Goal: Information Seeking & Learning: Learn about a topic

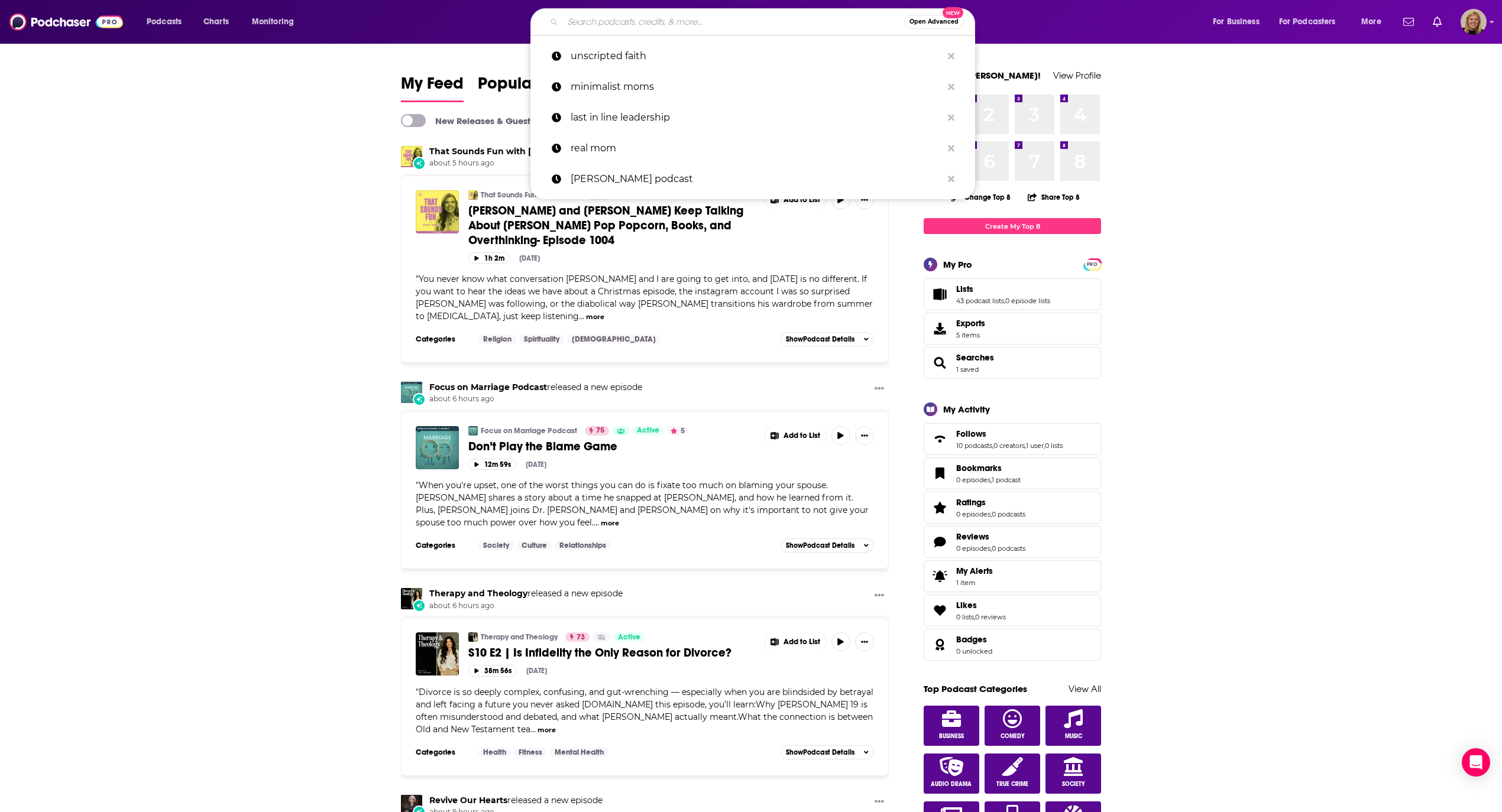
click at [650, 29] on input "Search podcasts, credits, & more..." at bounding box center [734, 22] width 341 height 19
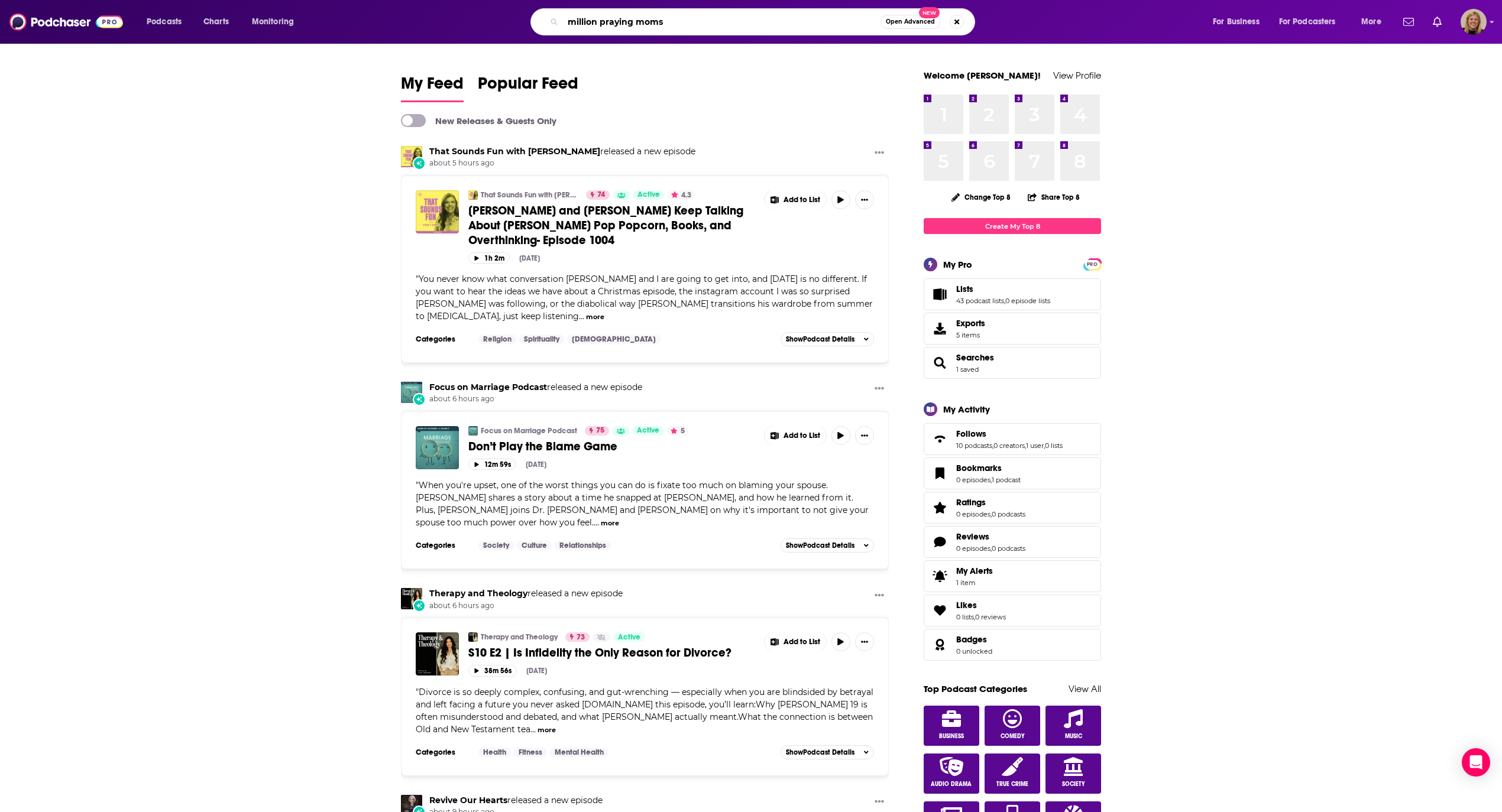
type input "million praying moms"
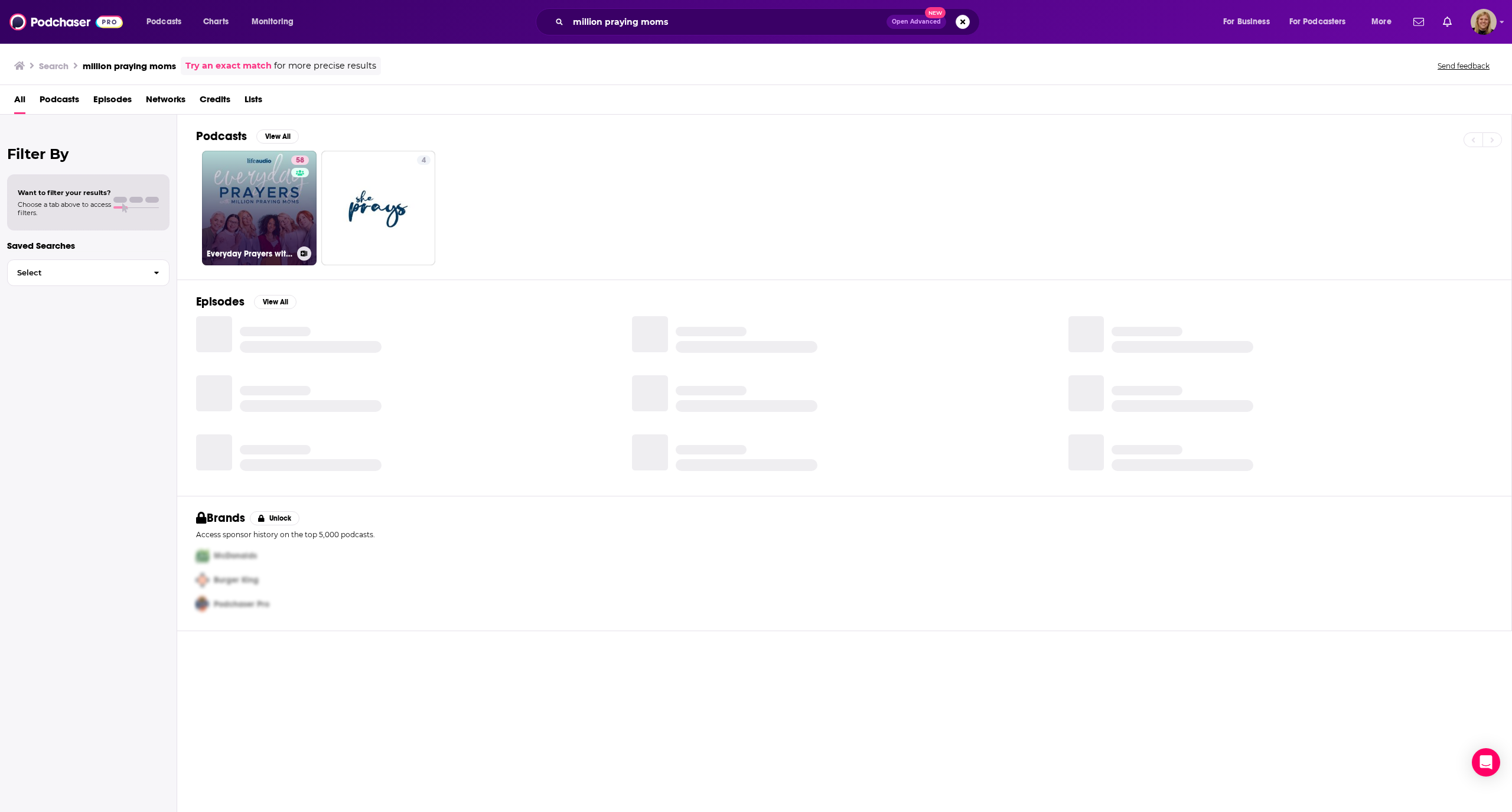
click at [256, 181] on link "58 Everyday Prayers with Million Praying Moms" at bounding box center [259, 208] width 114 height 114
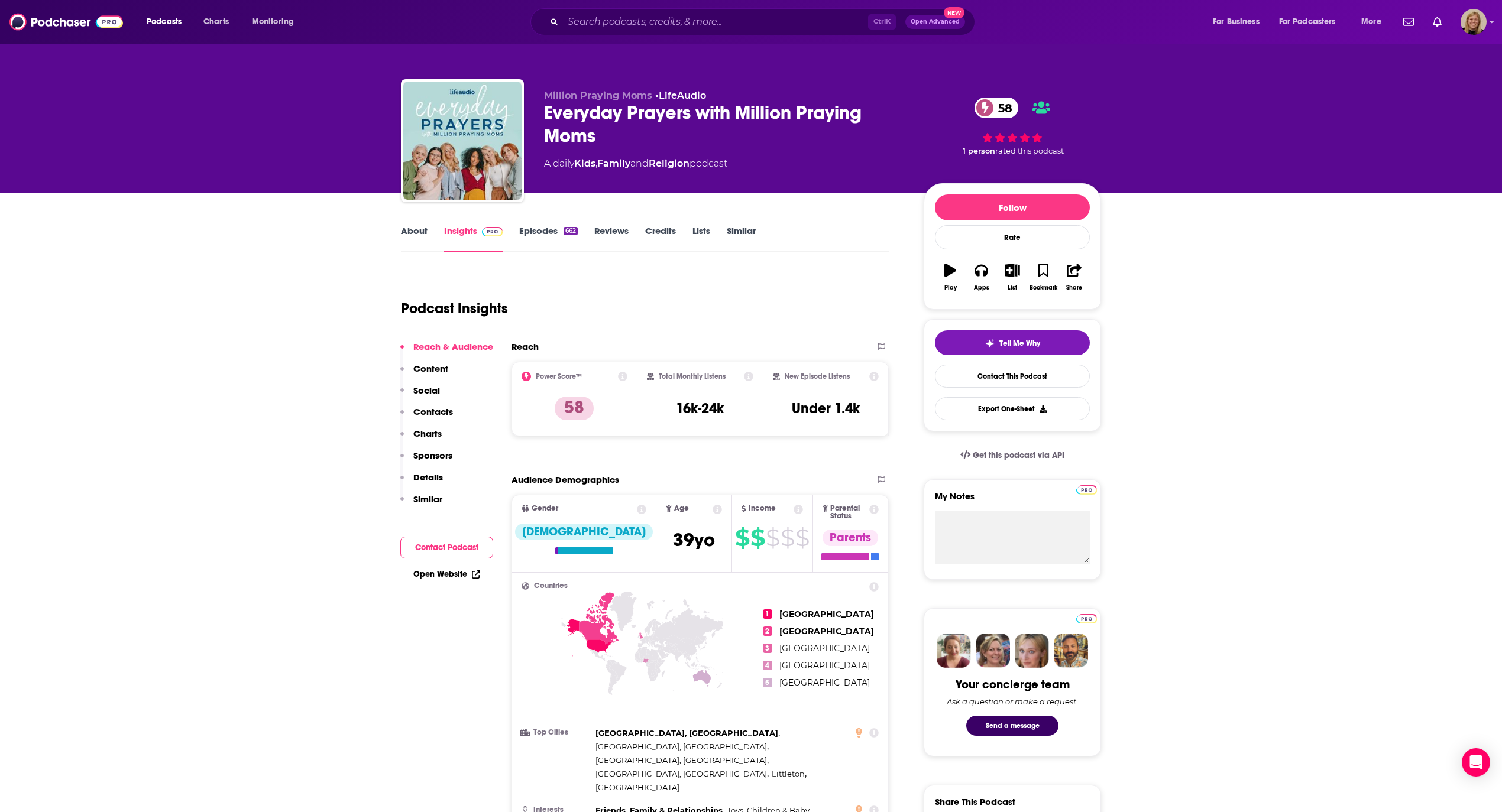
click at [408, 230] on link "About" at bounding box center [414, 238] width 27 height 27
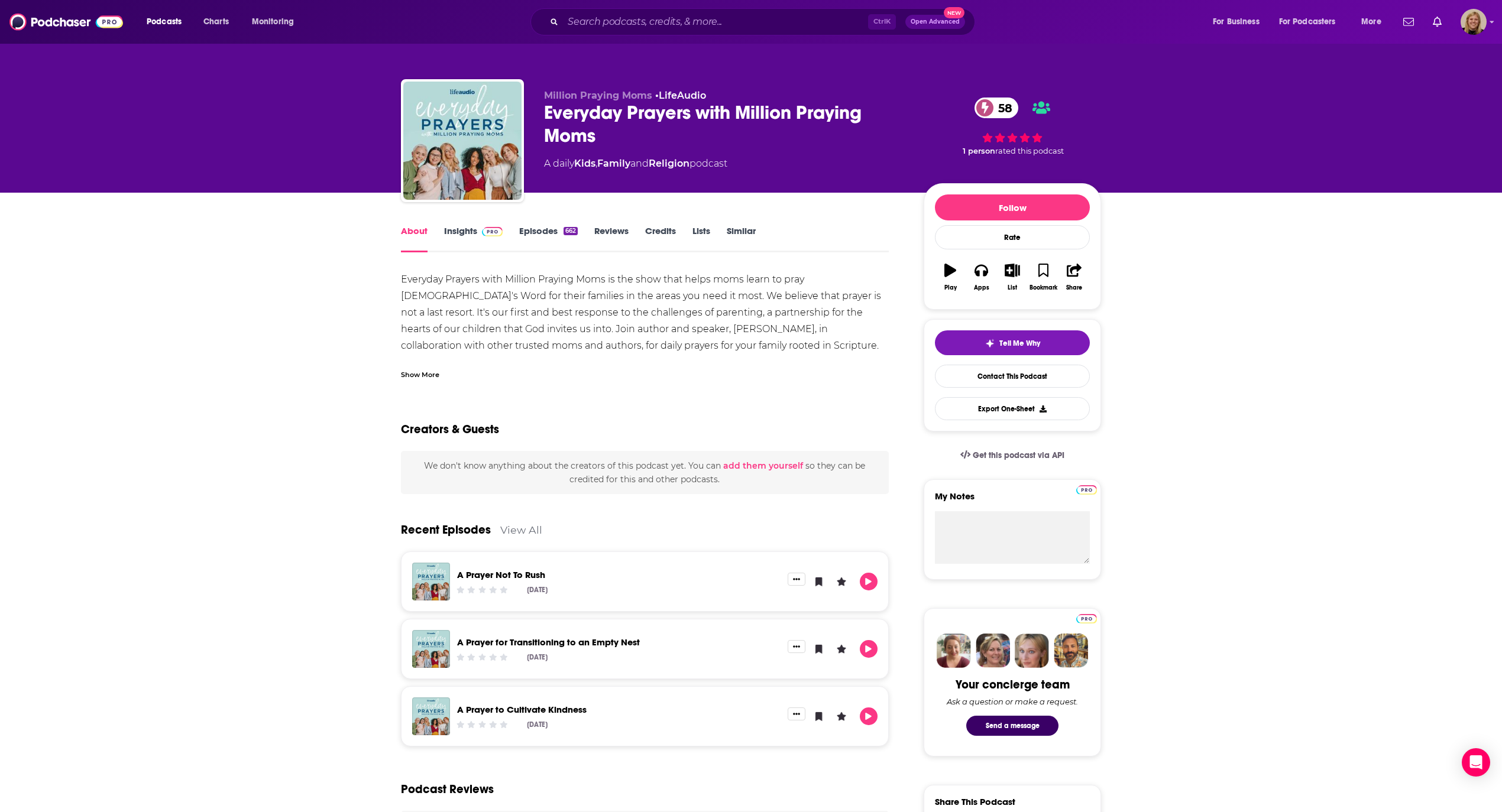
click at [412, 373] on div "Show More" at bounding box center [420, 373] width 38 height 11
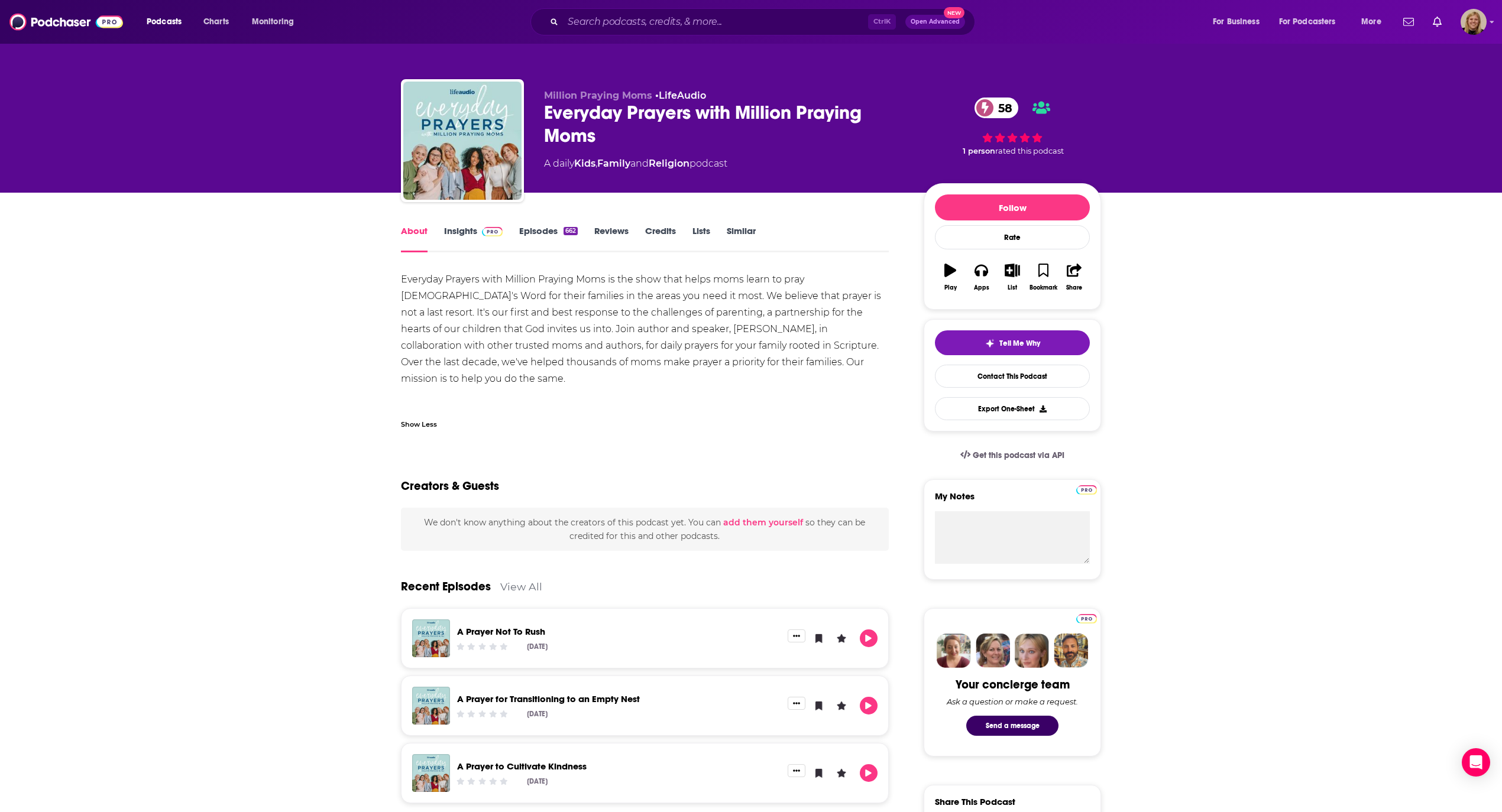
click at [540, 235] on link "Episodes 662" at bounding box center [548, 238] width 59 height 27
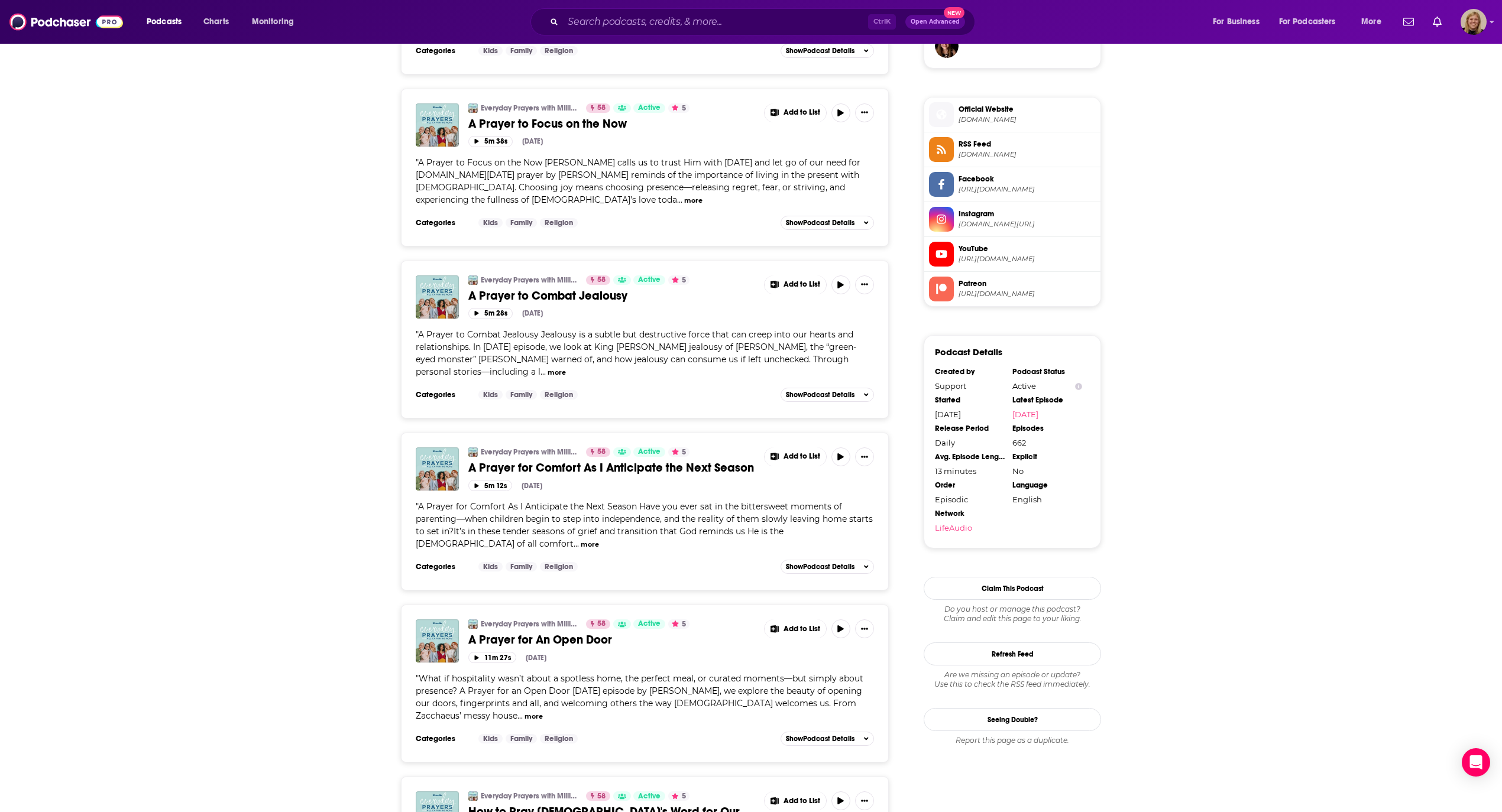
scroll to position [946, 0]
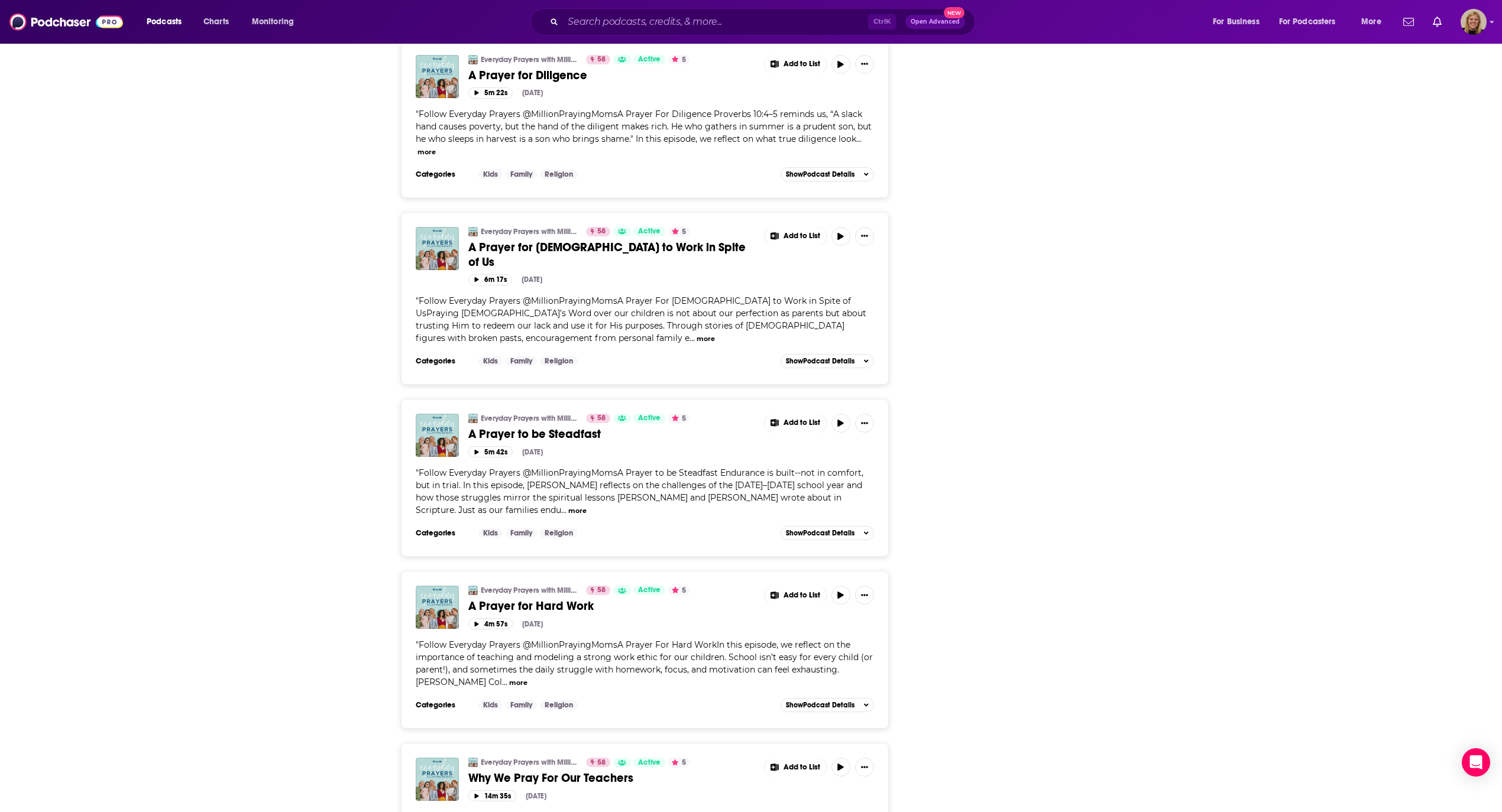
scroll to position [3776, 0]
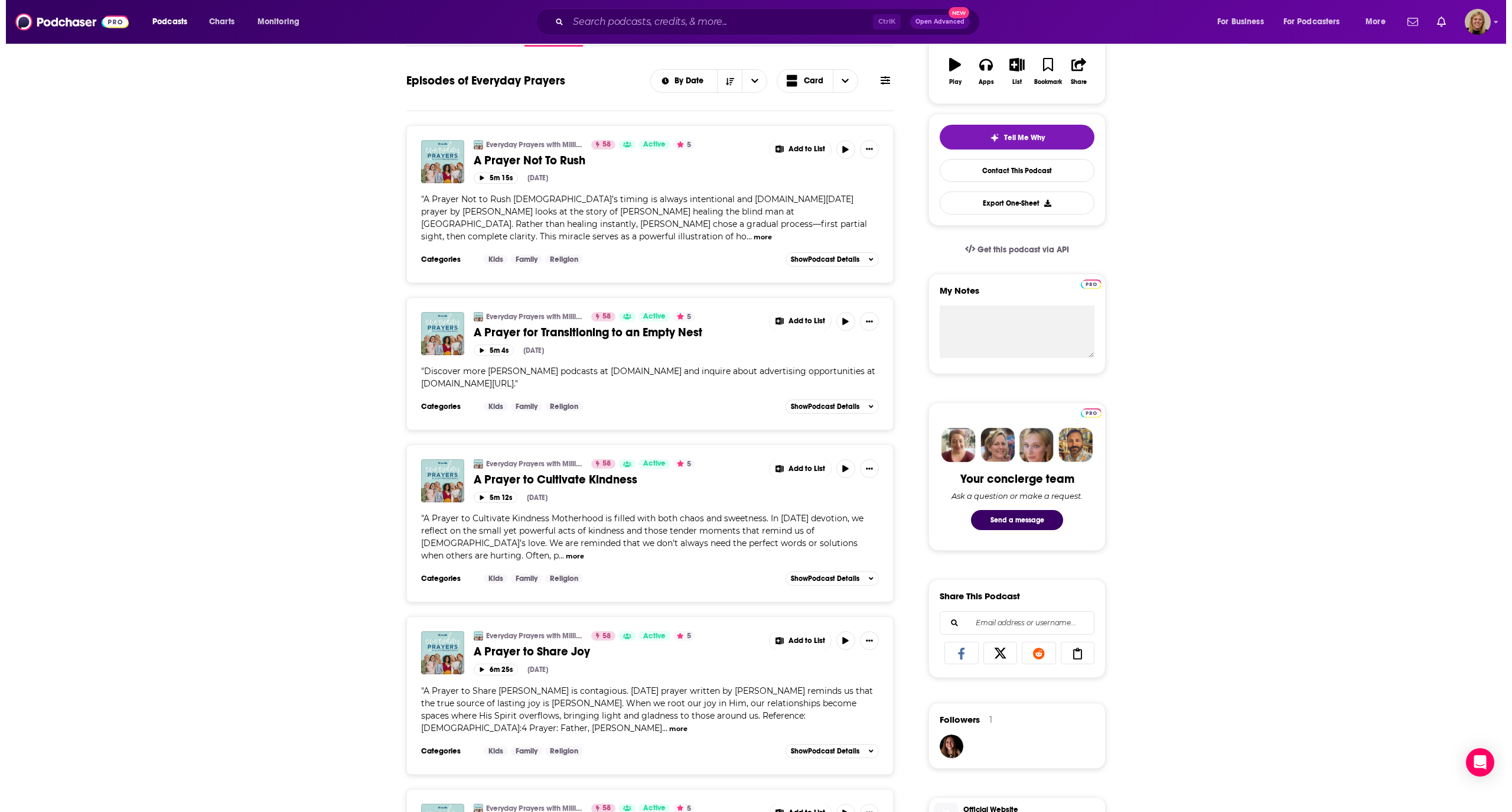
scroll to position [0, 0]
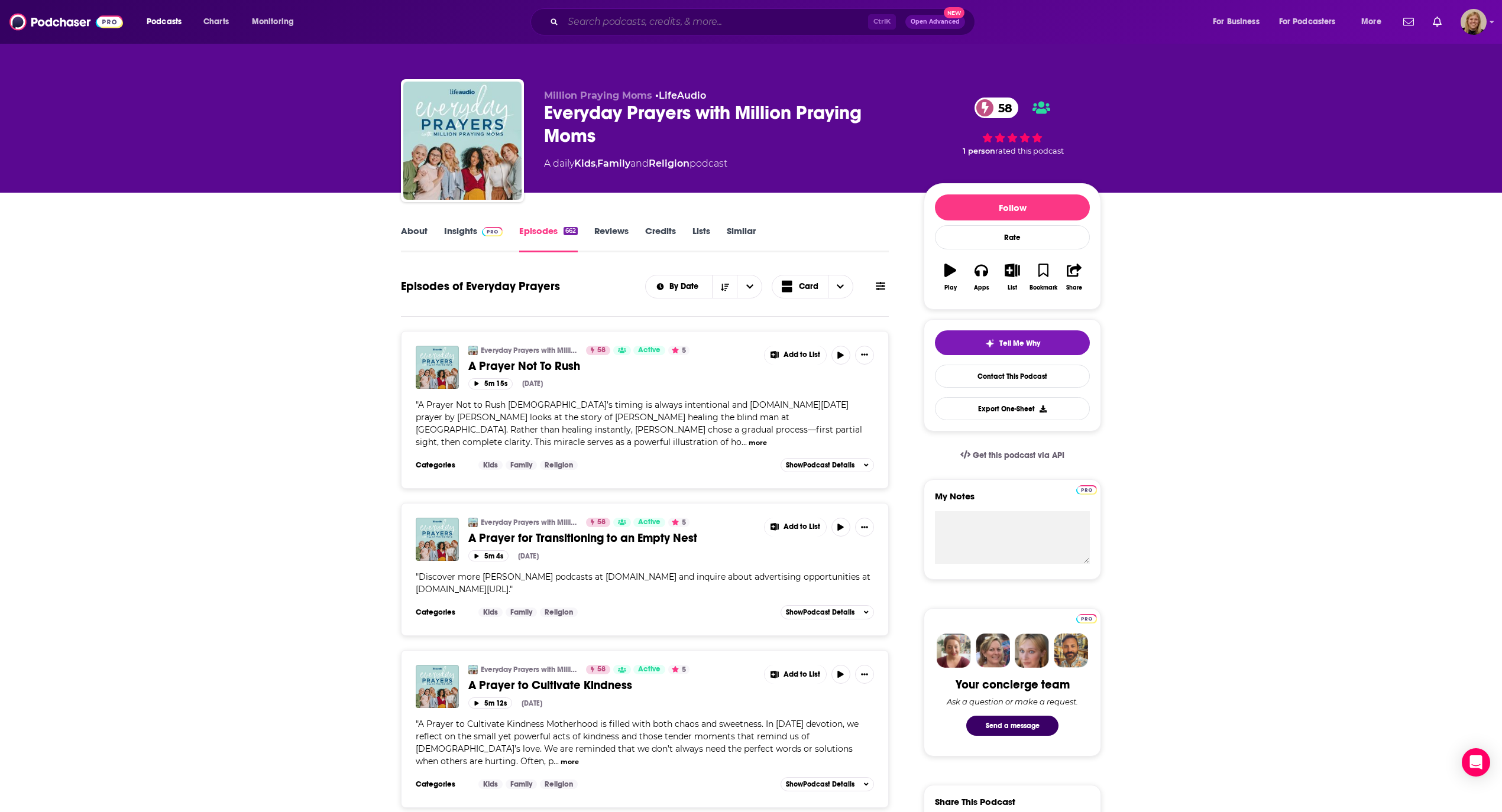
click at [621, 16] on input "Search podcasts, credits, & more..." at bounding box center [716, 22] width 305 height 19
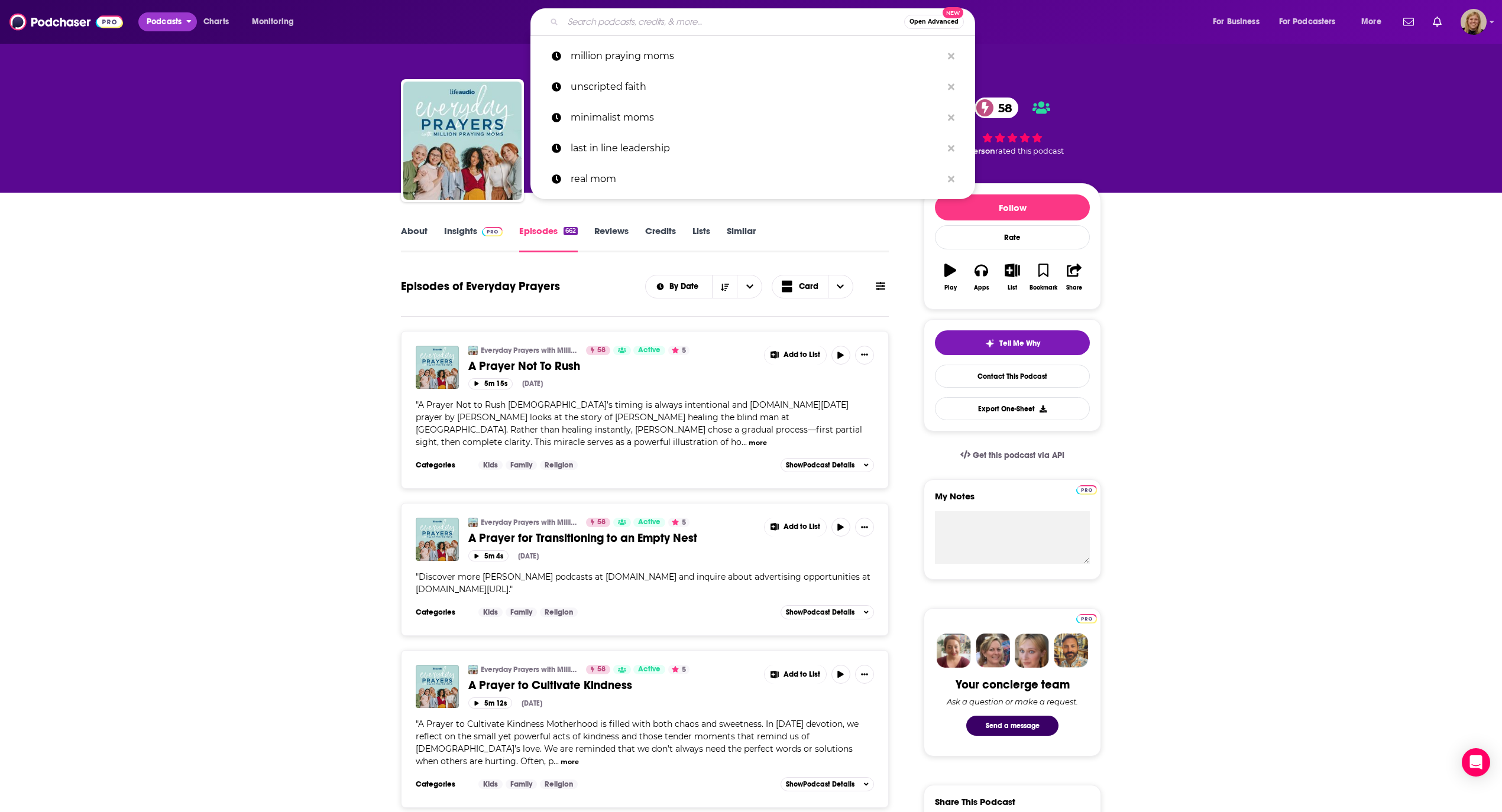
click at [166, 13] on span "Podcasts" at bounding box center [164, 21] width 35 height 16
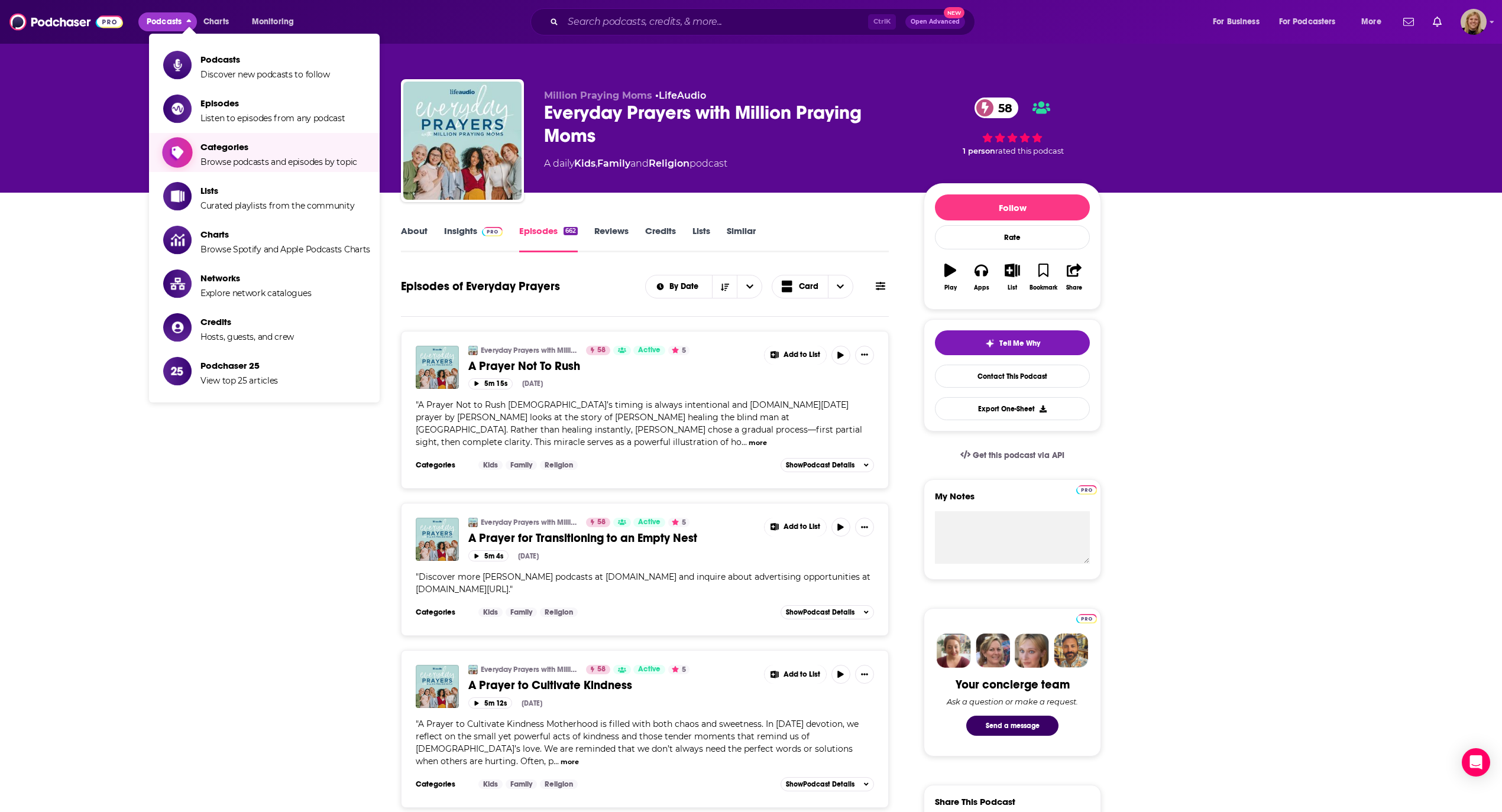
click at [244, 159] on span "Browse podcasts and episodes by topic" at bounding box center [278, 162] width 157 height 11
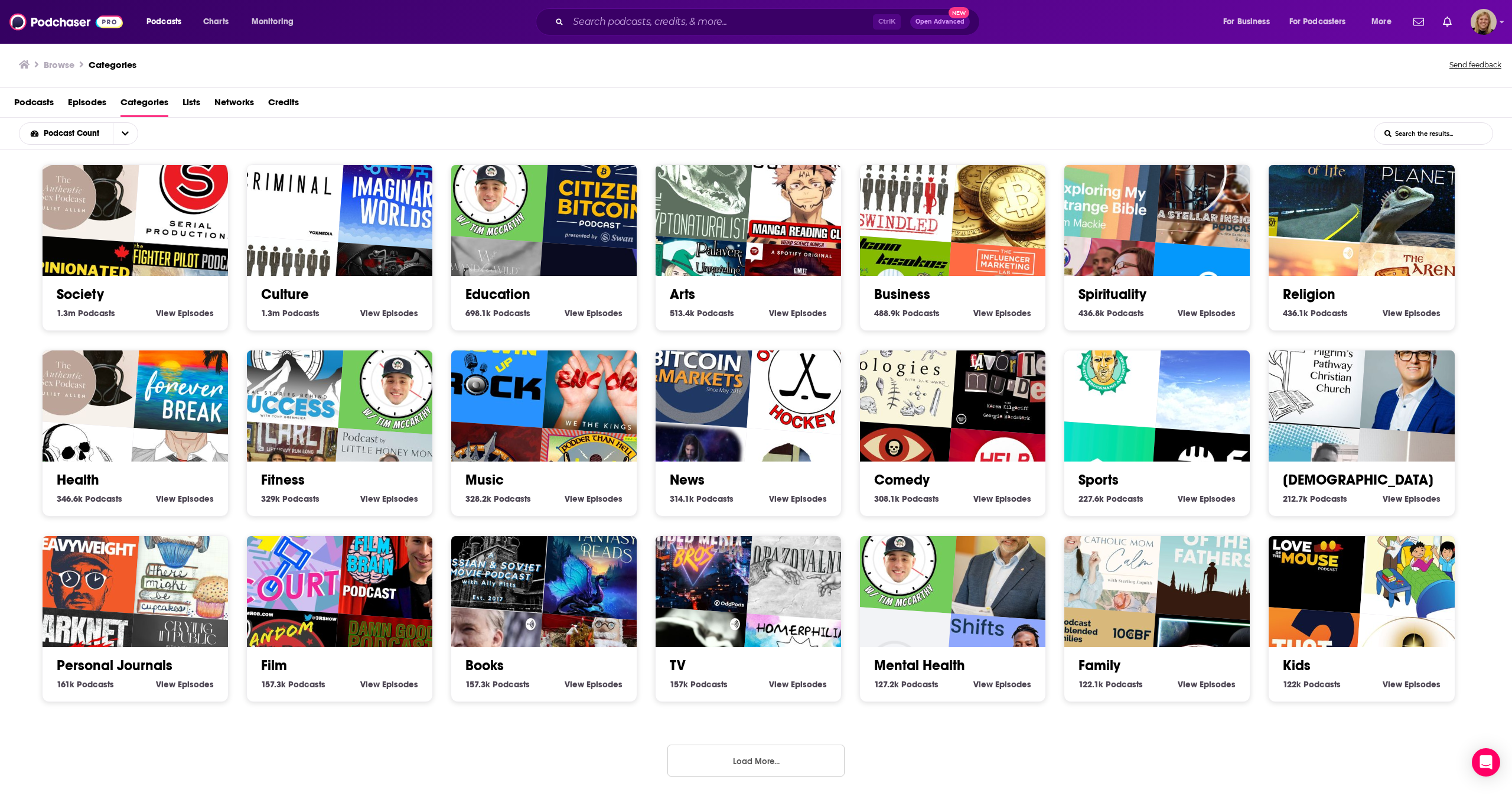
click at [1335, 469] on div "[DEMOGRAPHIC_DATA] 212.7k [DEMOGRAPHIC_DATA] Podcasts View [DEMOGRAPHIC_DATA] E…" at bounding box center [1361, 484] width 166 height 45
click at [1327, 480] on link "[DEMOGRAPHIC_DATA]" at bounding box center [1358, 479] width 151 height 18
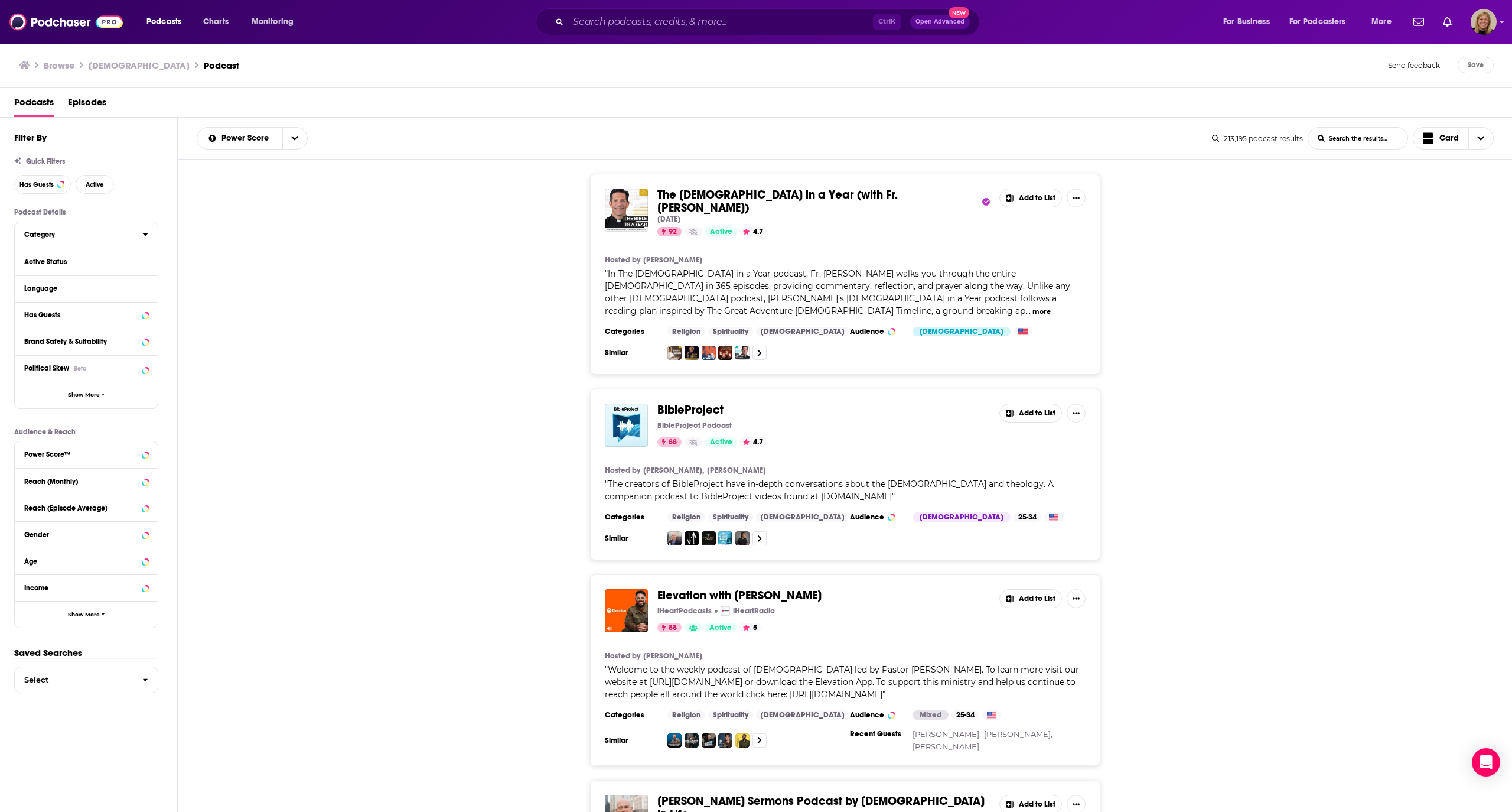
click at [140, 234] on button "Category" at bounding box center [83, 234] width 118 height 15
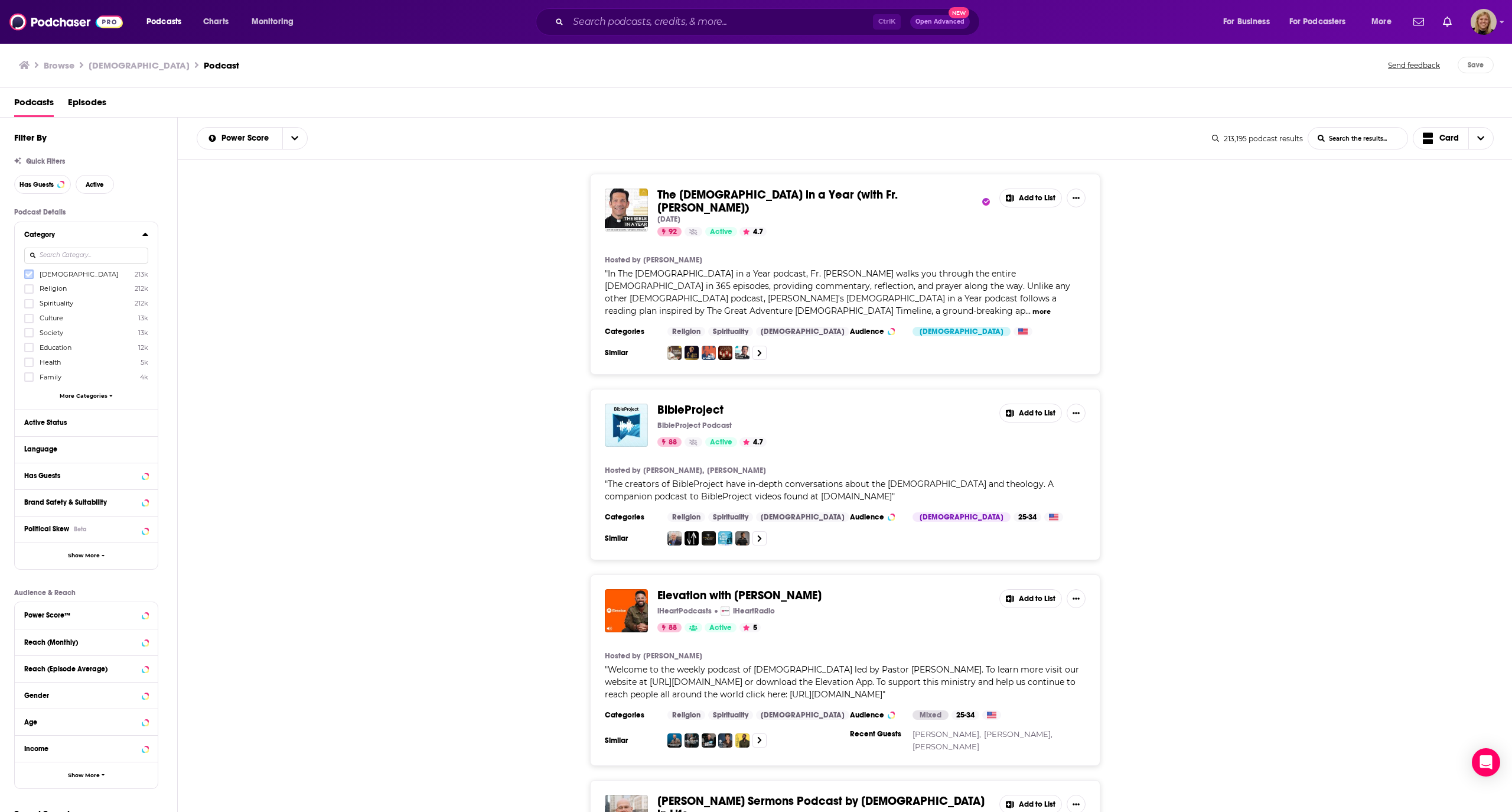
click at [31, 270] on icon at bounding box center [29, 274] width 7 height 7
click at [56, 254] on input at bounding box center [86, 255] width 124 height 16
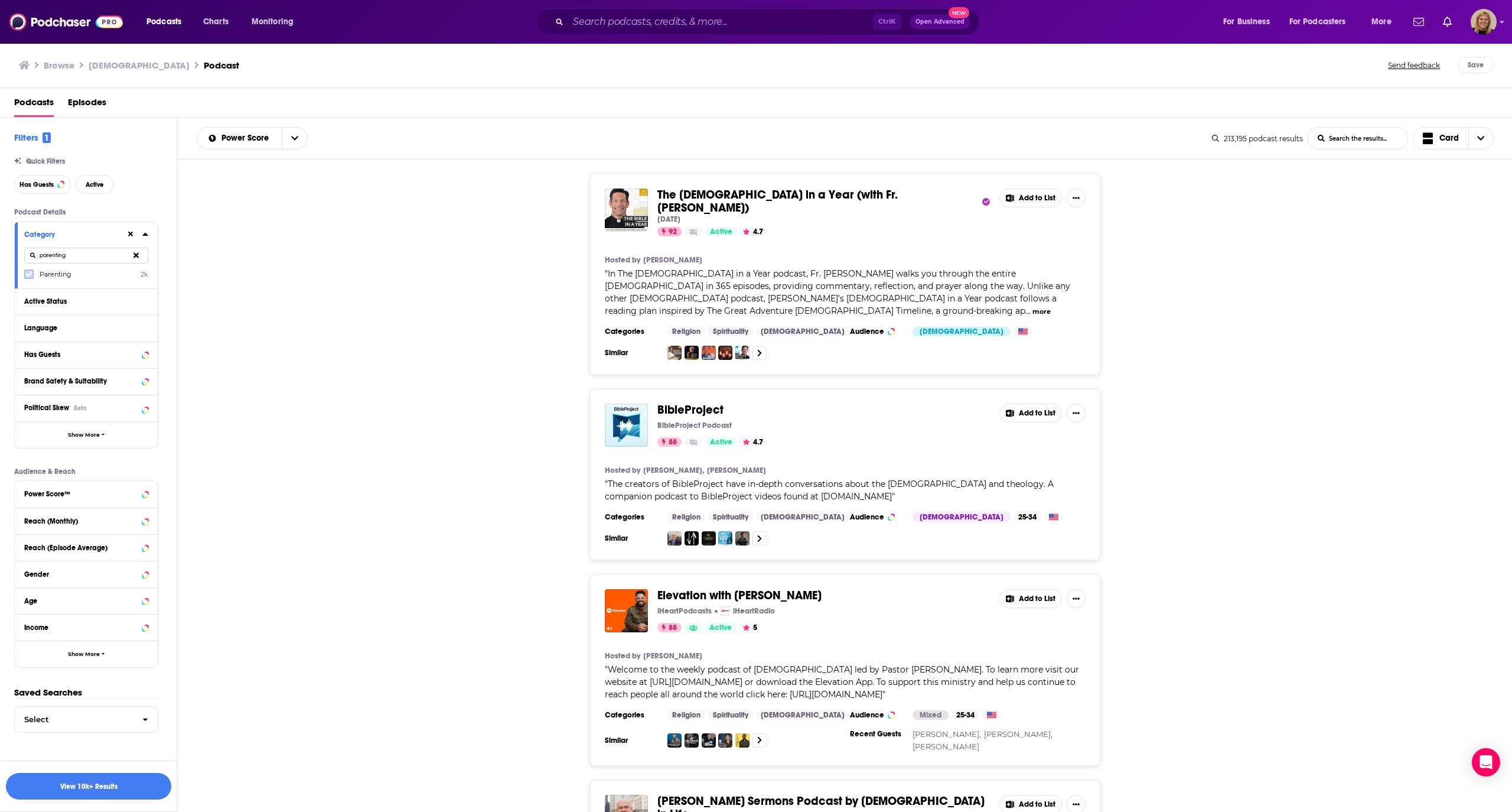
click at [25, 274] on icon at bounding box center [29, 274] width 7 height 7
click at [85, 249] on input "parenting" at bounding box center [86, 255] width 124 height 16
drag, startPoint x: 85, startPoint y: 249, endPoint x: 28, endPoint y: 249, distance: 57.0
click at [28, 249] on input "parenting" at bounding box center [86, 255] width 124 height 16
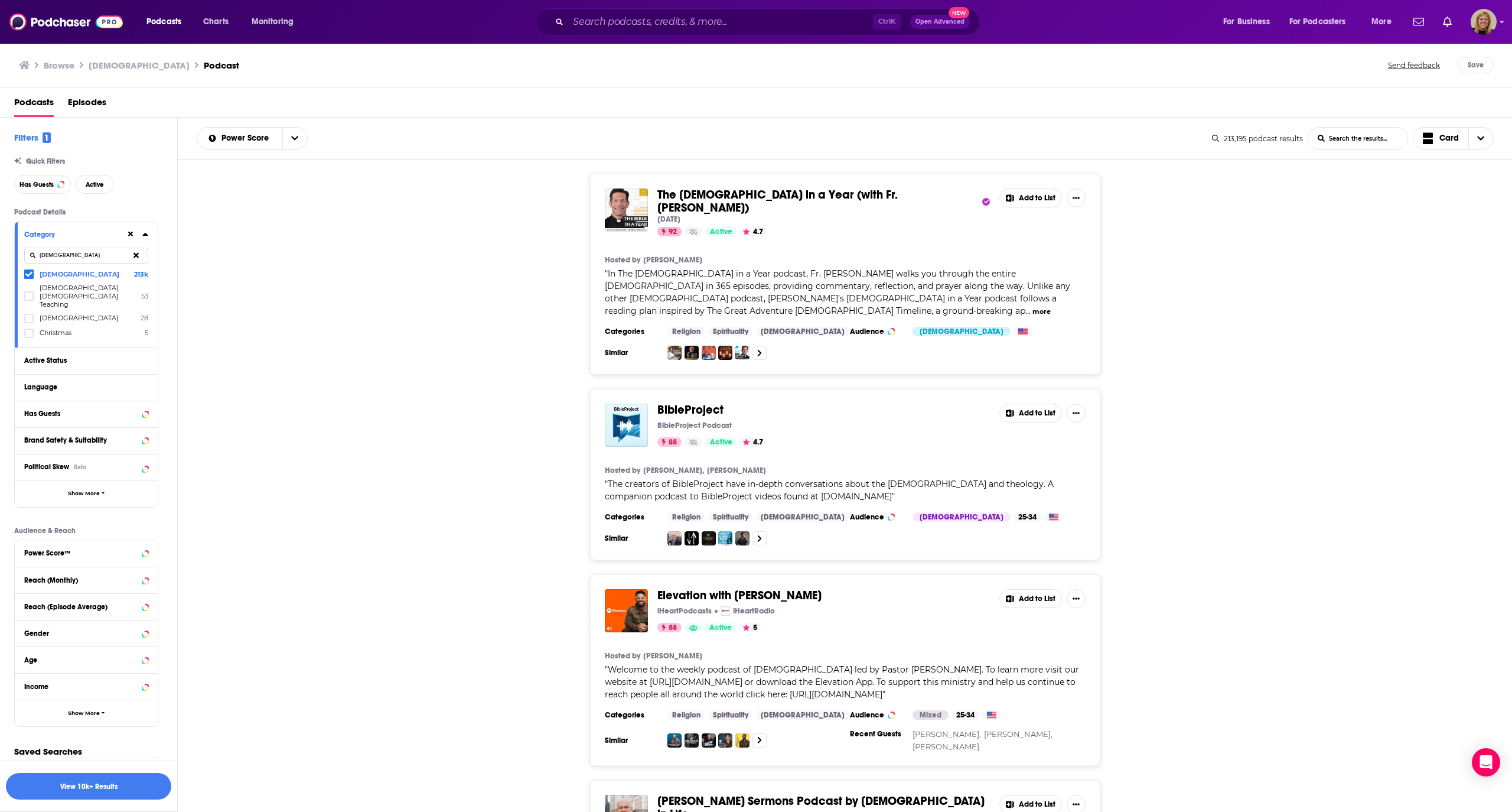
type input "[DEMOGRAPHIC_DATA]"
click at [266, 325] on div "The [DEMOGRAPHIC_DATA] in a Year (with Fr. [PERSON_NAME]) [DATE] 92 Active 4.7 …" at bounding box center [845, 274] width 1335 height 201
click at [149, 347] on div "Active Status" at bounding box center [86, 361] width 143 height 27
click at [142, 355] on icon at bounding box center [145, 360] width 6 height 10
click at [128, 375] on span "All" at bounding box center [80, 382] width 111 height 15
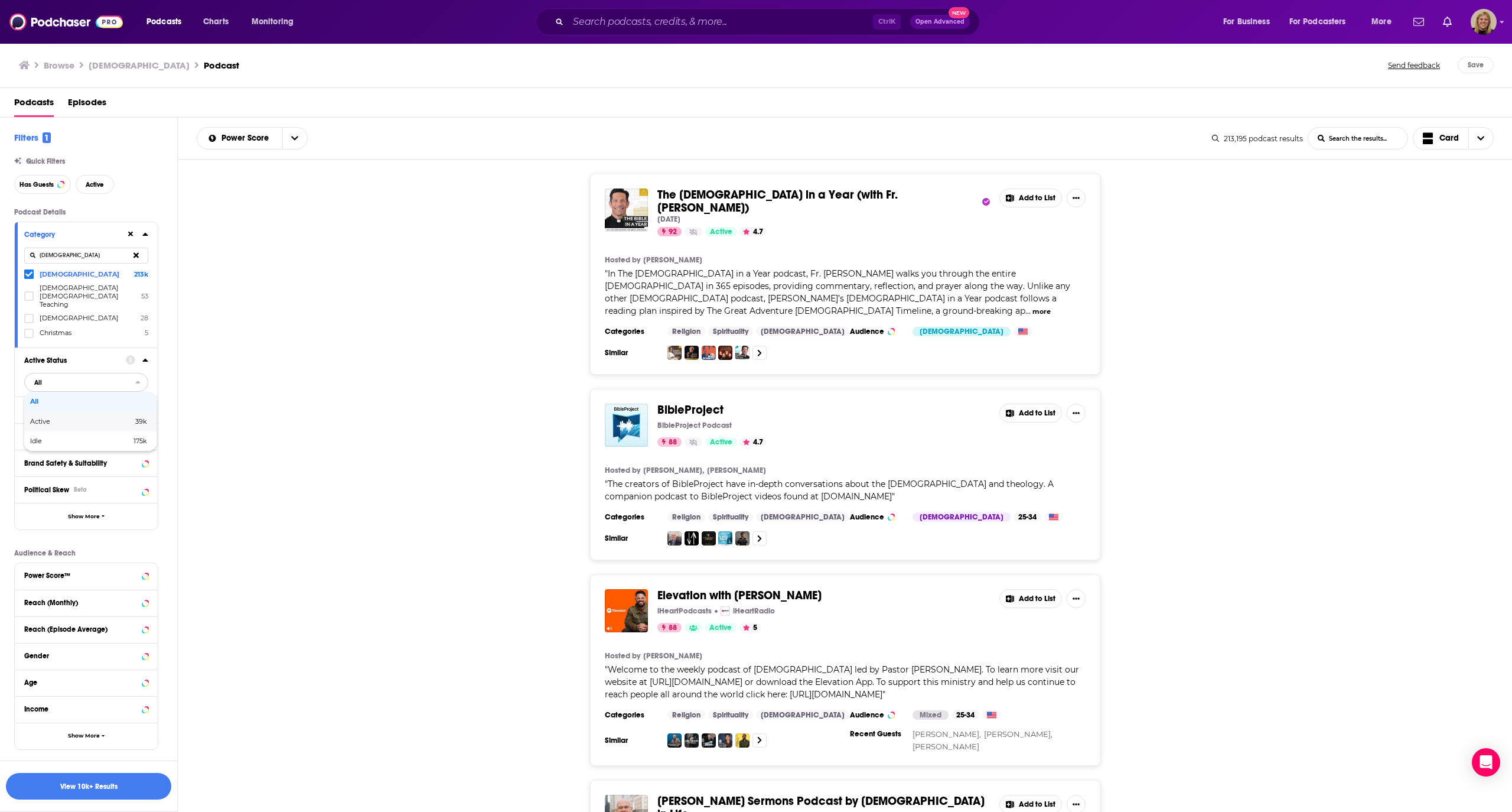
click at [86, 418] on span "Active" at bounding box center [61, 421] width 62 height 7
click at [92, 402] on button "Language" at bounding box center [83, 409] width 118 height 15
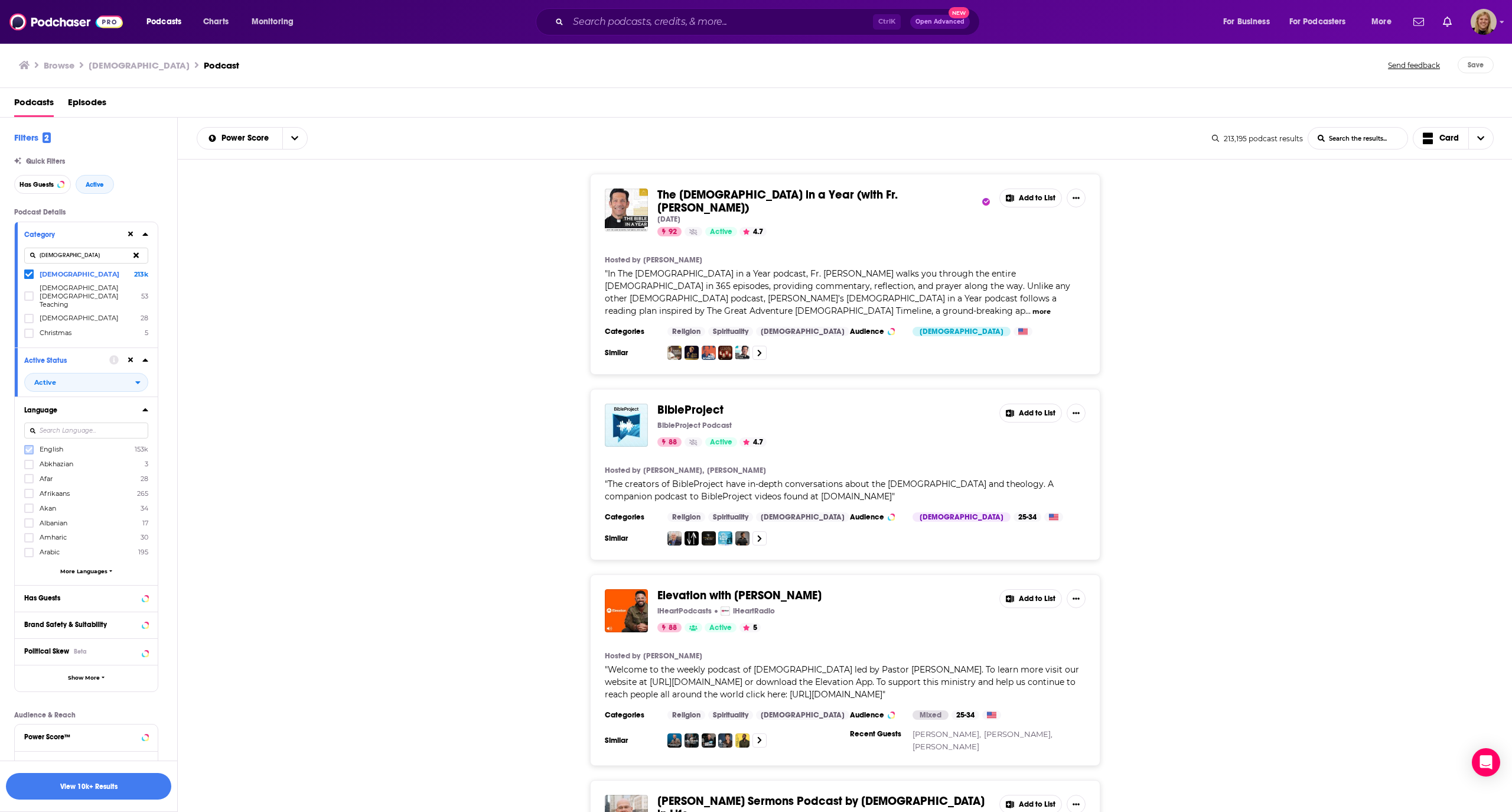
click at [28, 446] on icon at bounding box center [29, 450] width 7 height 7
click at [252, 421] on div "BibleProject BibleProject Podcast 88 Active 4.7 Add to List Hosted by [PERSON_N…" at bounding box center [845, 474] width 1335 height 171
click at [105, 594] on div "Has Guests" at bounding box center [71, 598] width 94 height 8
click at [129, 612] on span "All" at bounding box center [80, 620] width 111 height 15
click at [94, 649] on div "Has guests 24k" at bounding box center [90, 658] width 132 height 19
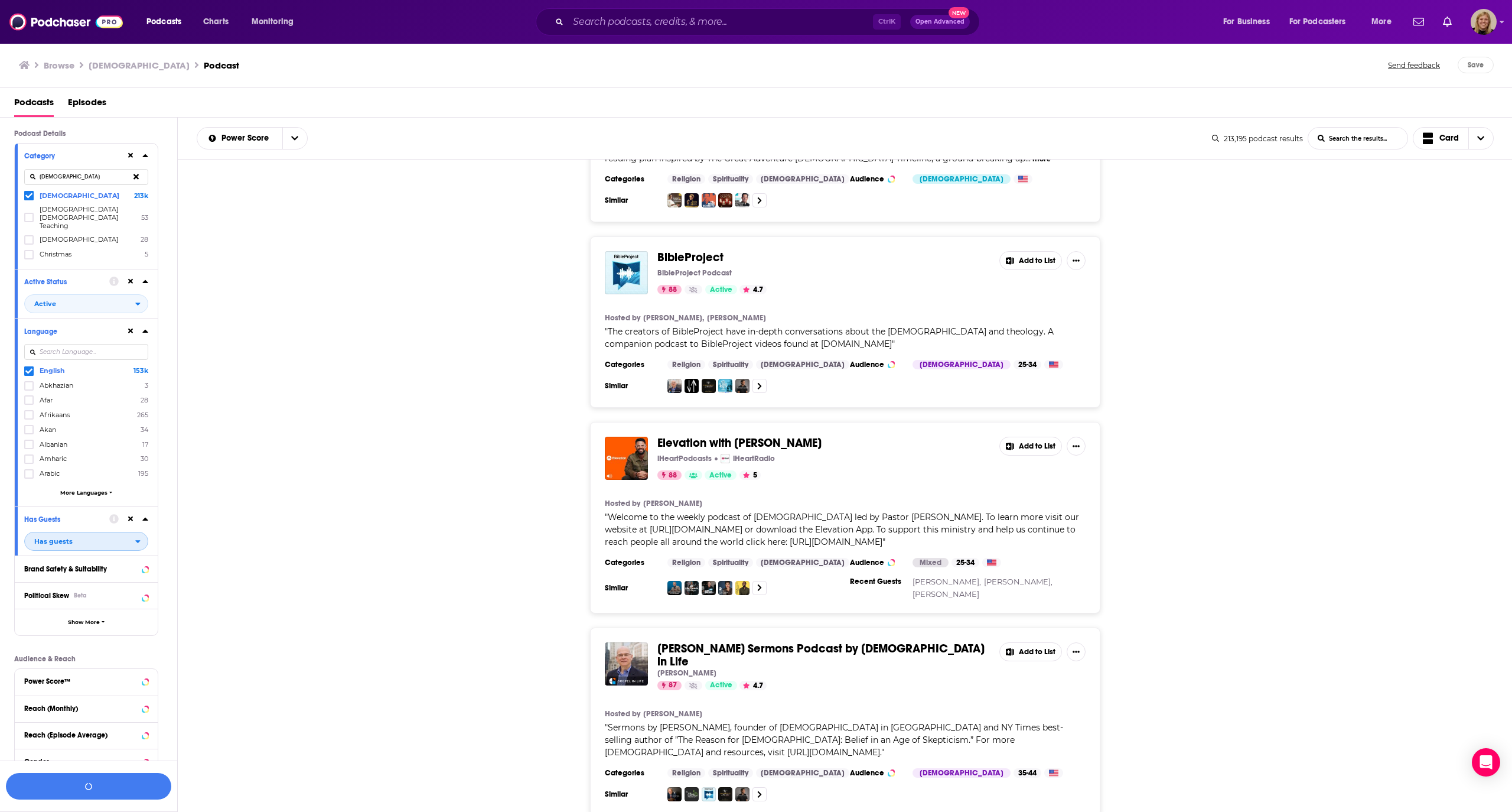
scroll to position [157, 0]
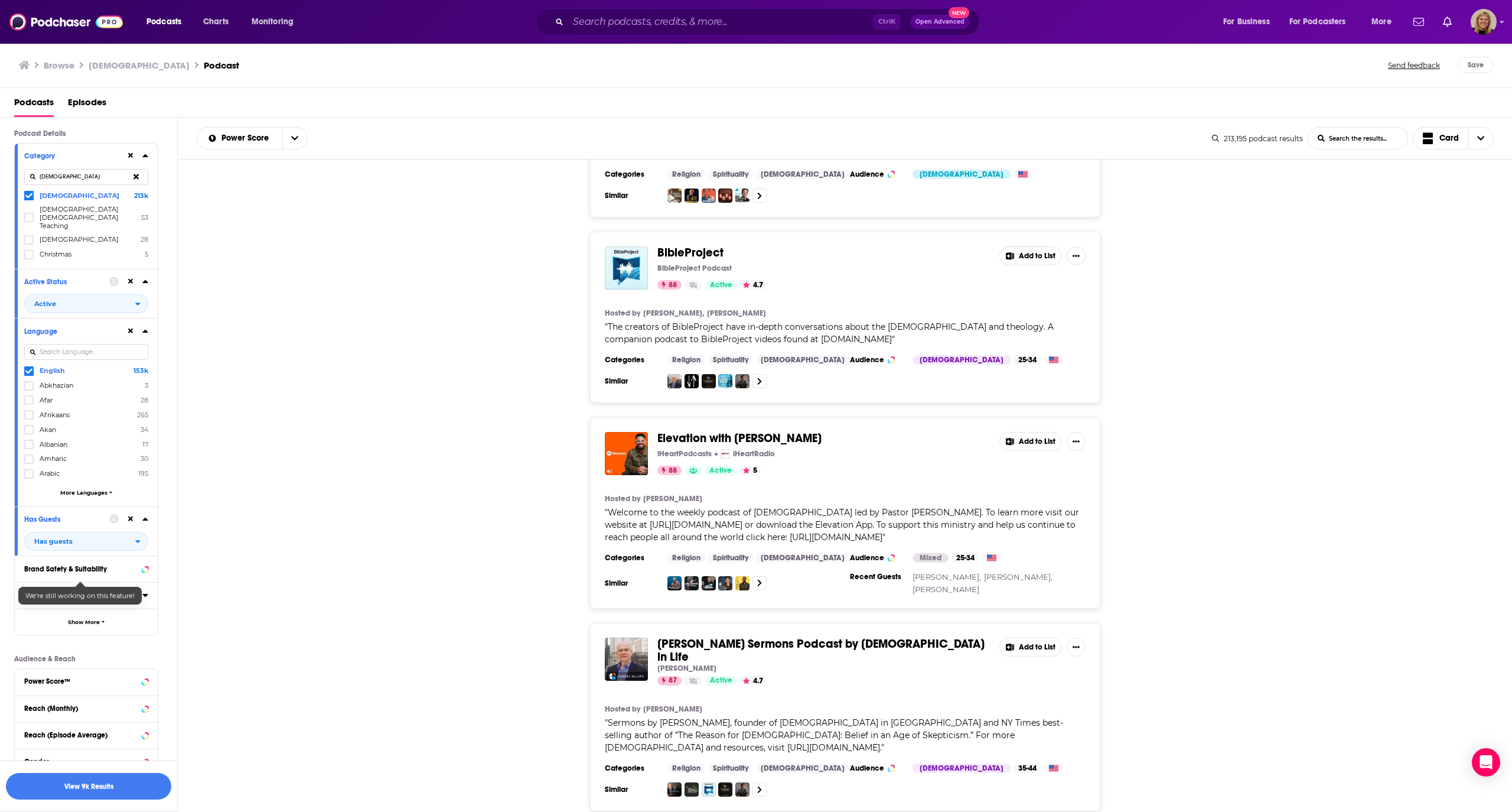
click at [83, 592] on div "Beta" at bounding box center [80, 595] width 13 height 8
click at [30, 675] on icon at bounding box center [29, 679] width 7 height 7
click at [27, 690] on icon at bounding box center [29, 694] width 7 height 7
click at [27, 705] on icon at bounding box center [29, 709] width 7 height 7
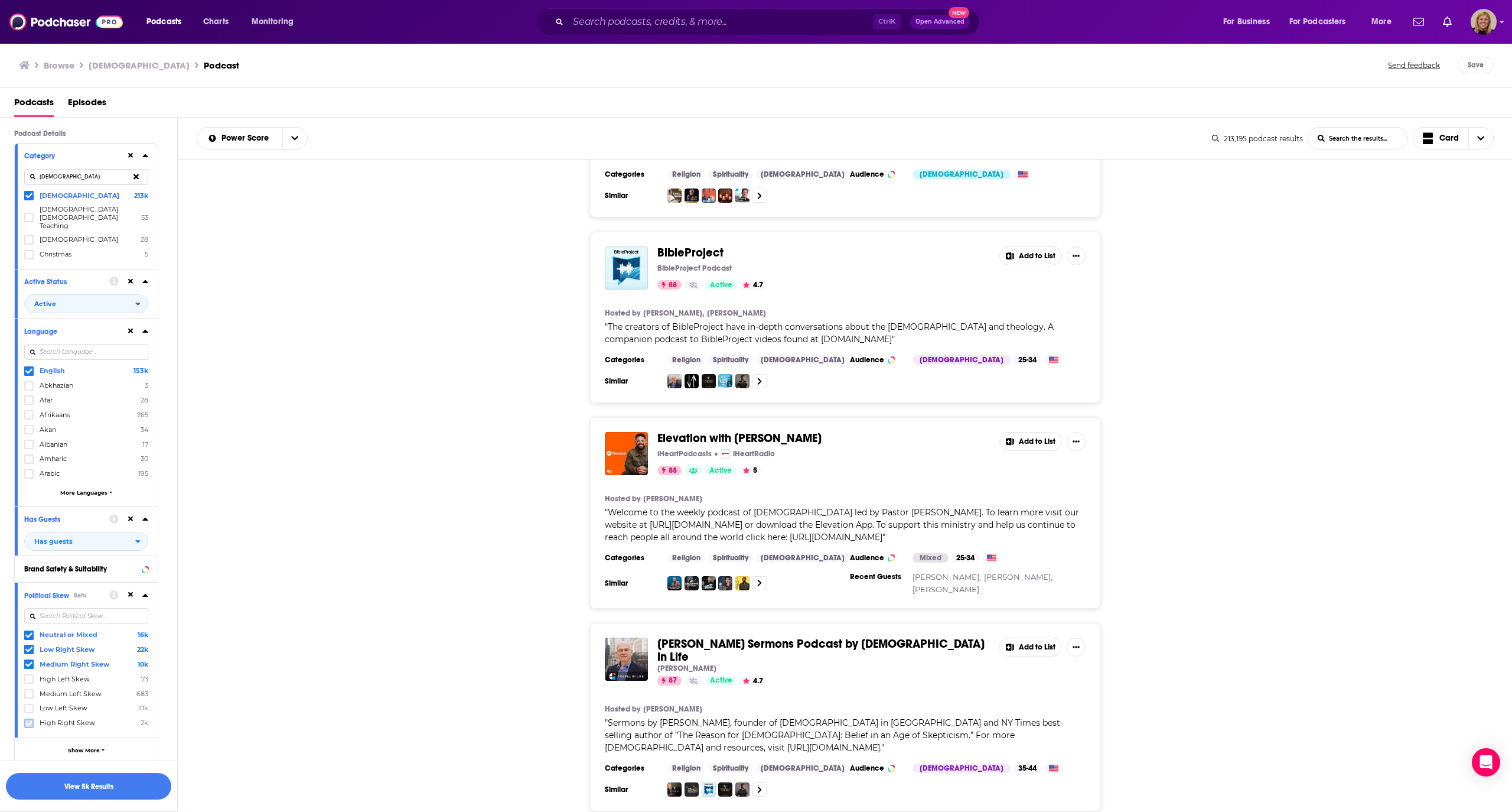
click at [32, 720] on icon at bounding box center [29, 724] width 7 height 7
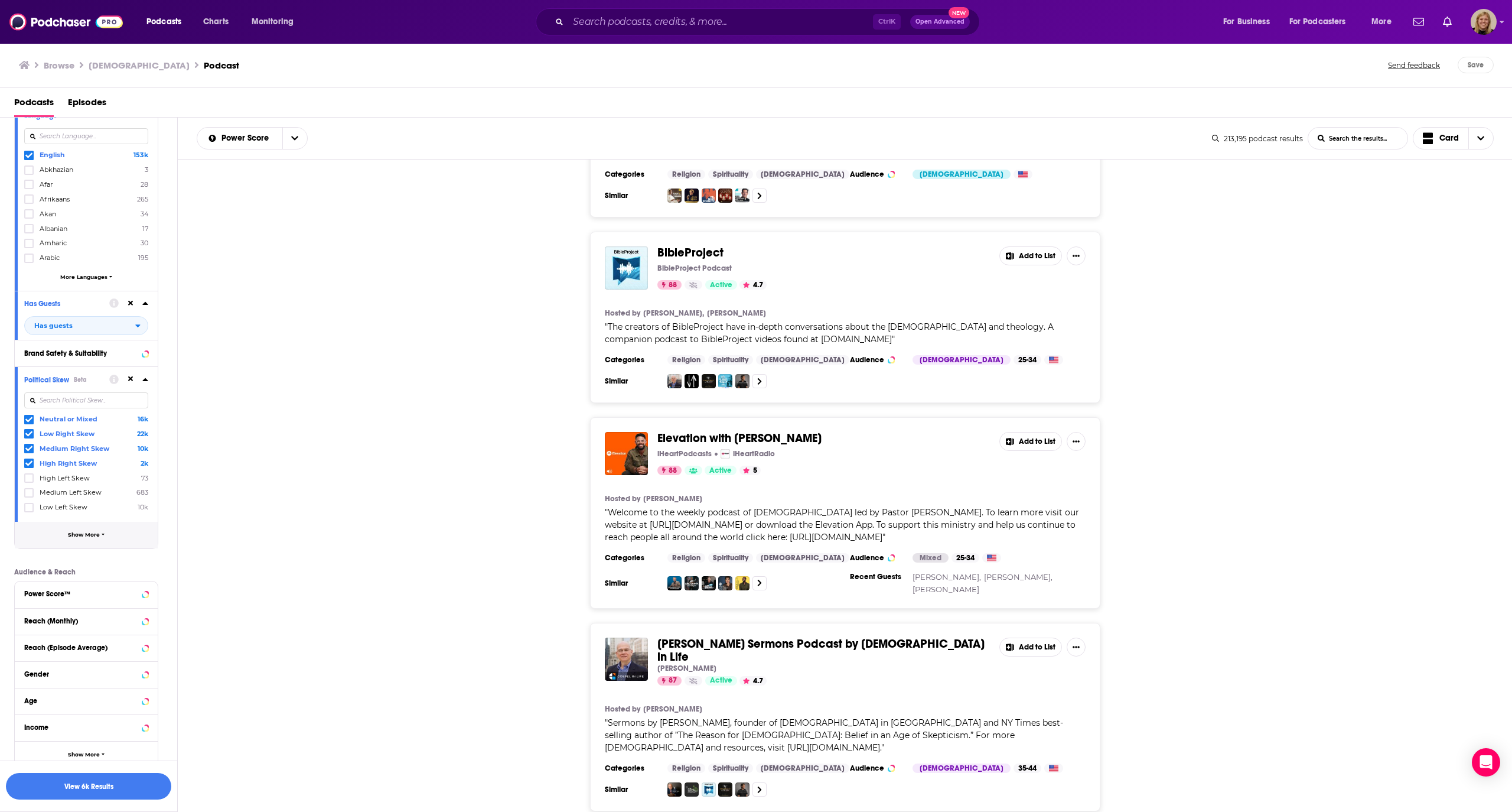
scroll to position [315, 0]
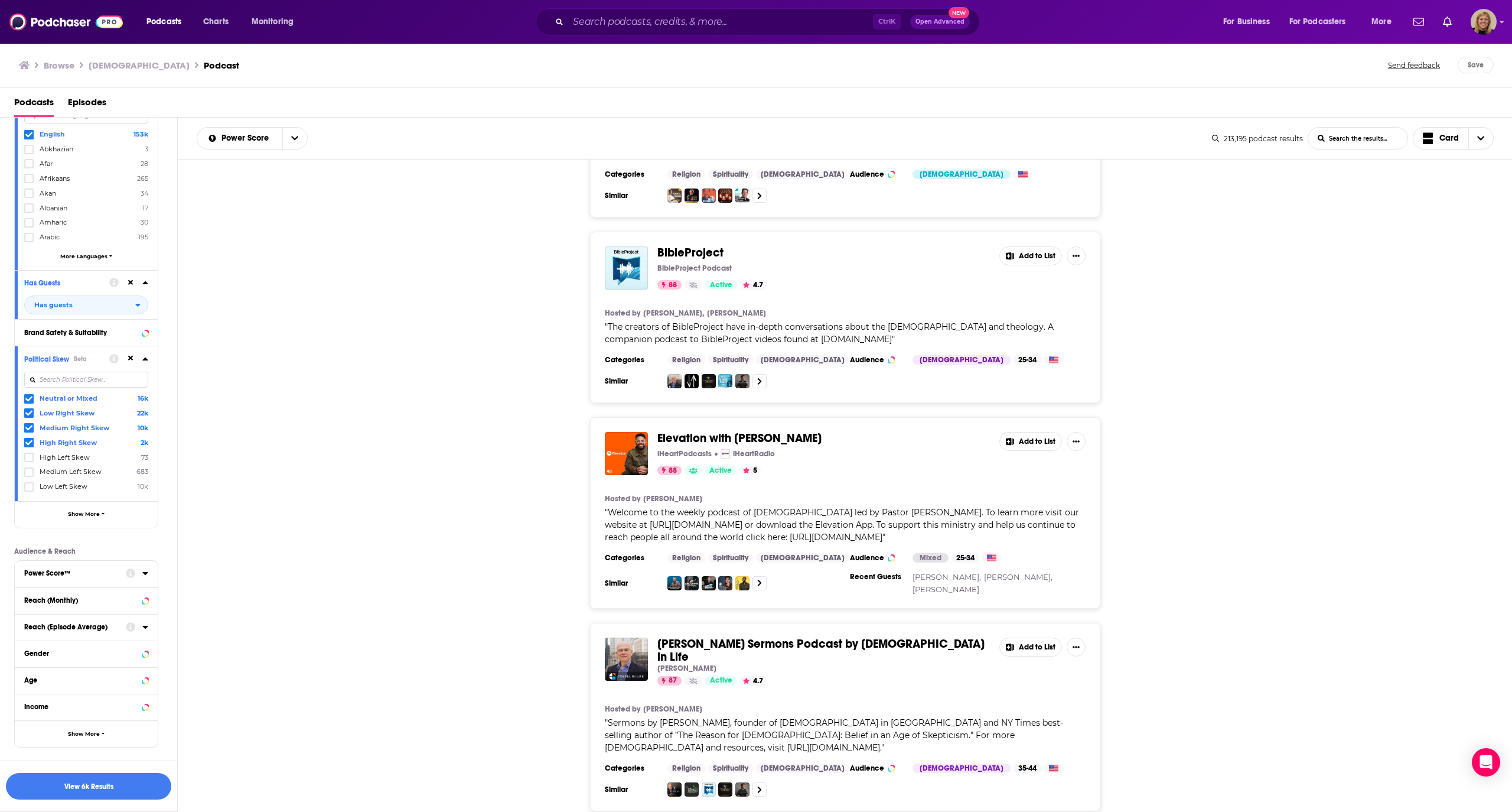
click at [70, 569] on div "Power Score™" at bounding box center [71, 574] width 94 height 8
click at [31, 735] on icon at bounding box center [29, 738] width 7 height 7
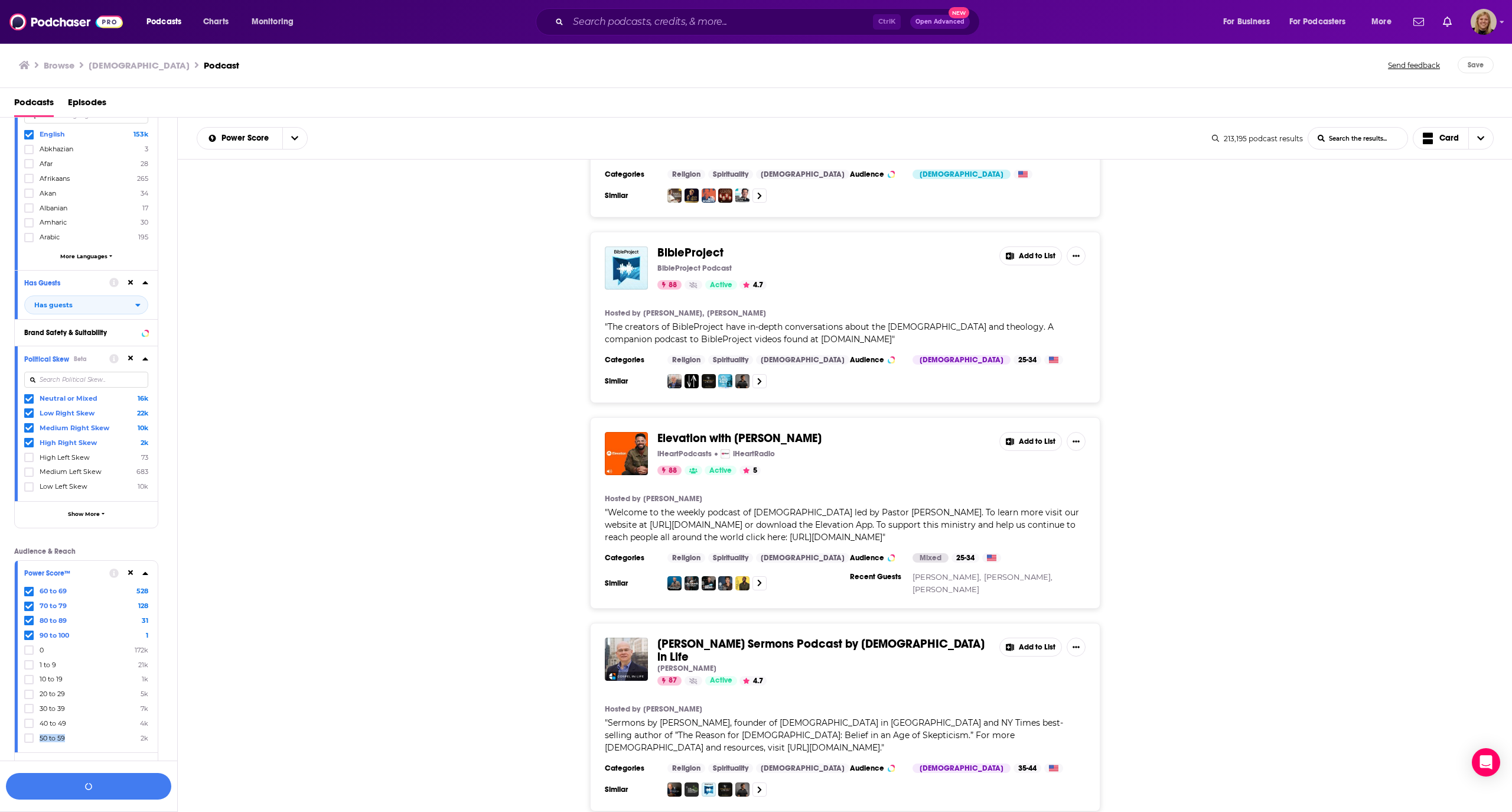
click at [31, 735] on icon at bounding box center [29, 738] width 7 height 7
click at [301, 623] on div "[PERSON_NAME] Sermons Podcast by [DEMOGRAPHIC_DATA] in Life [PERSON_NAME] 87 Ac…" at bounding box center [845, 717] width 1335 height 189
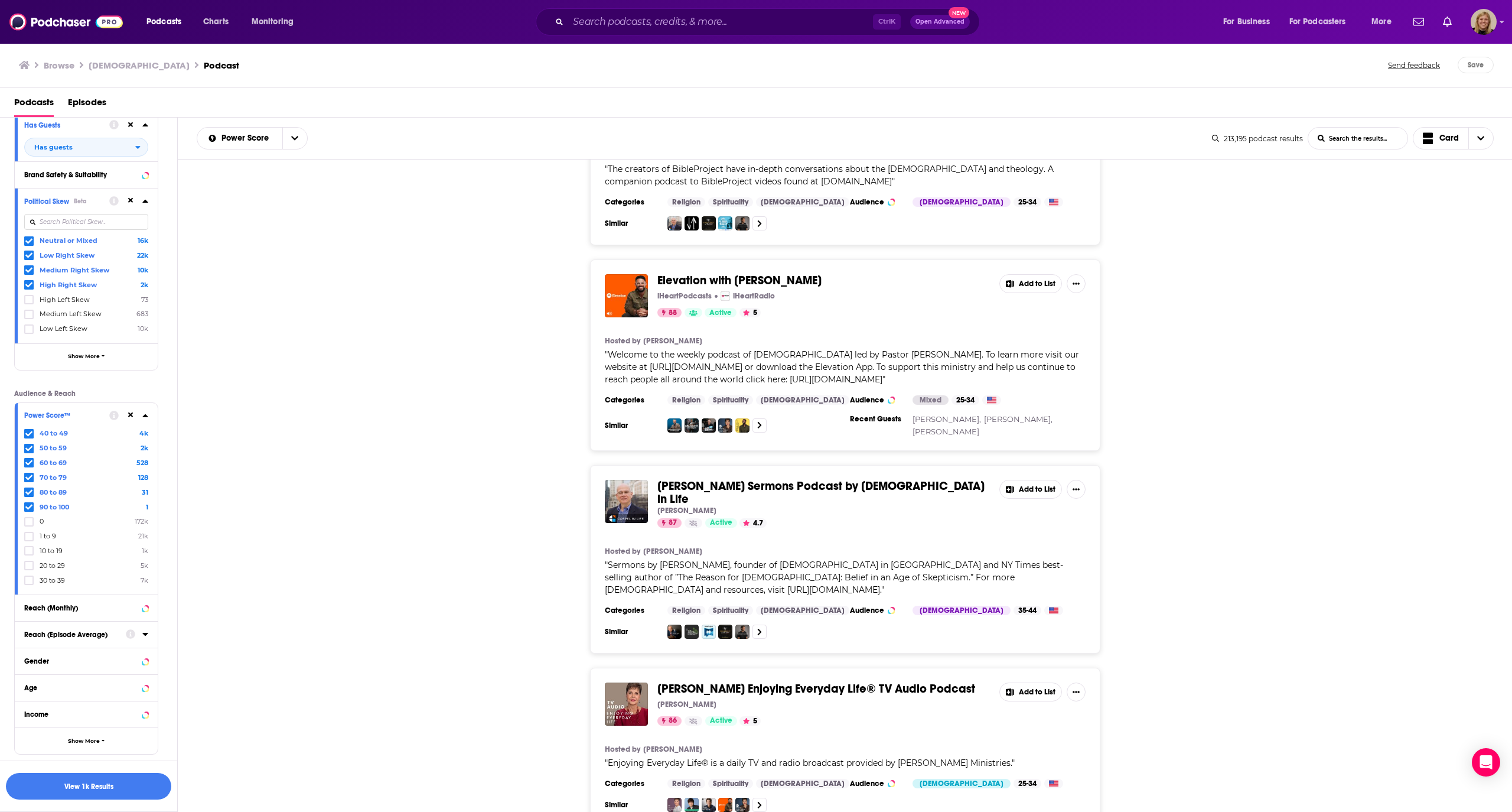
scroll to position [486, 0]
click at [106, 784] on button "View 1k Results" at bounding box center [88, 787] width 165 height 27
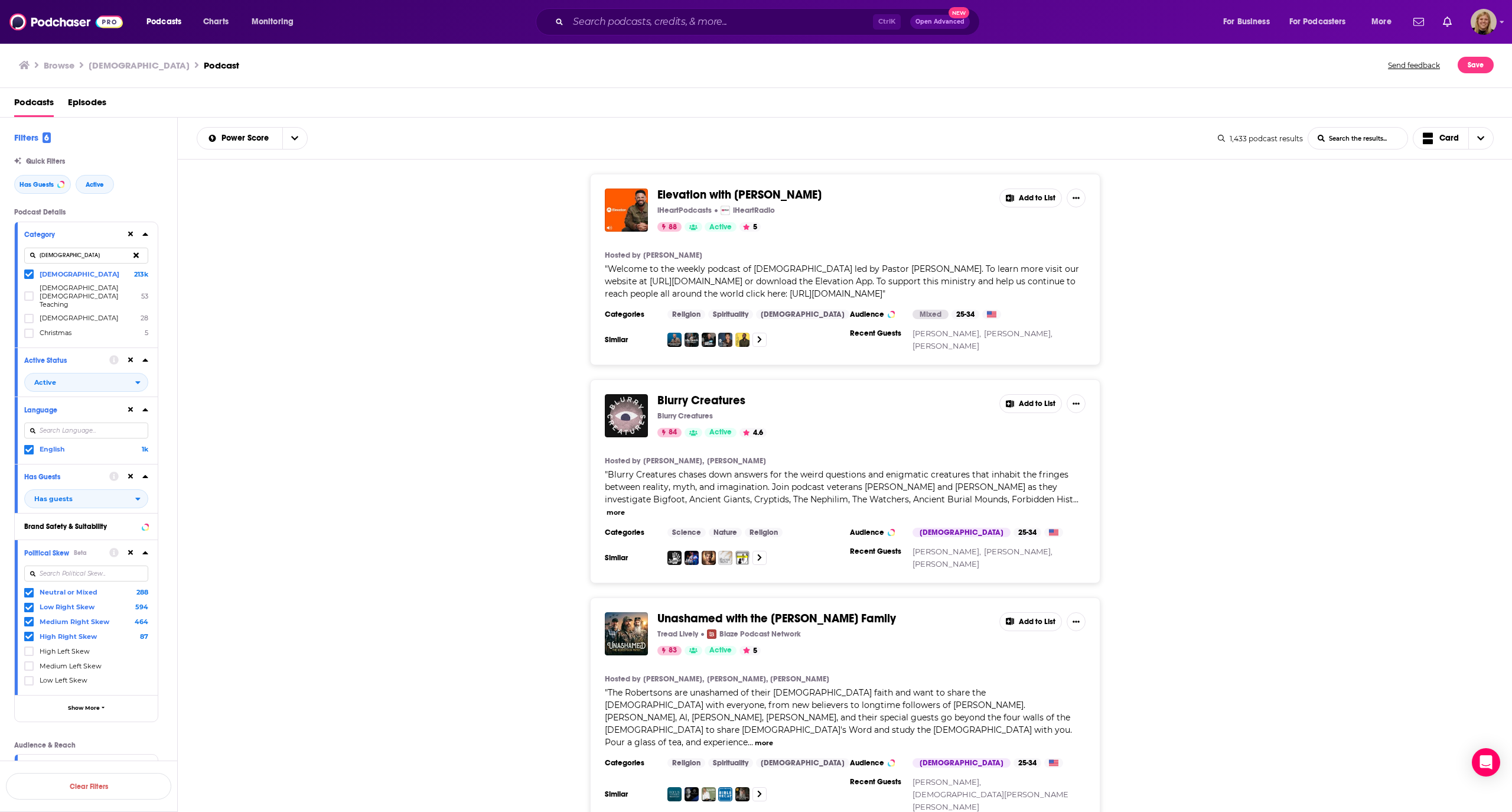
click at [27, 273] on icon at bounding box center [29, 274] width 7 height 7
click at [86, 750] on button "View 76 Results" at bounding box center [88, 755] width 165 height 27
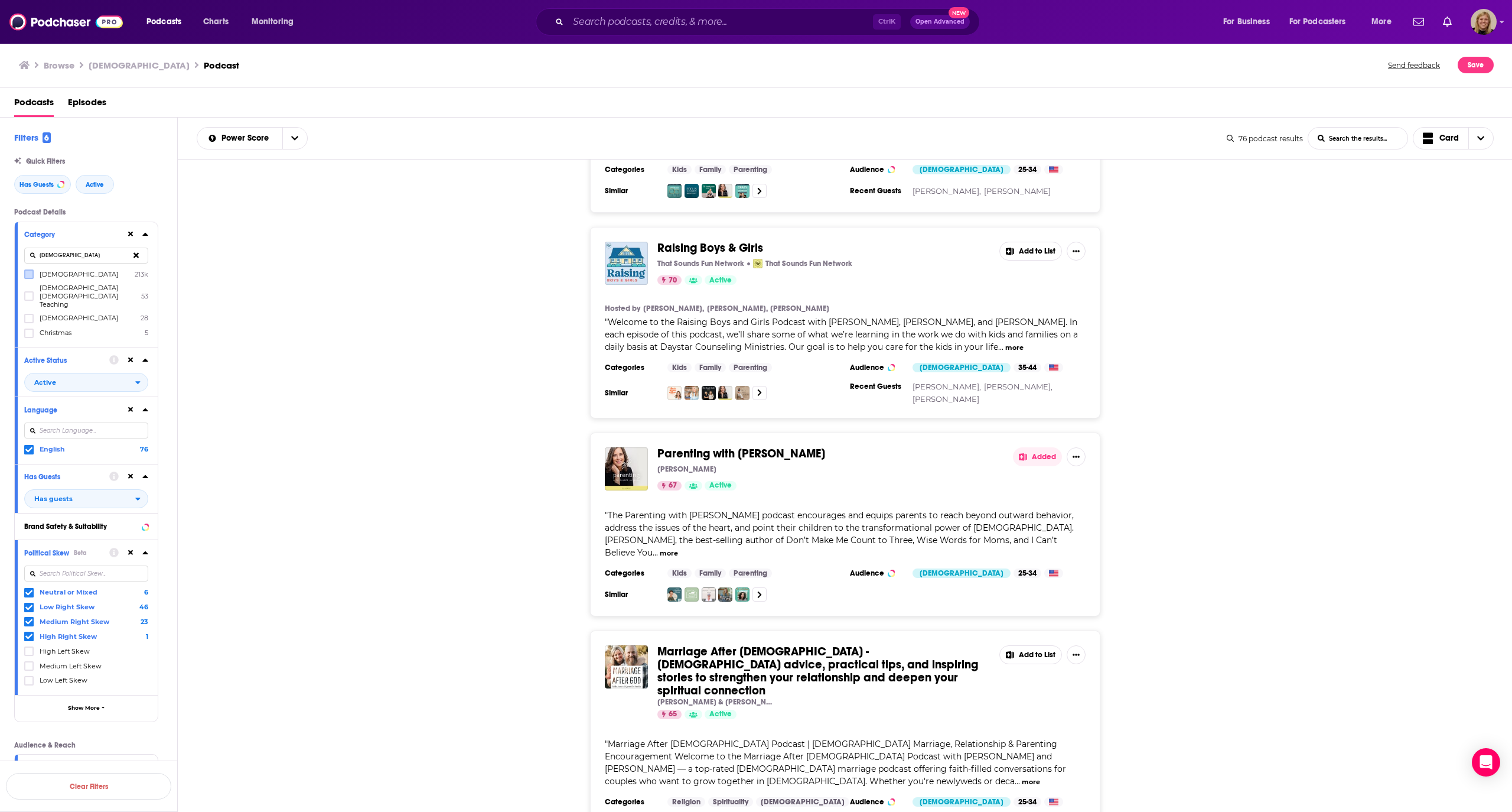
scroll to position [237, 0]
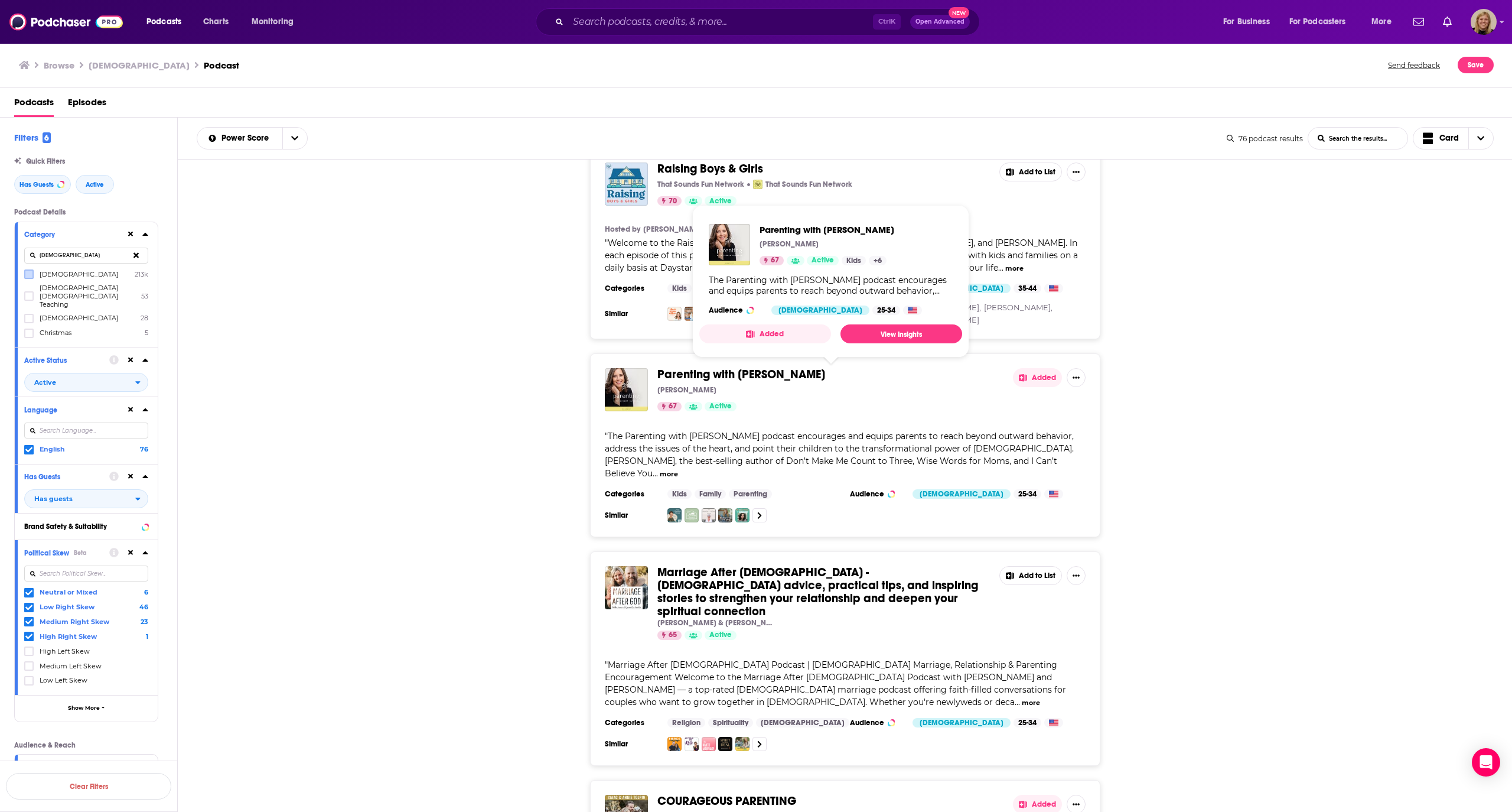
click at [783, 334] on button "Added" at bounding box center [765, 333] width 132 height 19
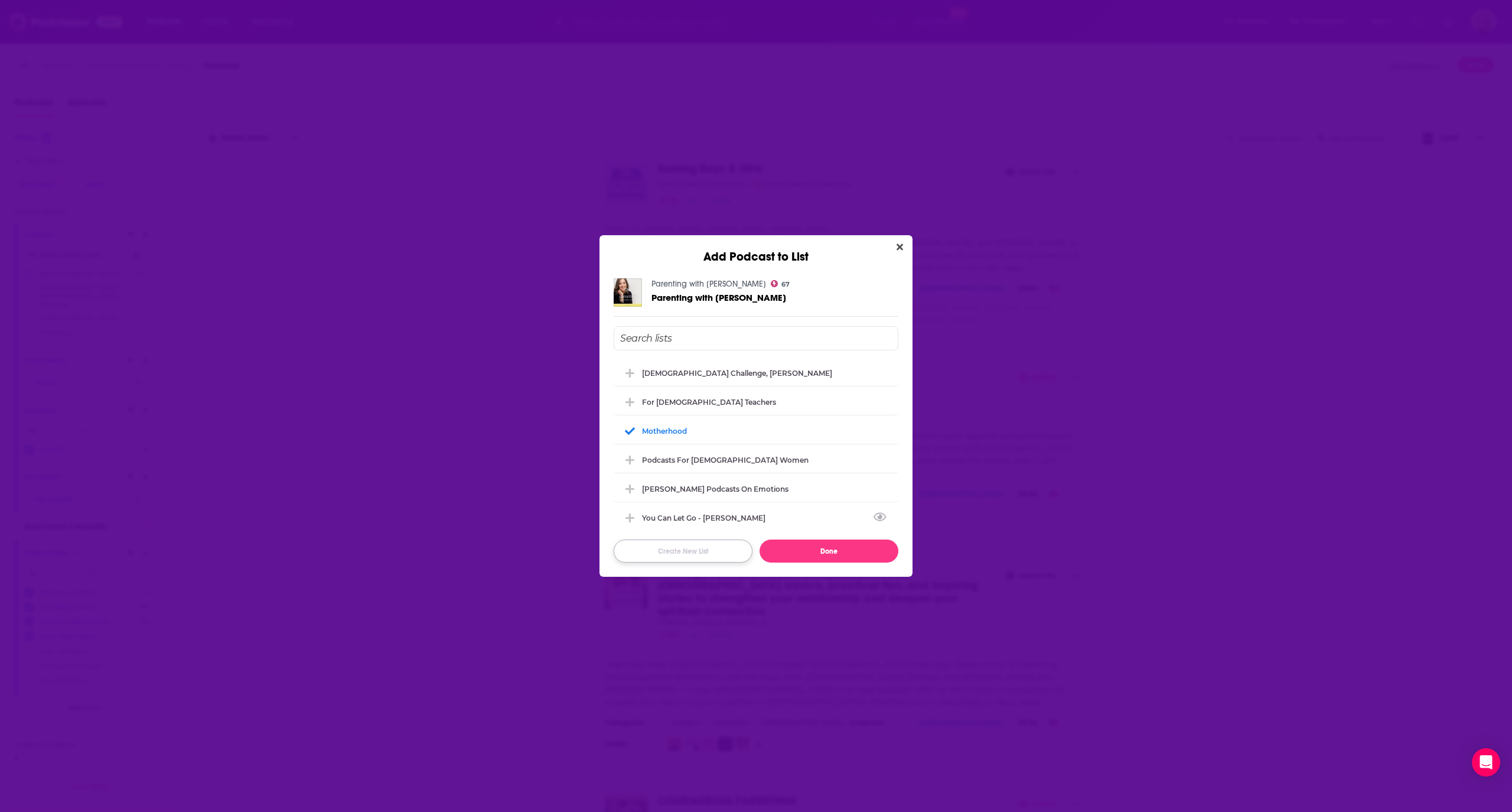
click at [694, 552] on button "Create New List" at bounding box center [683, 551] width 139 height 23
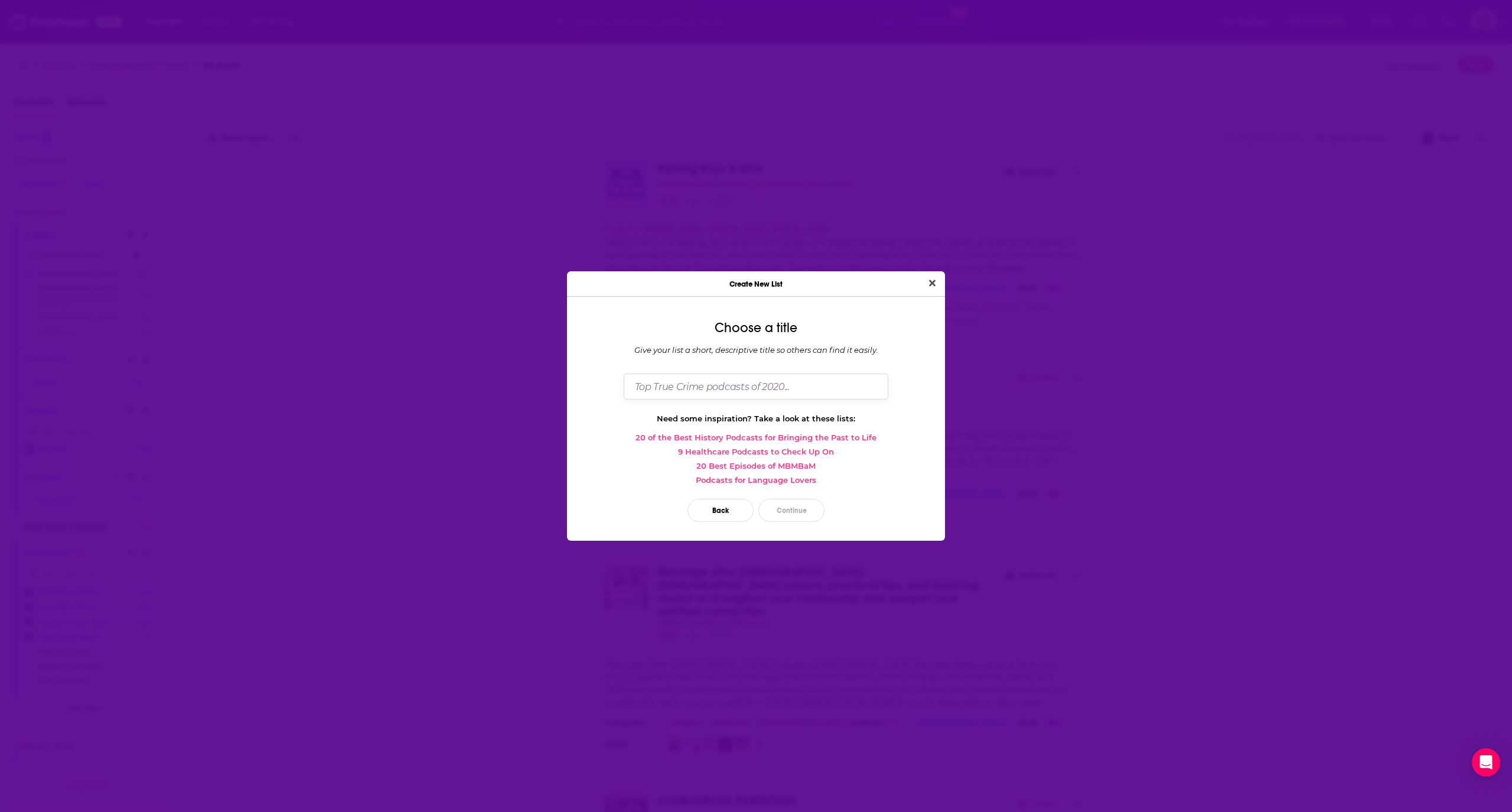
click at [737, 391] on input "Dialog" at bounding box center [756, 386] width 265 height 25
drag, startPoint x: 690, startPoint y: 386, endPoint x: 584, endPoint y: 388, distance: 106.0
click at [584, 388] on div "Choose a title Give your list a short, descriptive title so others can find it …" at bounding box center [756, 423] width 378 height 234
type input "W"
type input "P"
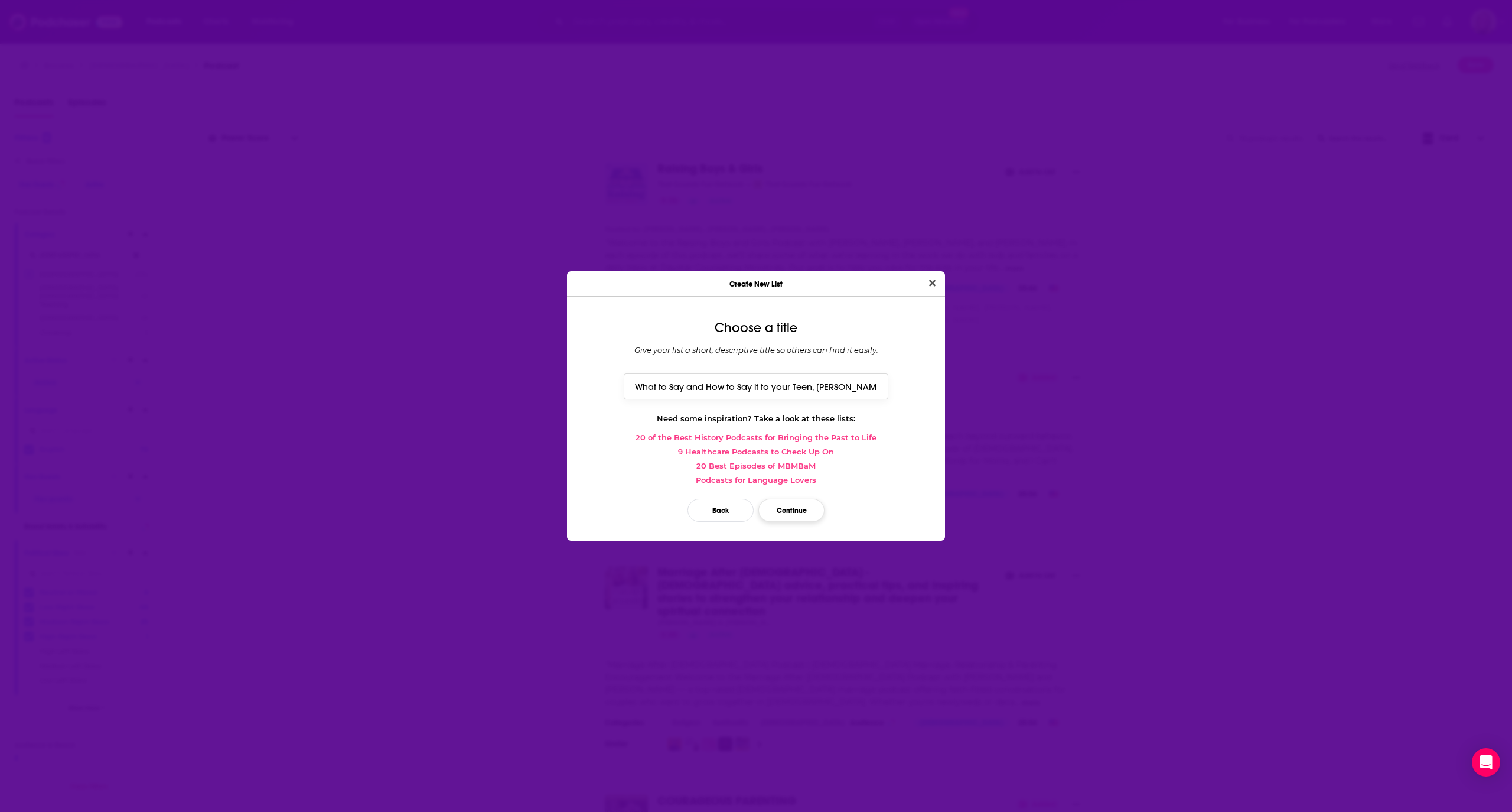
type input "What to Say and How to Say it to your Teen, [PERSON_NAME]"
click at [798, 516] on button "Continue" at bounding box center [791, 510] width 66 height 23
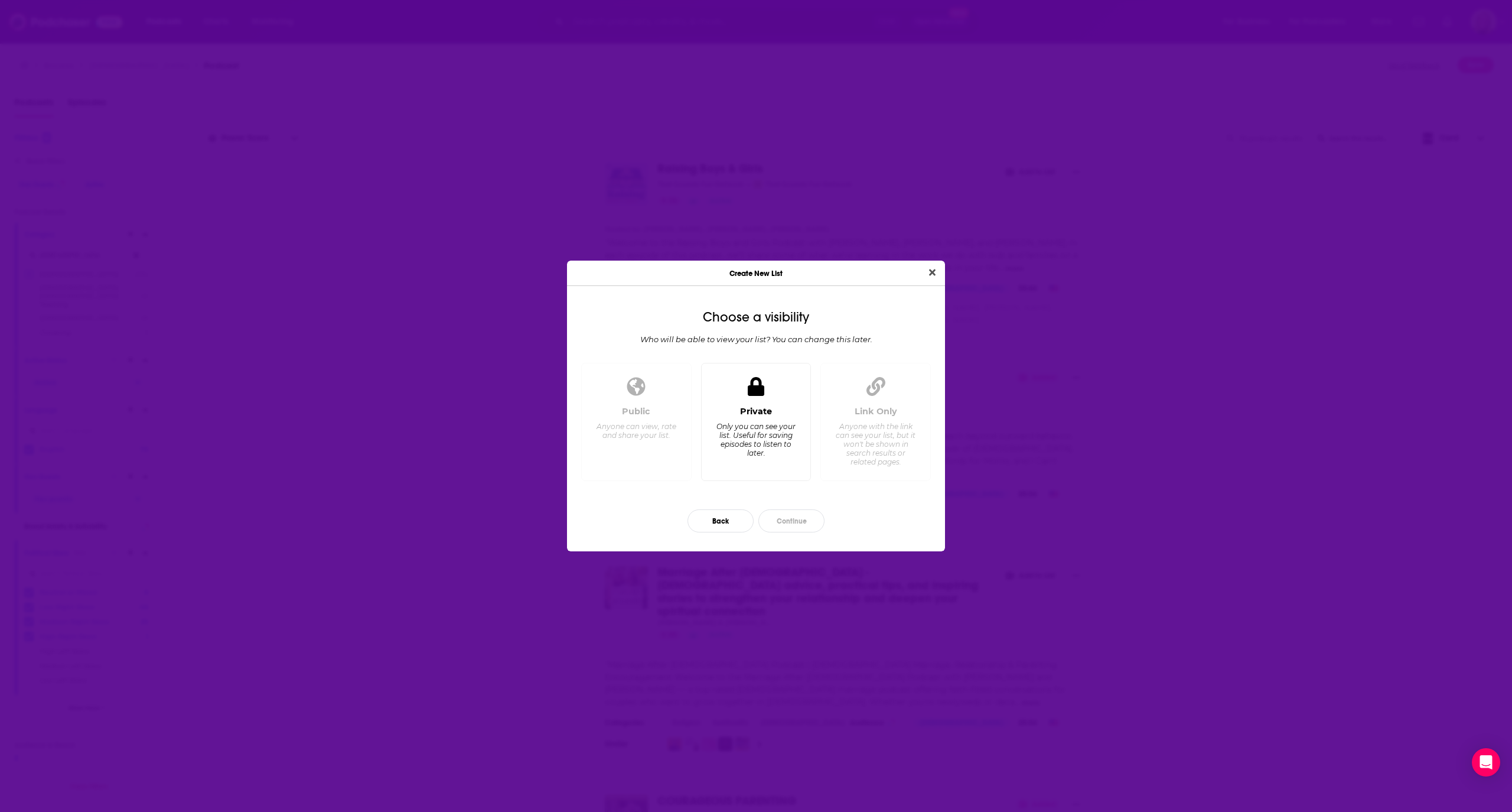
click at [771, 400] on div "Private Only you can see your list. Useful for saving episodes to listen to lat…" at bounding box center [756, 422] width 111 height 119
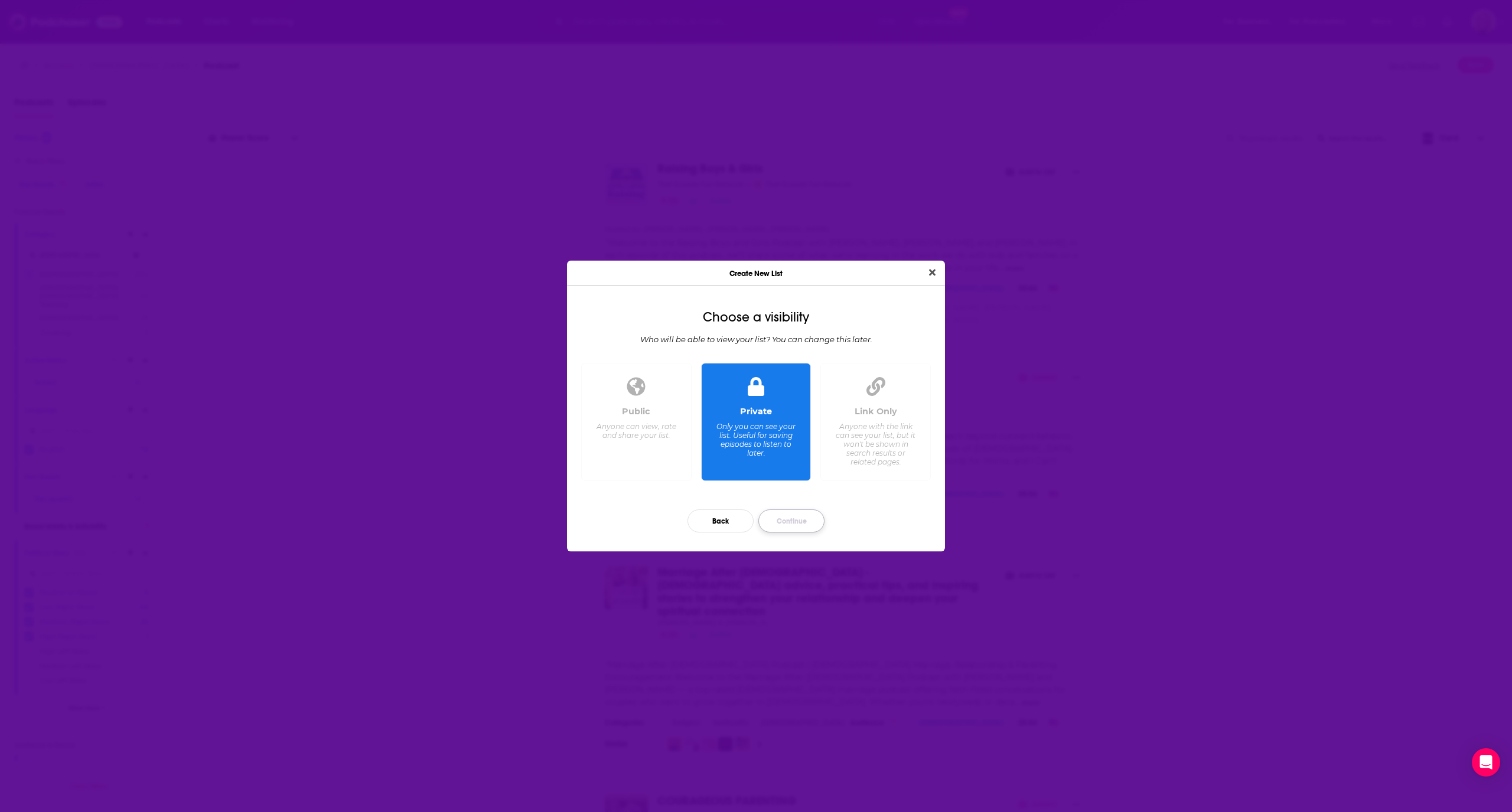
click at [778, 522] on button "Continue" at bounding box center [791, 521] width 66 height 23
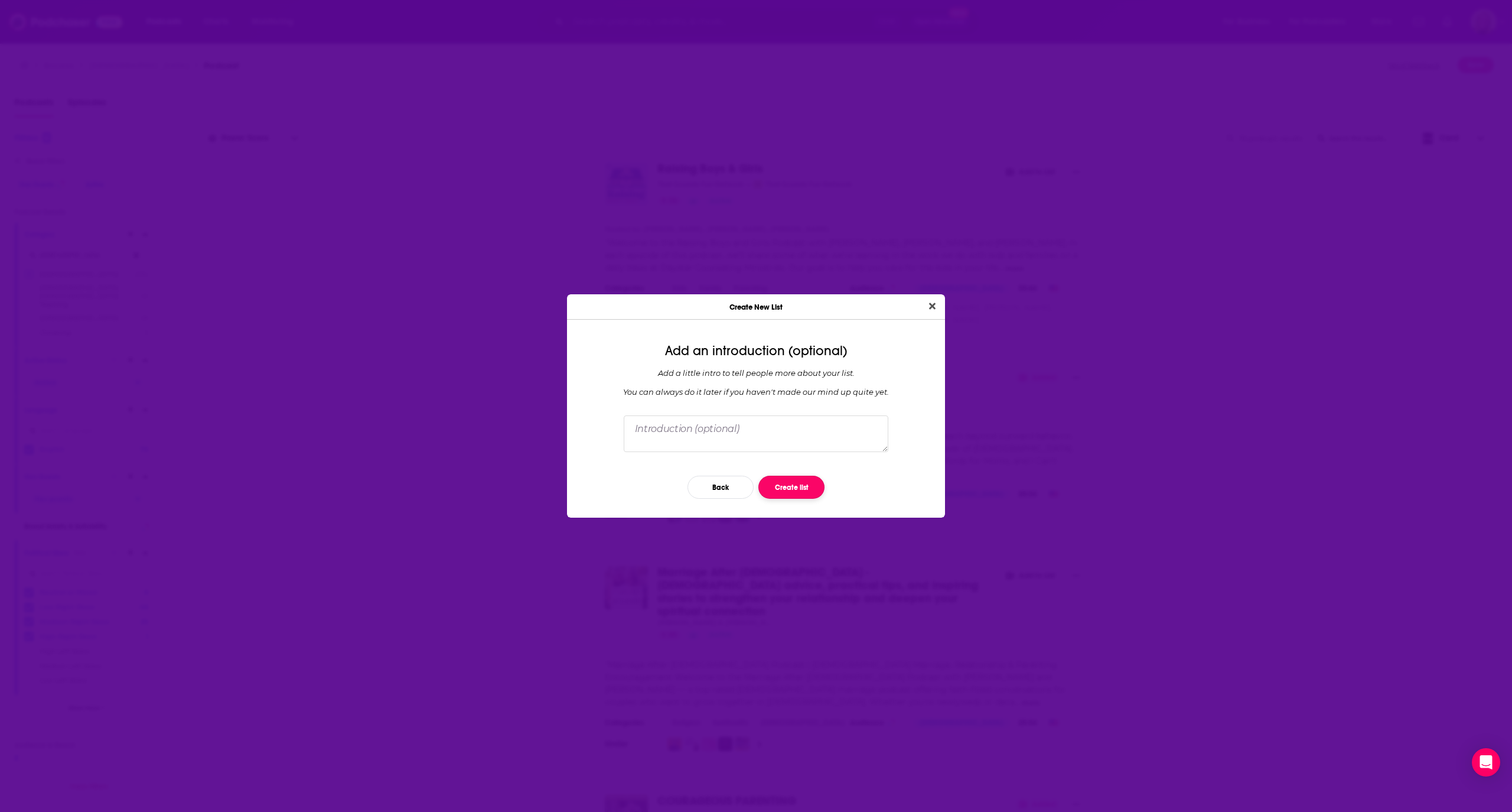
click at [792, 487] on button "Create list" at bounding box center [791, 487] width 66 height 23
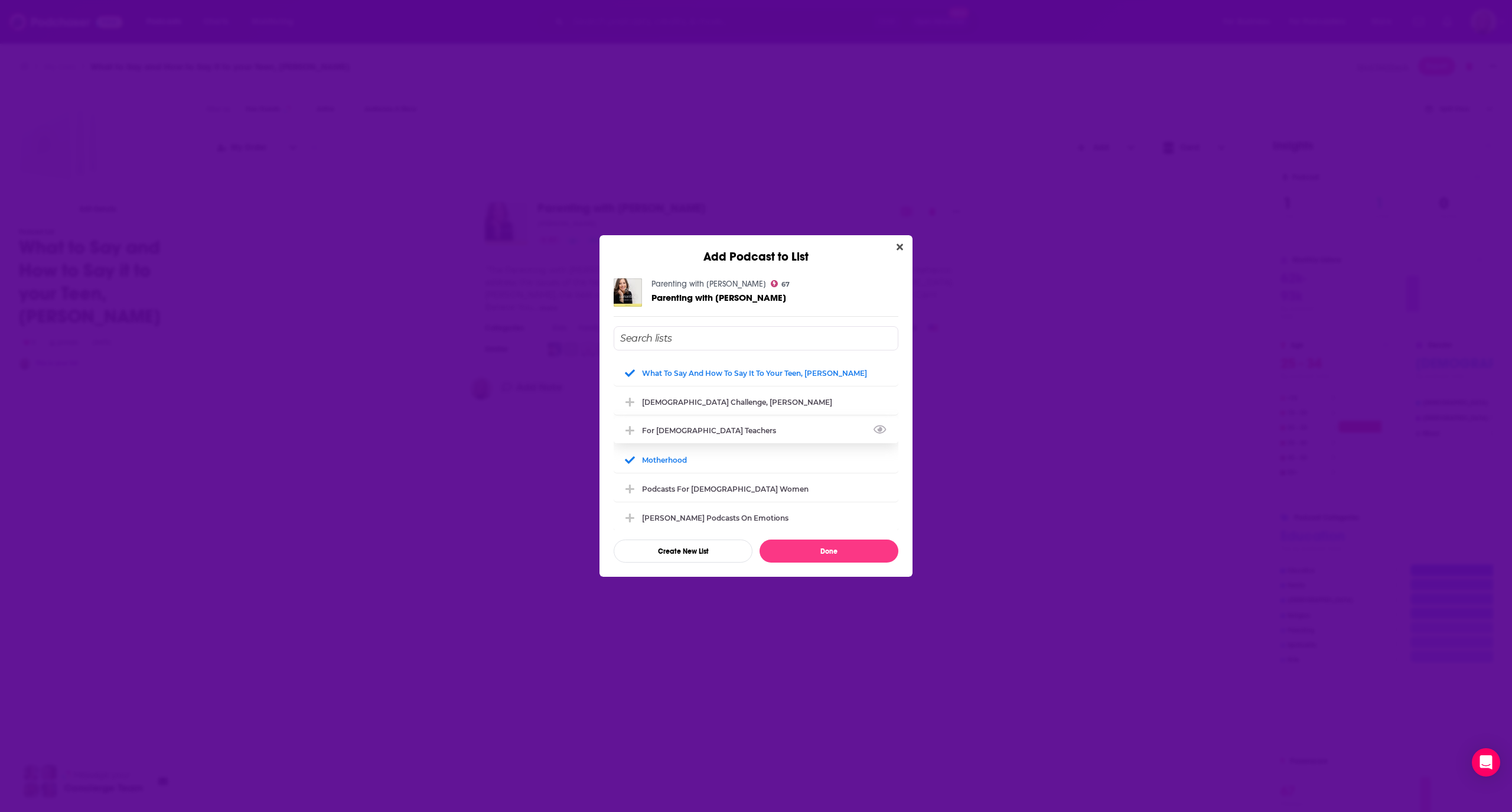
scroll to position [79, 0]
click at [715, 339] on input "Add Podcast To List" at bounding box center [756, 338] width 285 height 24
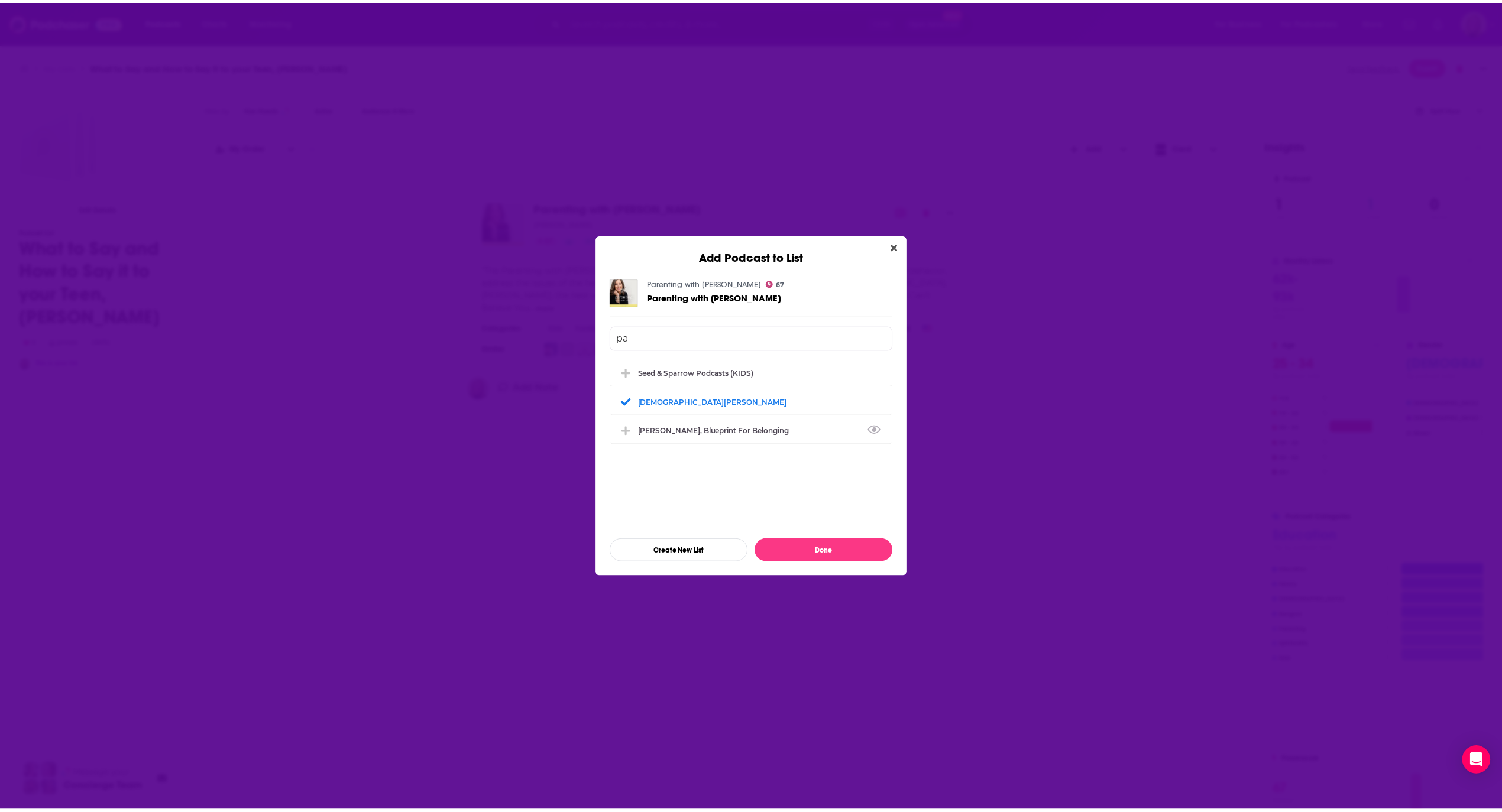
scroll to position [0, 0]
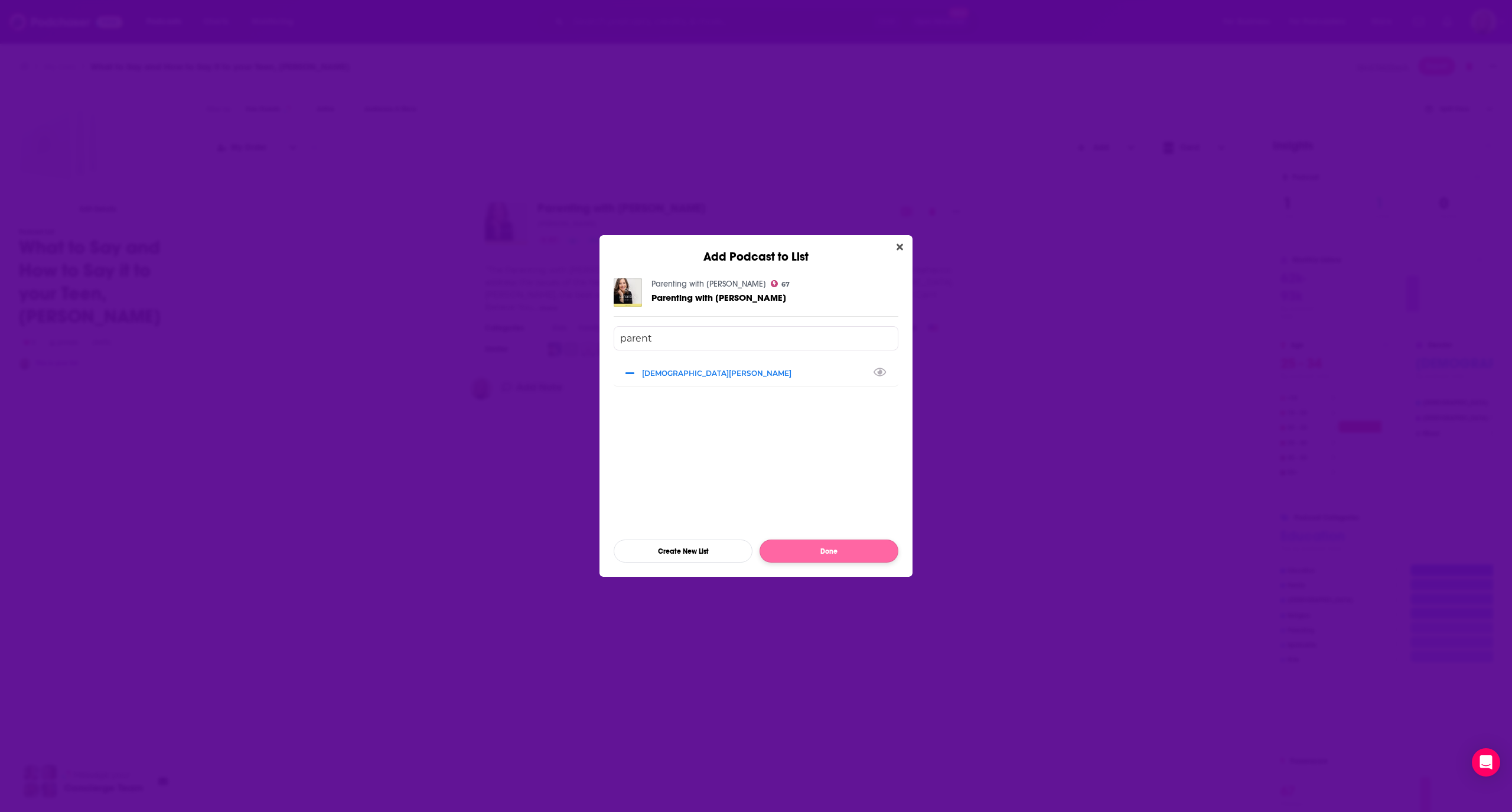
type input "parent"
click at [835, 549] on button "Done" at bounding box center [829, 551] width 139 height 23
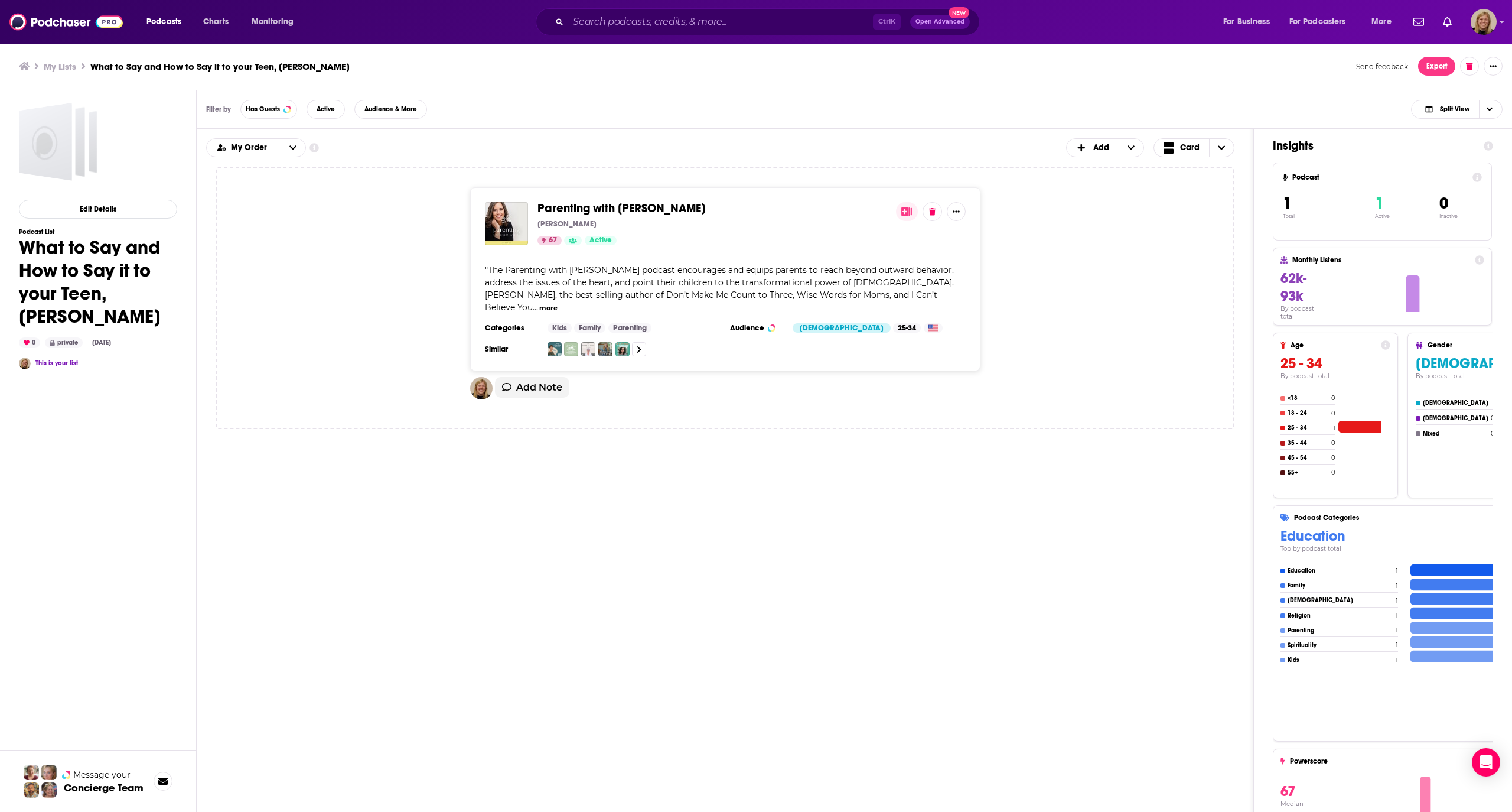
click at [920, 463] on div "Parenting with [PERSON_NAME] [PERSON_NAME] 67 Active " The Parenting with [PERS…" at bounding box center [725, 410] width 1019 height 487
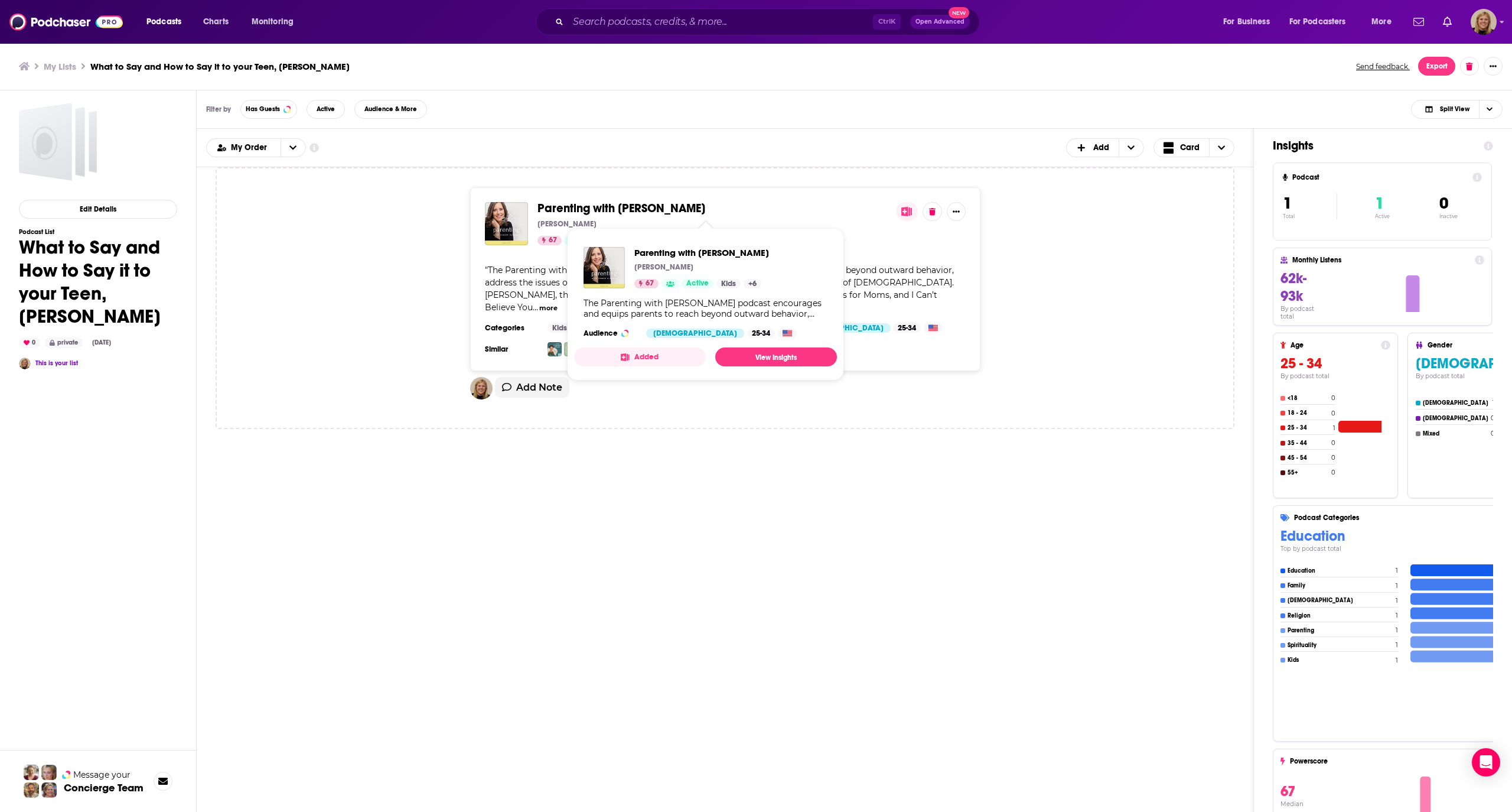
click at [599, 209] on span "Parenting with [PERSON_NAME]" at bounding box center [621, 208] width 168 height 15
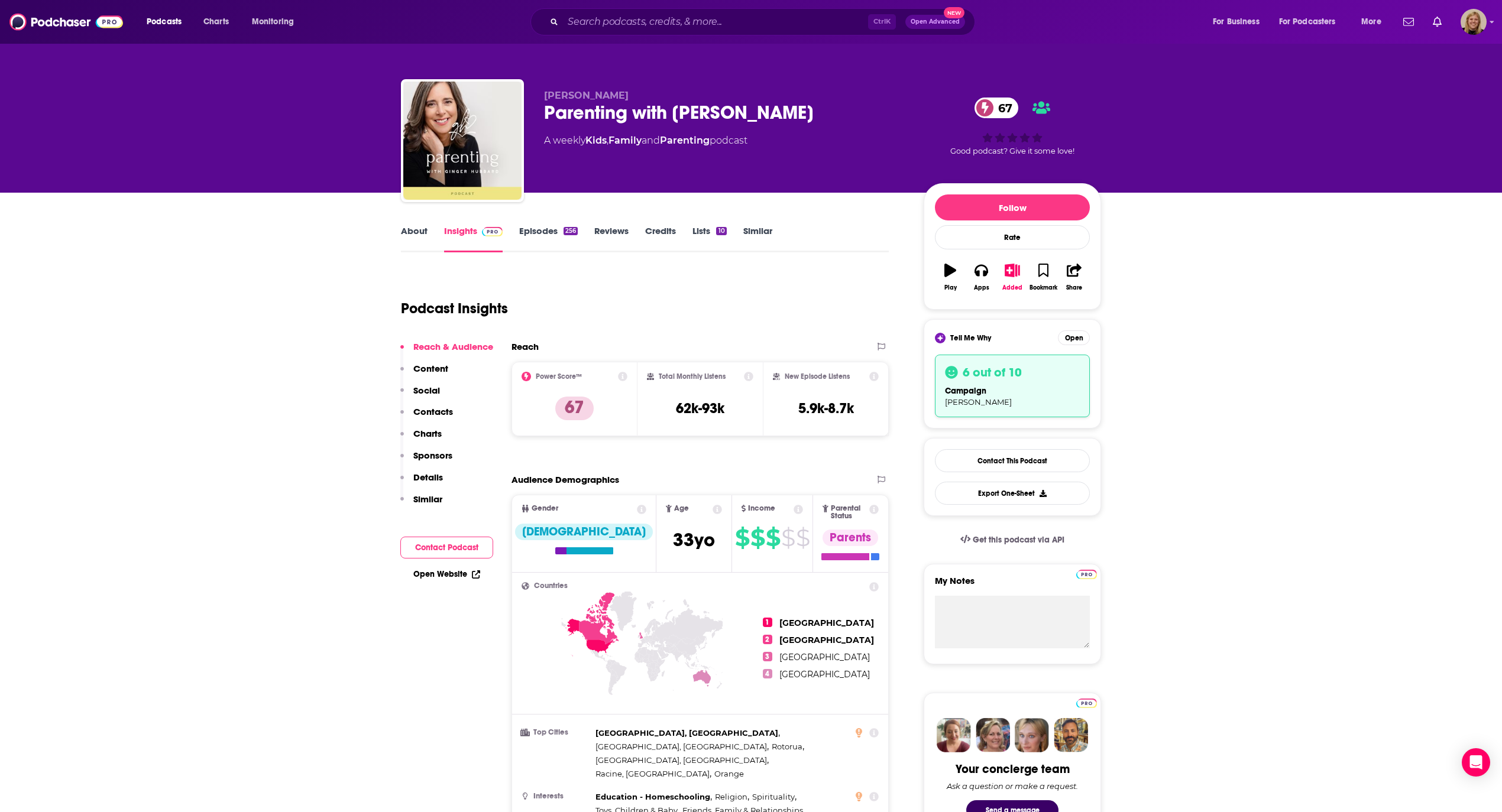
click at [526, 226] on link "Episodes 256" at bounding box center [548, 238] width 59 height 27
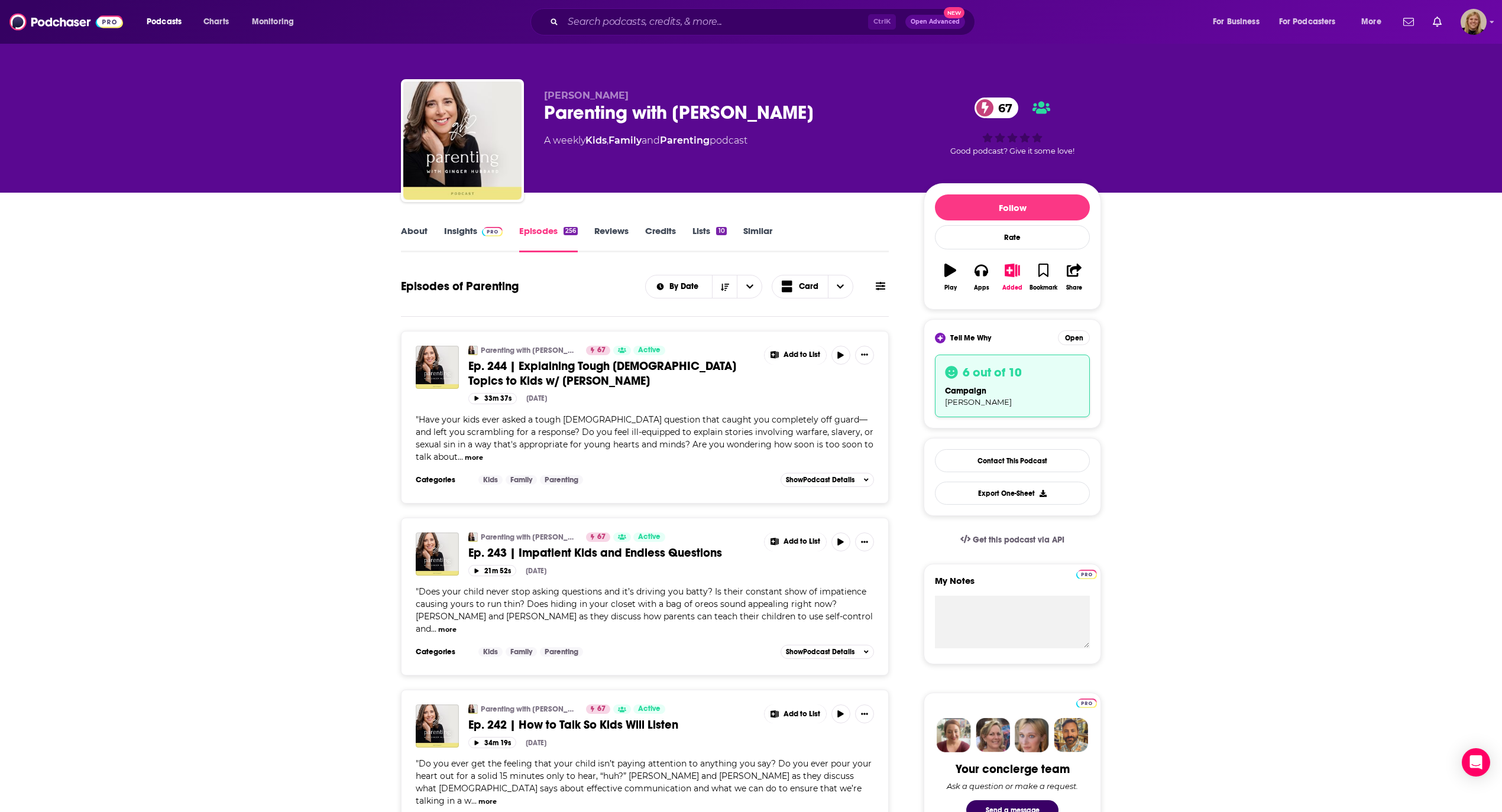
click at [417, 233] on link "About" at bounding box center [414, 238] width 27 height 27
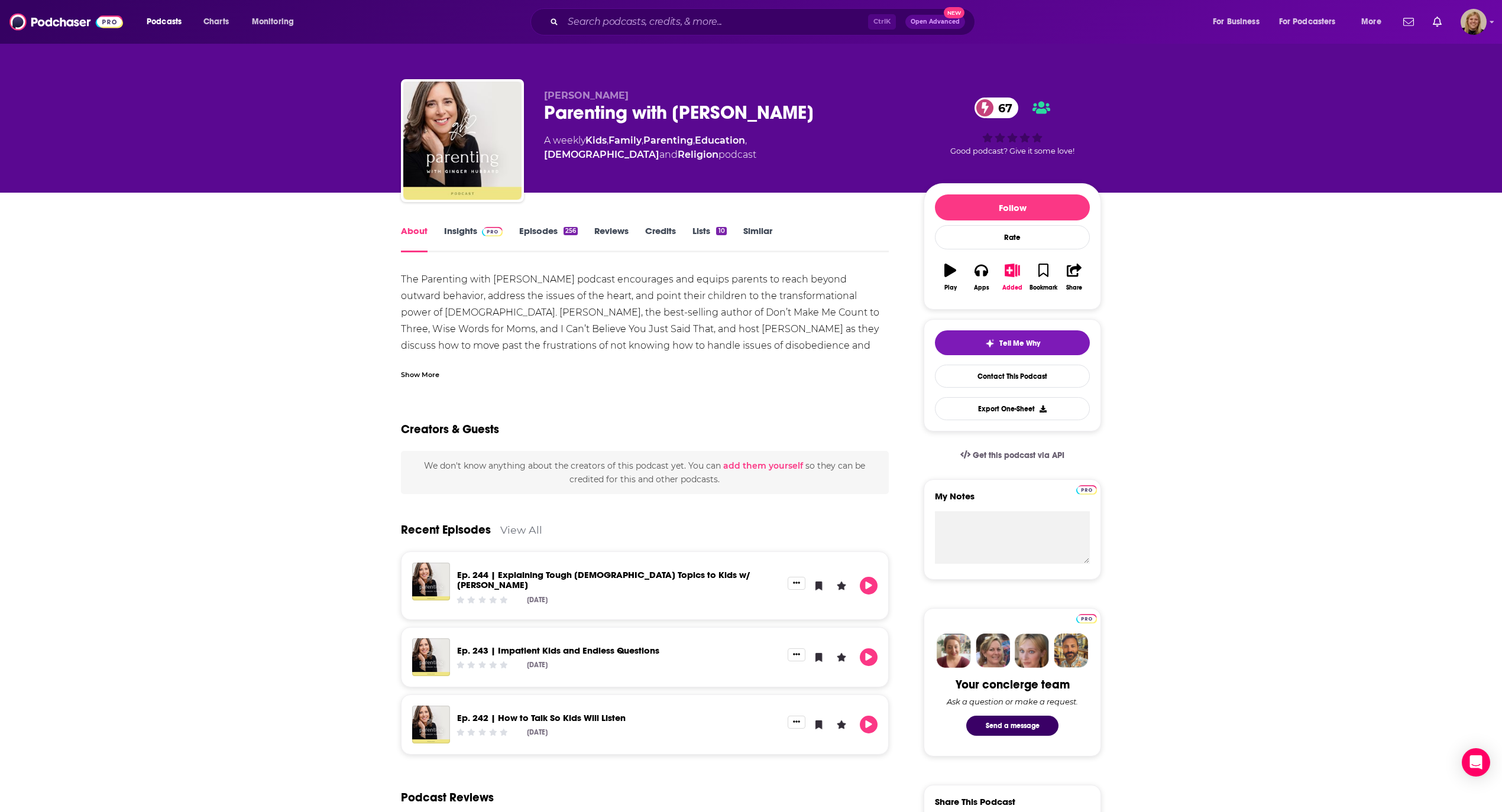
click at [426, 369] on div "Show More" at bounding box center [420, 373] width 38 height 11
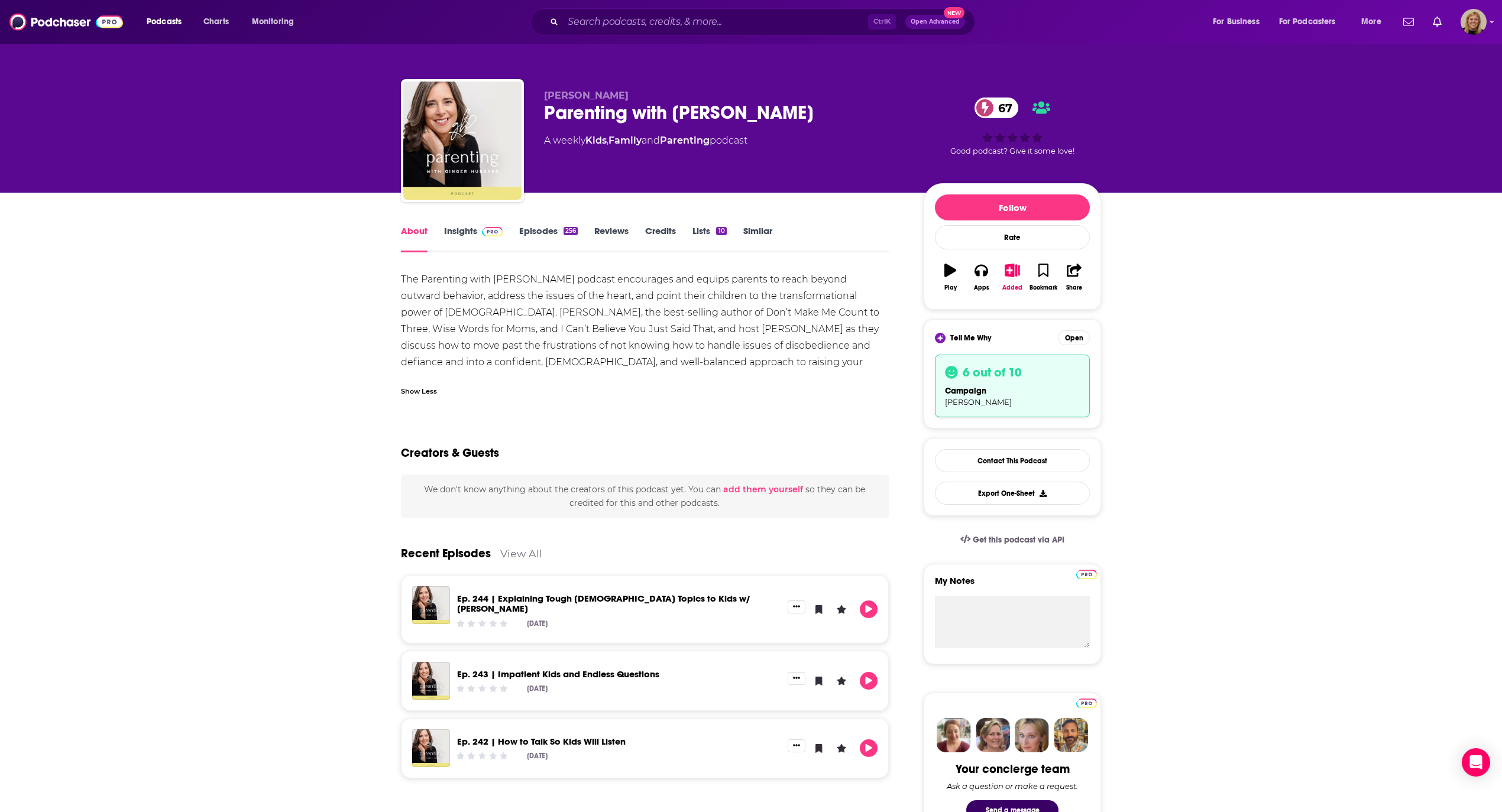
click at [469, 229] on link "Insights" at bounding box center [473, 238] width 59 height 27
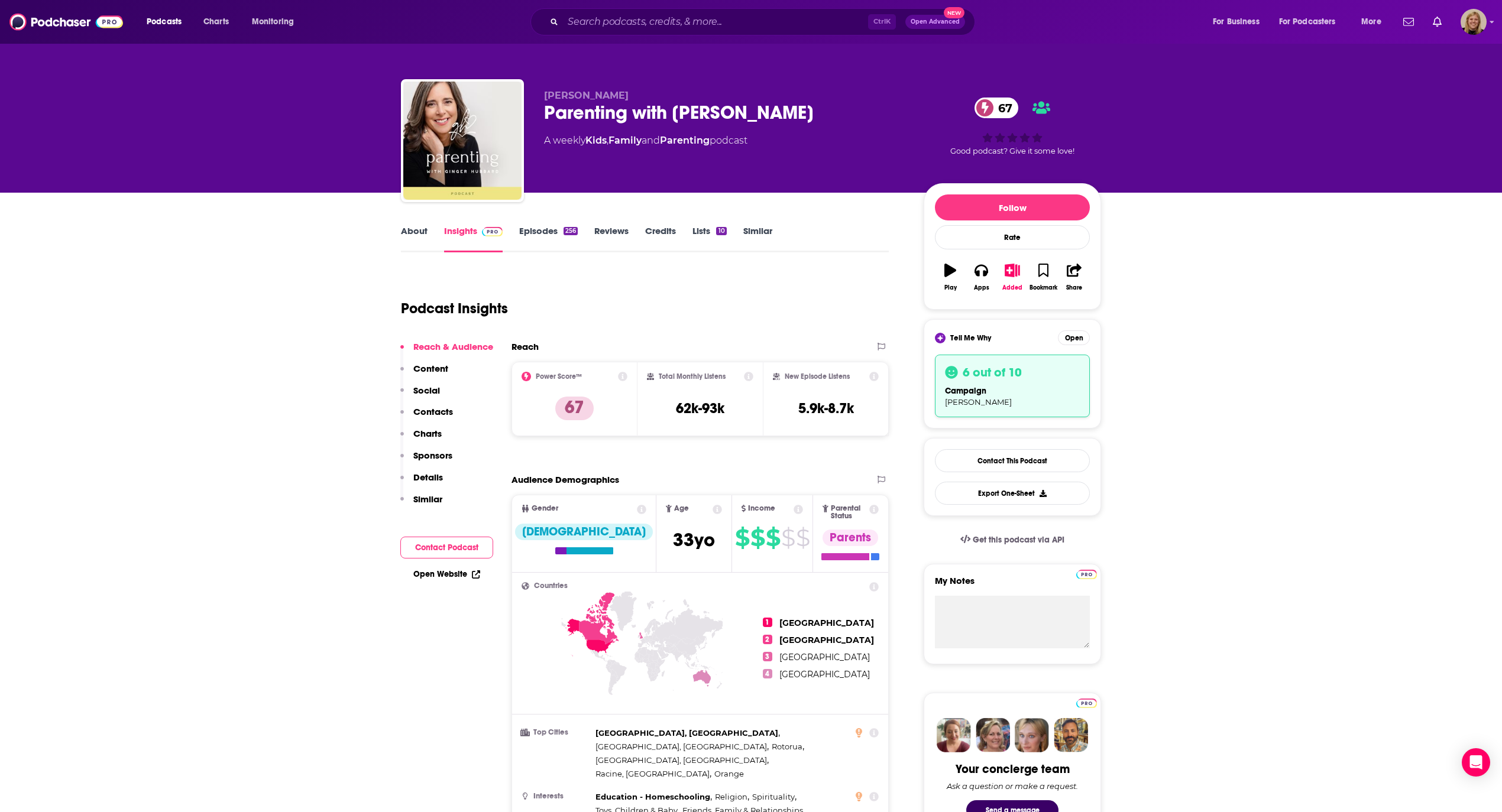
click at [464, 540] on button "Contact Podcast" at bounding box center [446, 548] width 93 height 22
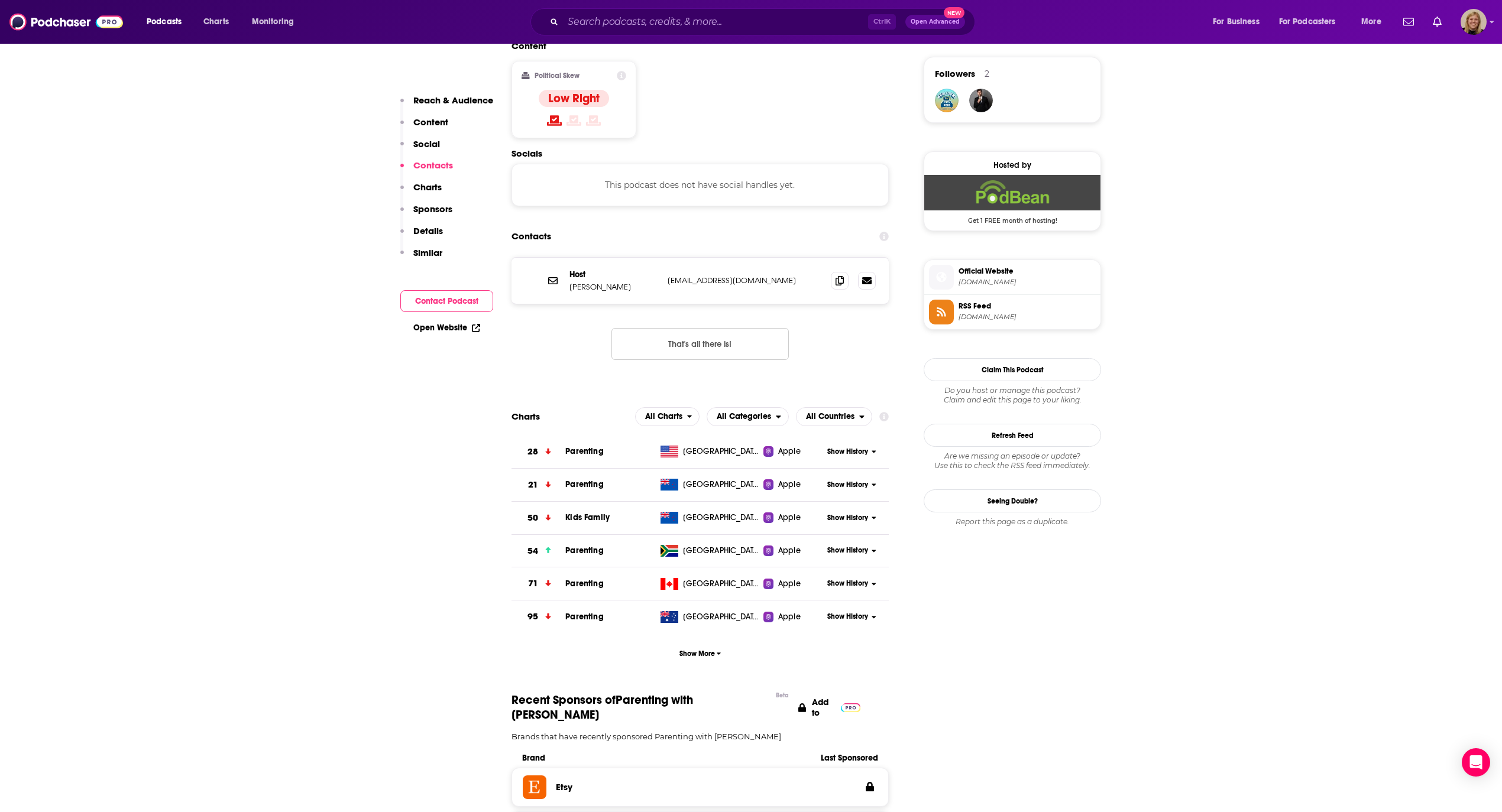
scroll to position [951, 0]
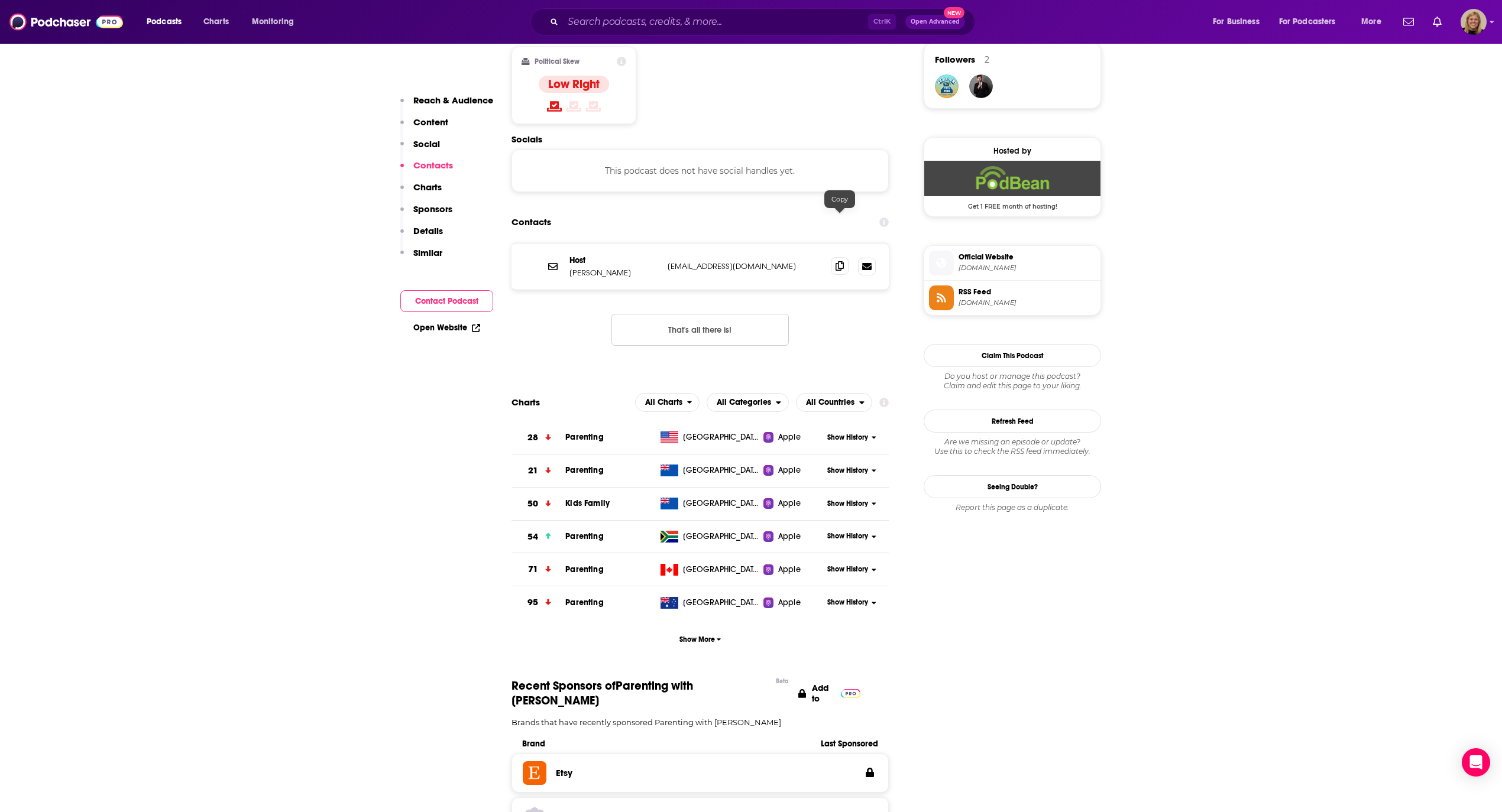
click at [842, 261] on icon at bounding box center [840, 266] width 8 height 10
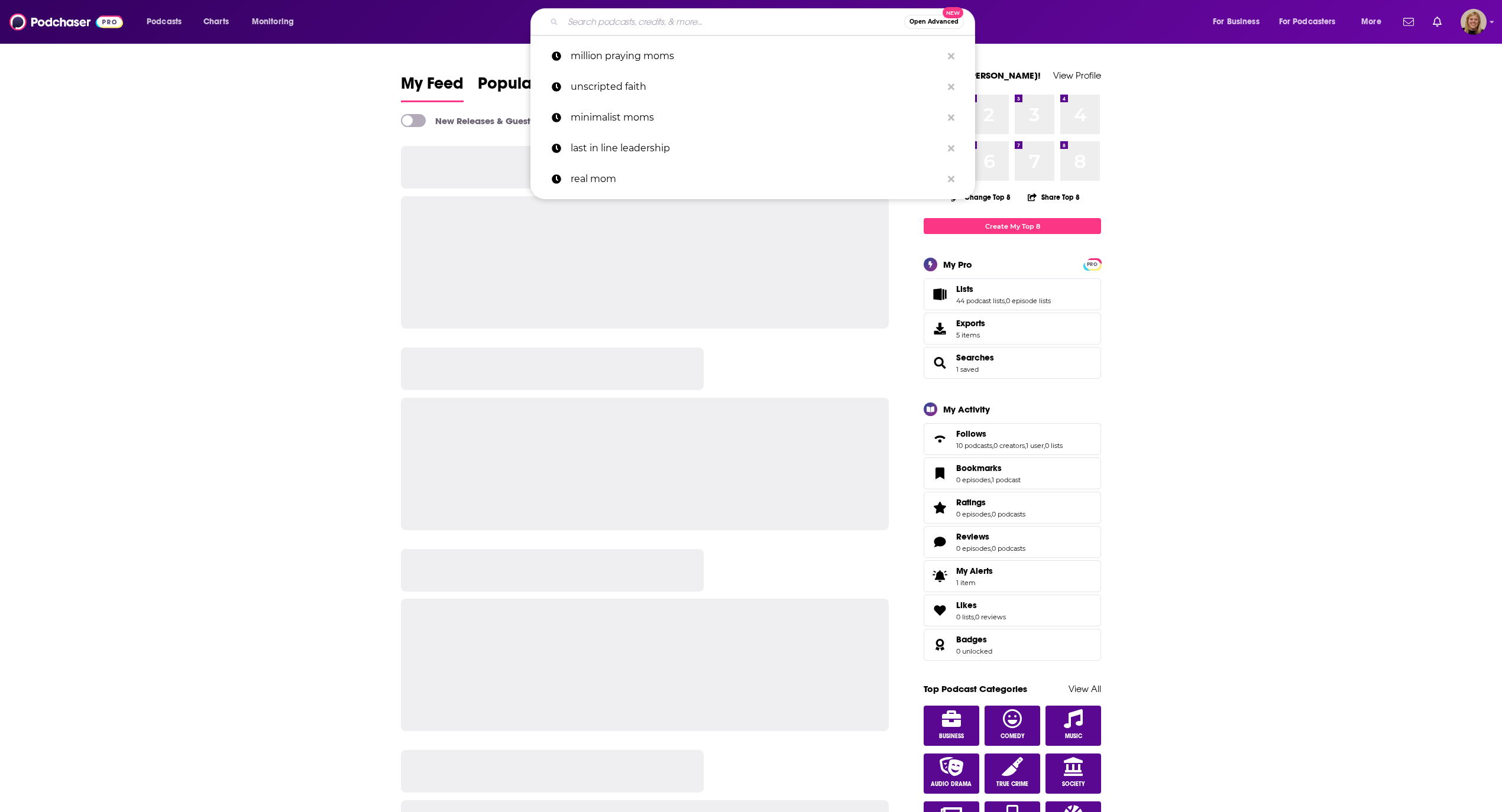
click at [707, 20] on input "Search podcasts, credits, & more..." at bounding box center [734, 22] width 341 height 19
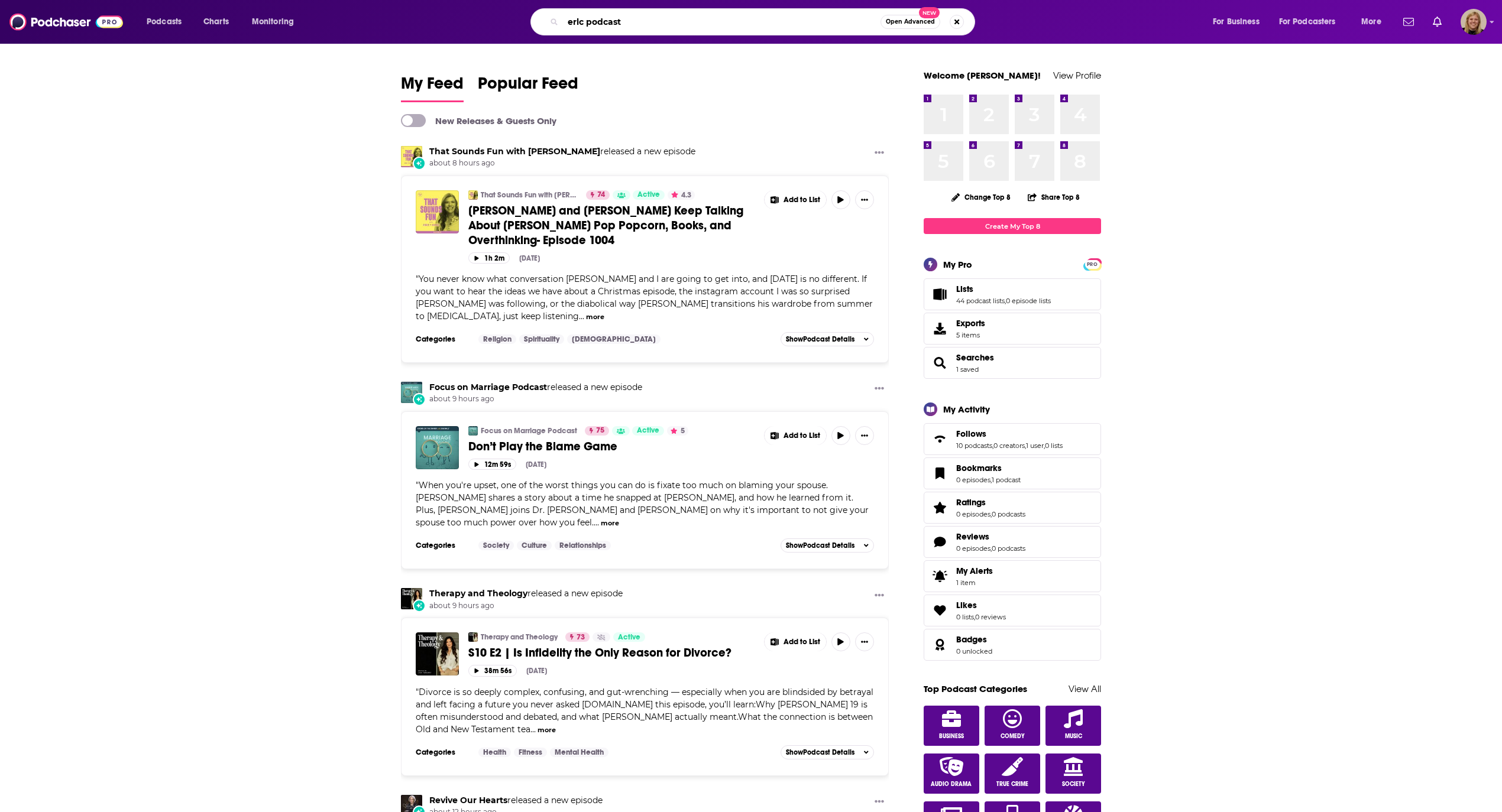
type input "erlc podcast"
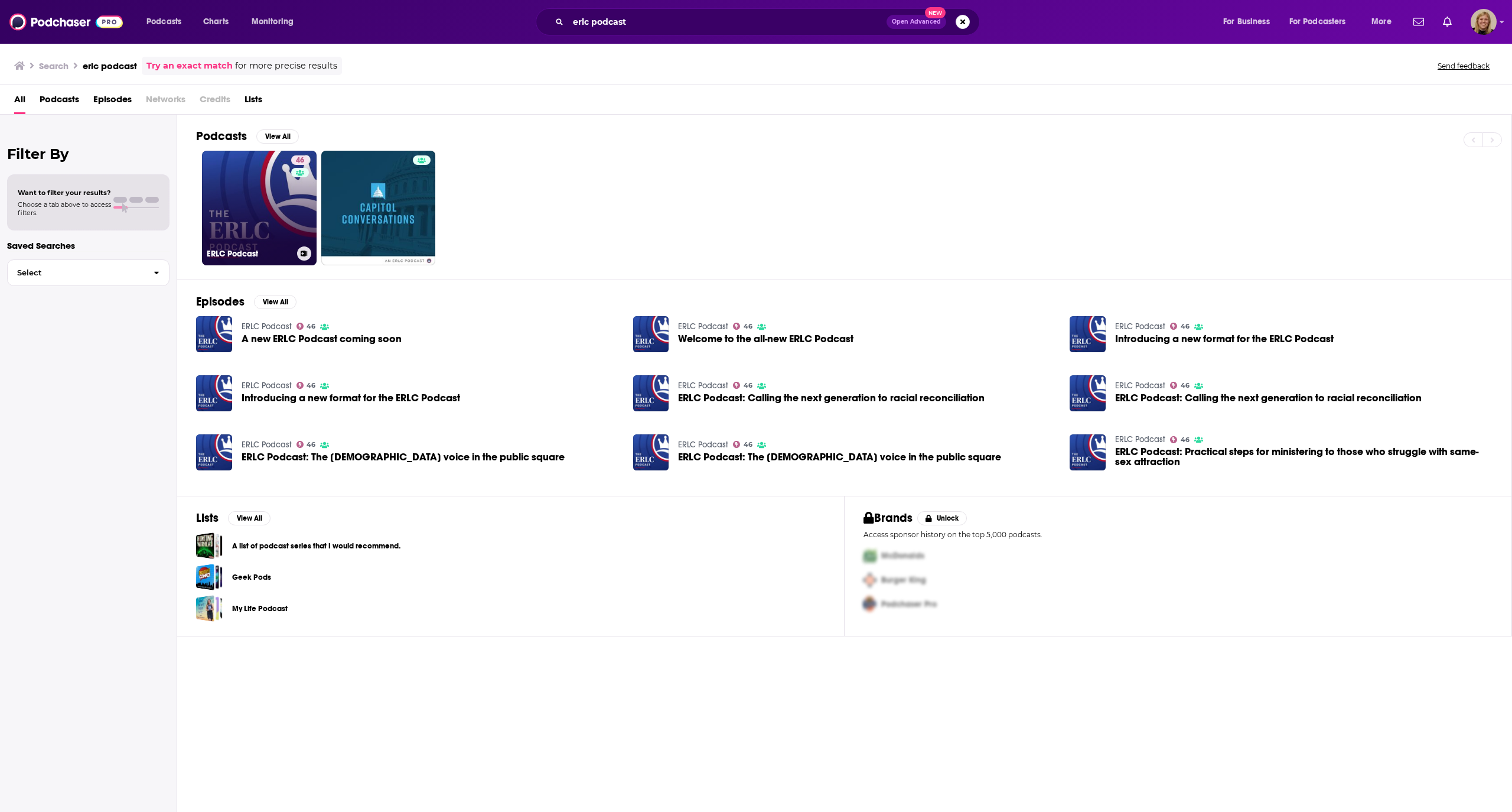
click at [275, 211] on link "46 ERLC Podcast" at bounding box center [259, 208] width 114 height 114
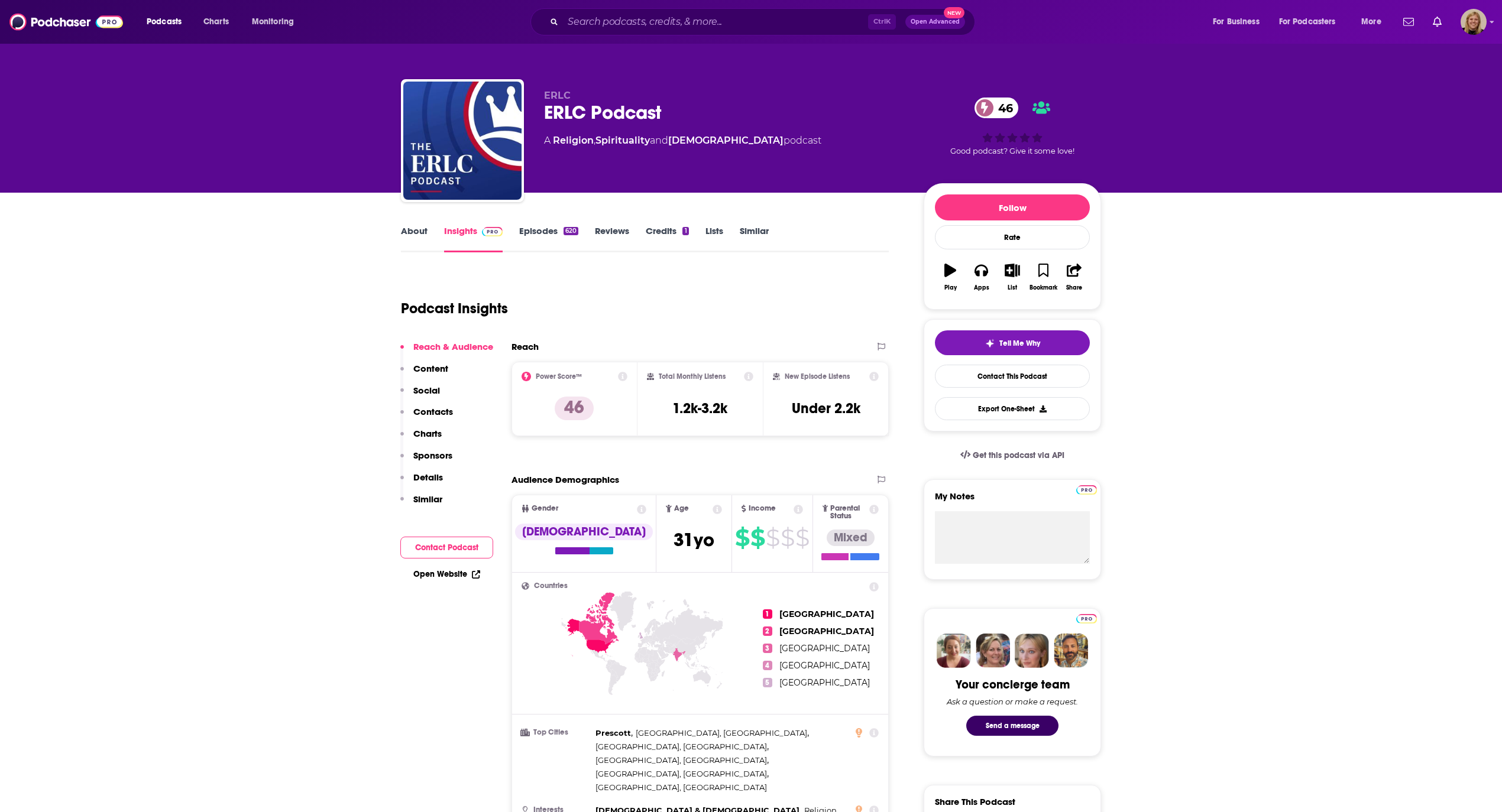
click at [408, 226] on link "About" at bounding box center [414, 238] width 27 height 27
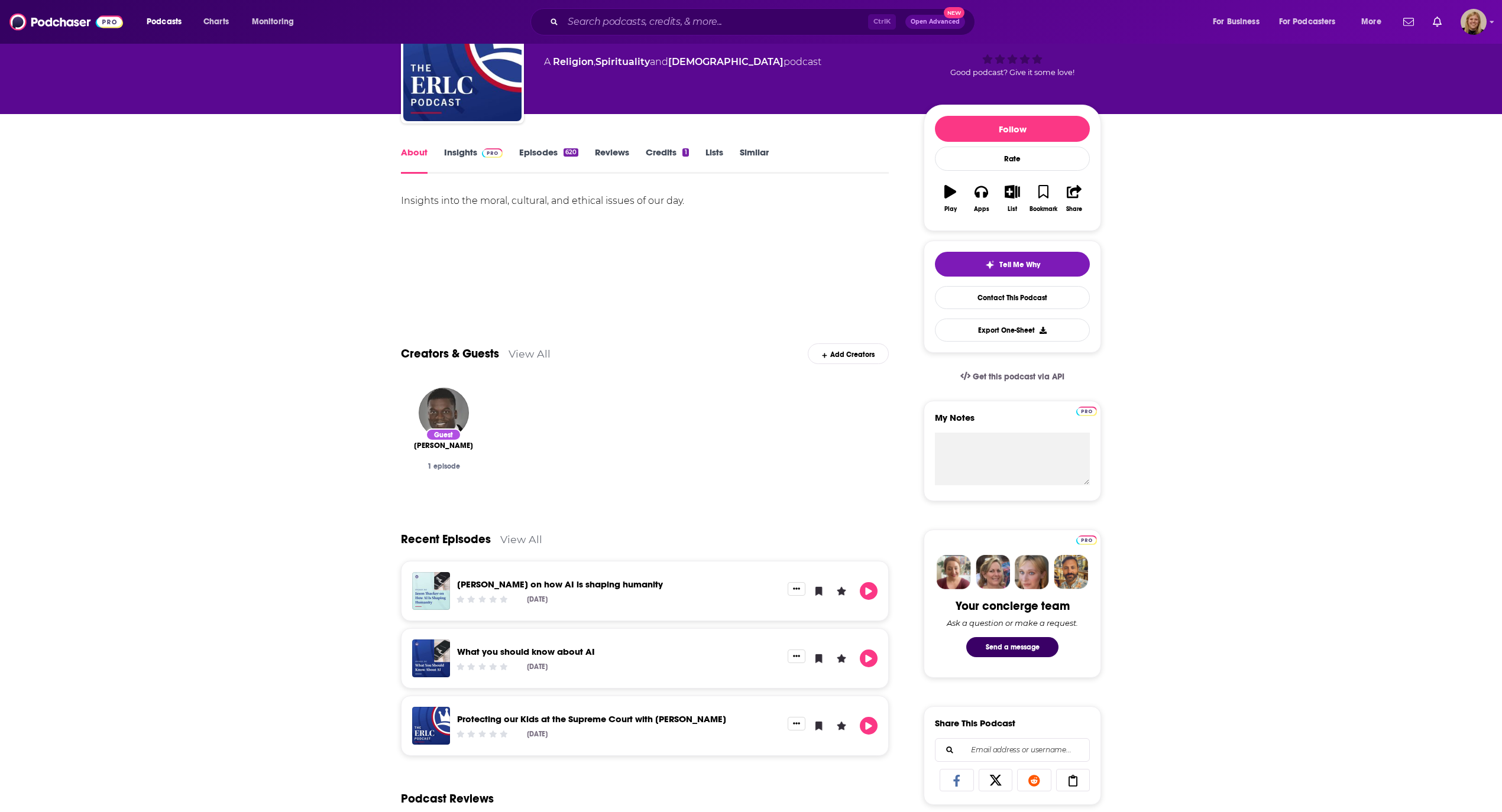
scroll to position [157, 0]
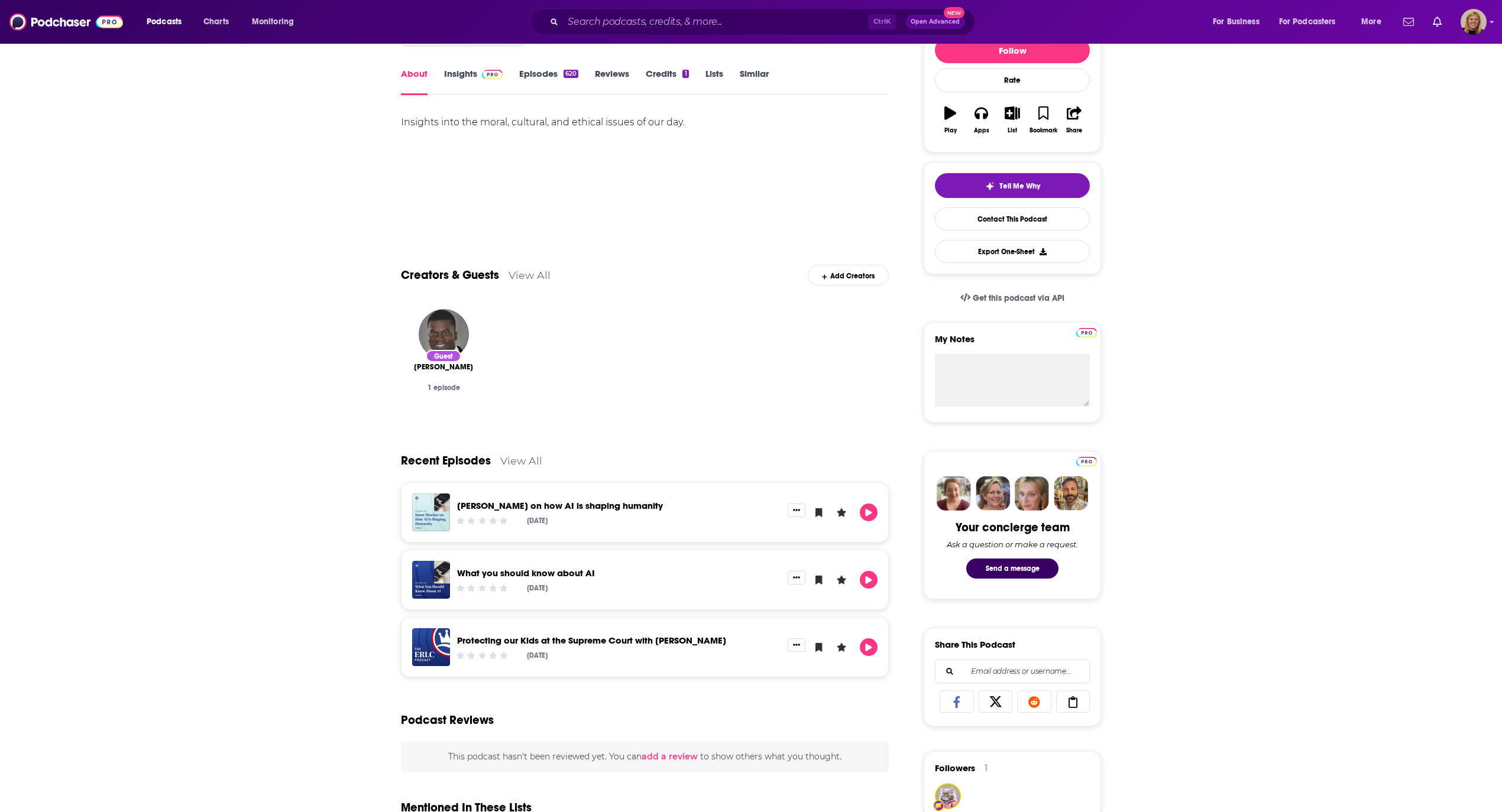
click at [516, 460] on link "View All" at bounding box center [521, 460] width 42 height 13
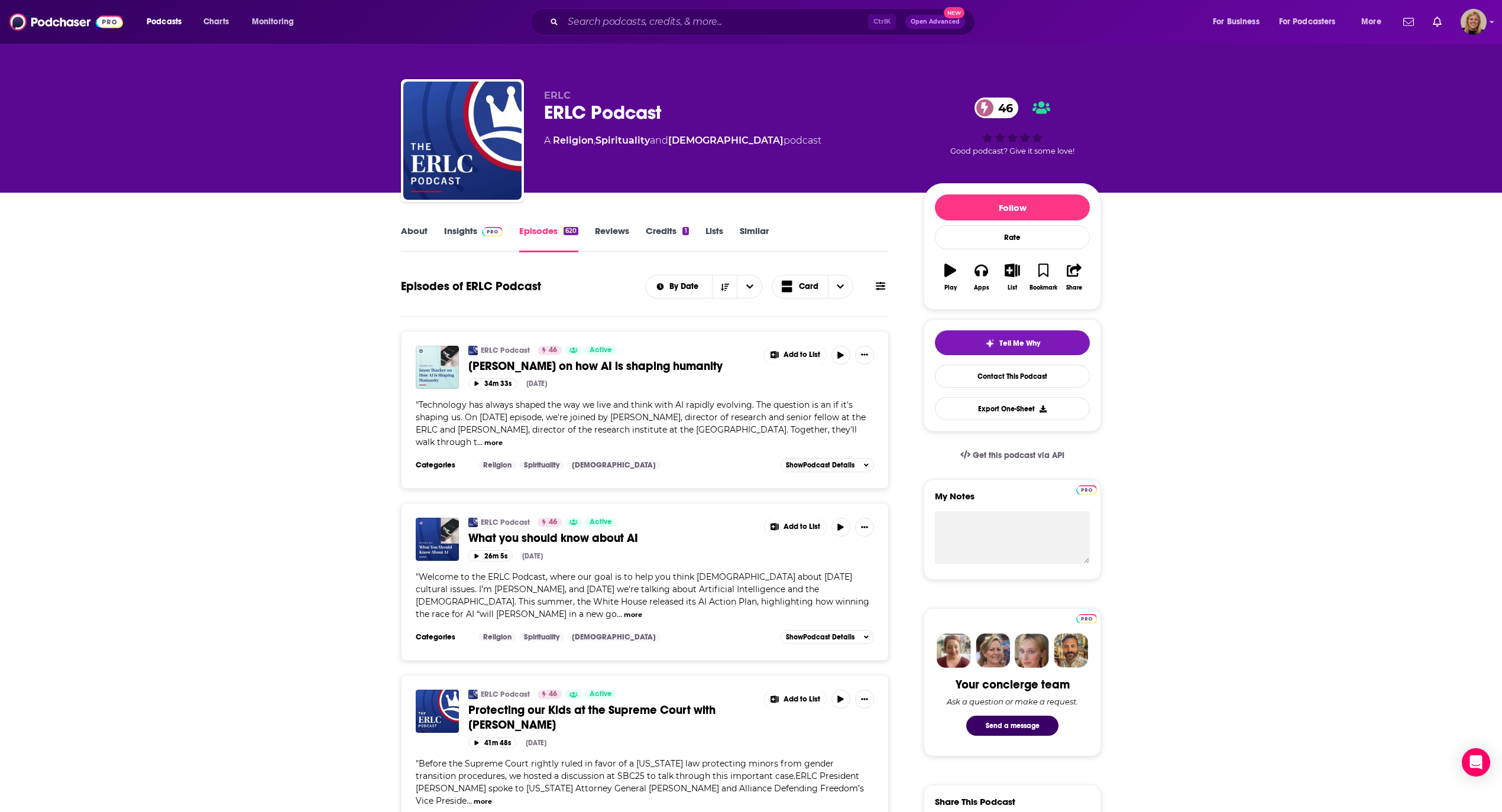
click at [462, 227] on link "Insights" at bounding box center [473, 238] width 59 height 27
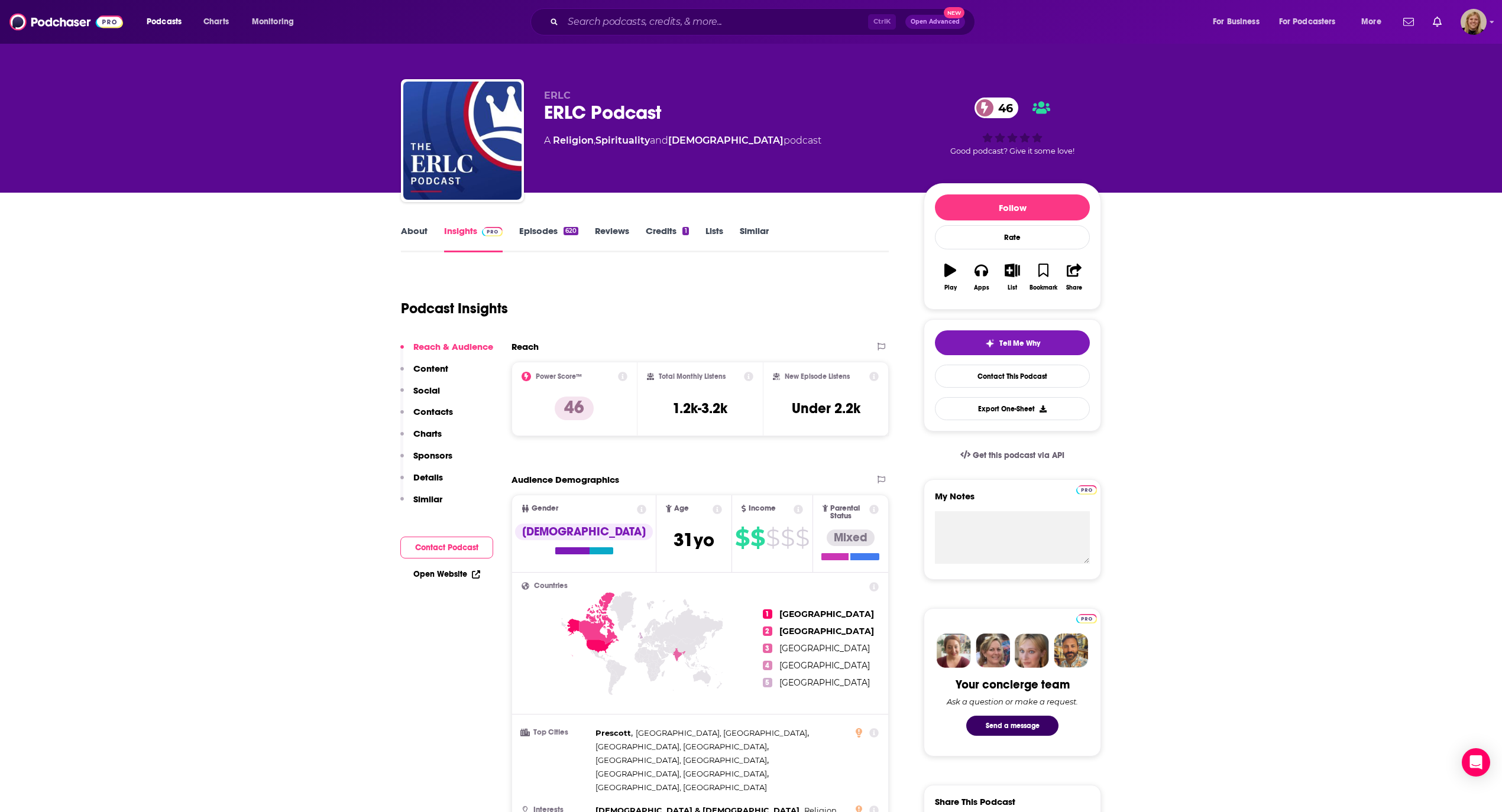
click at [424, 540] on button "Contact Podcast" at bounding box center [446, 548] width 93 height 22
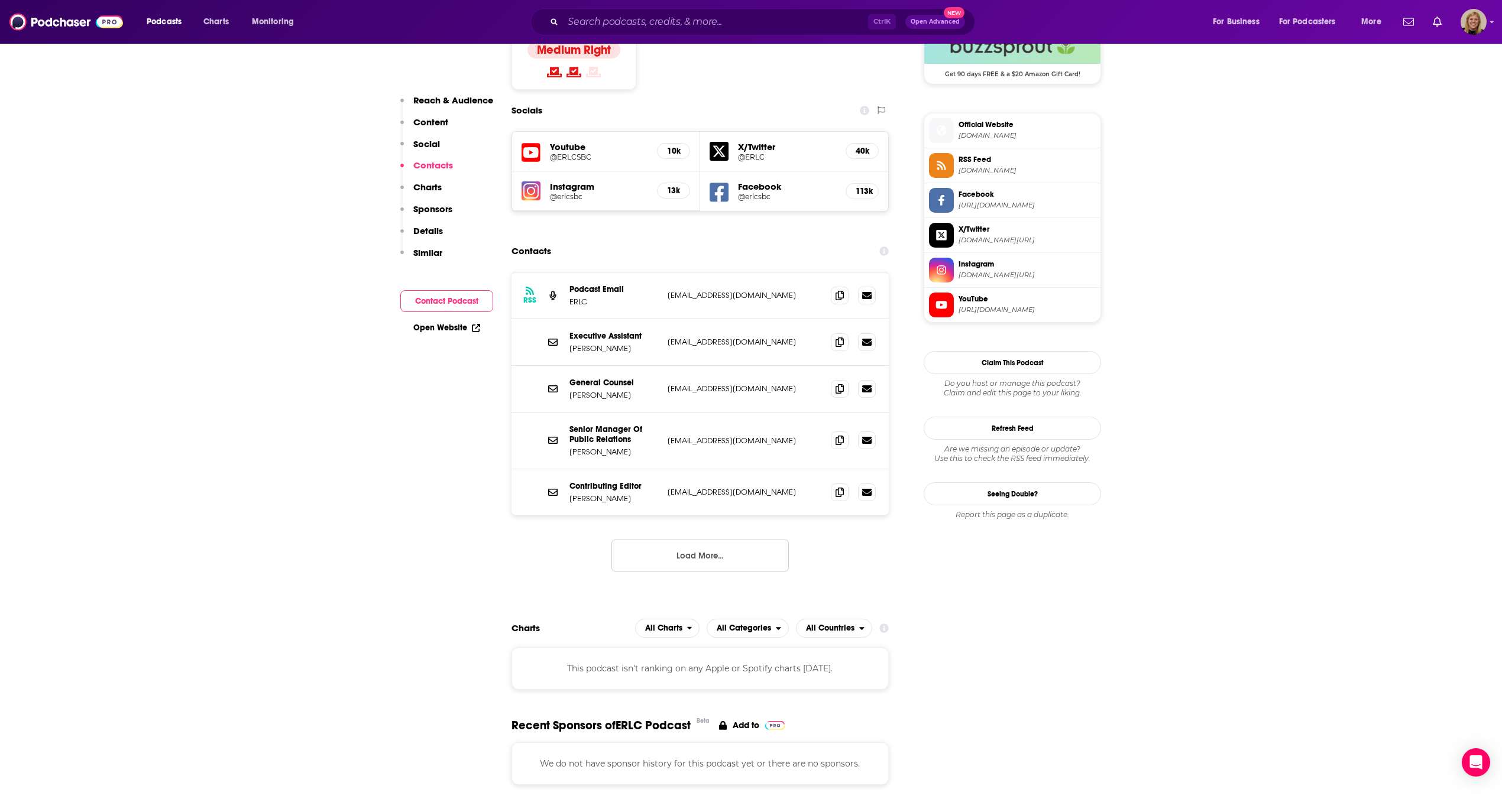
scroll to position [999, 0]
click at [838, 290] on icon at bounding box center [840, 295] width 8 height 10
click at [840, 486] on icon at bounding box center [840, 491] width 8 height 10
click at [658, 19] on input "Search podcasts, credits, & more..." at bounding box center [716, 22] width 305 height 19
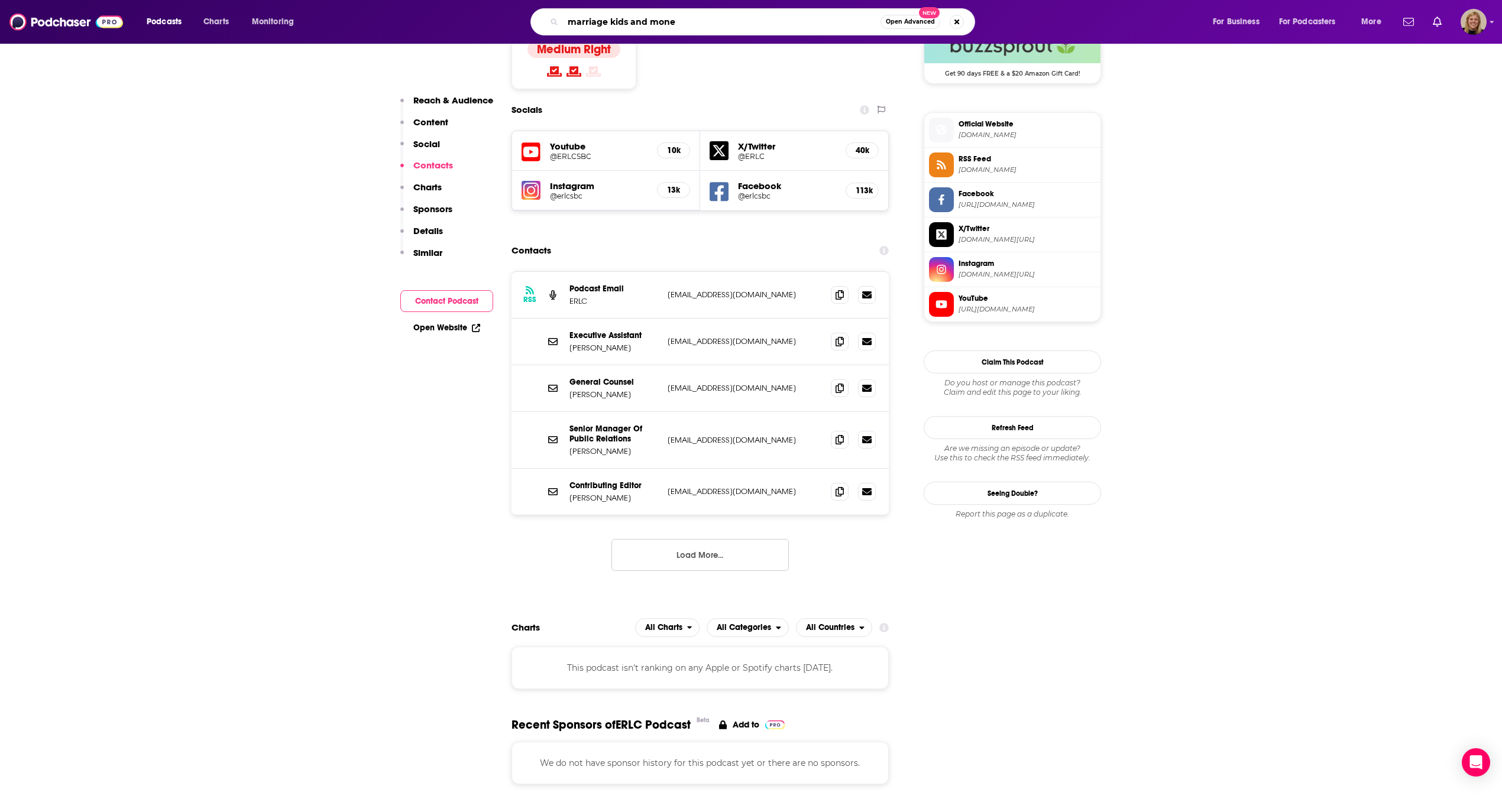
type input "marriage kids and money"
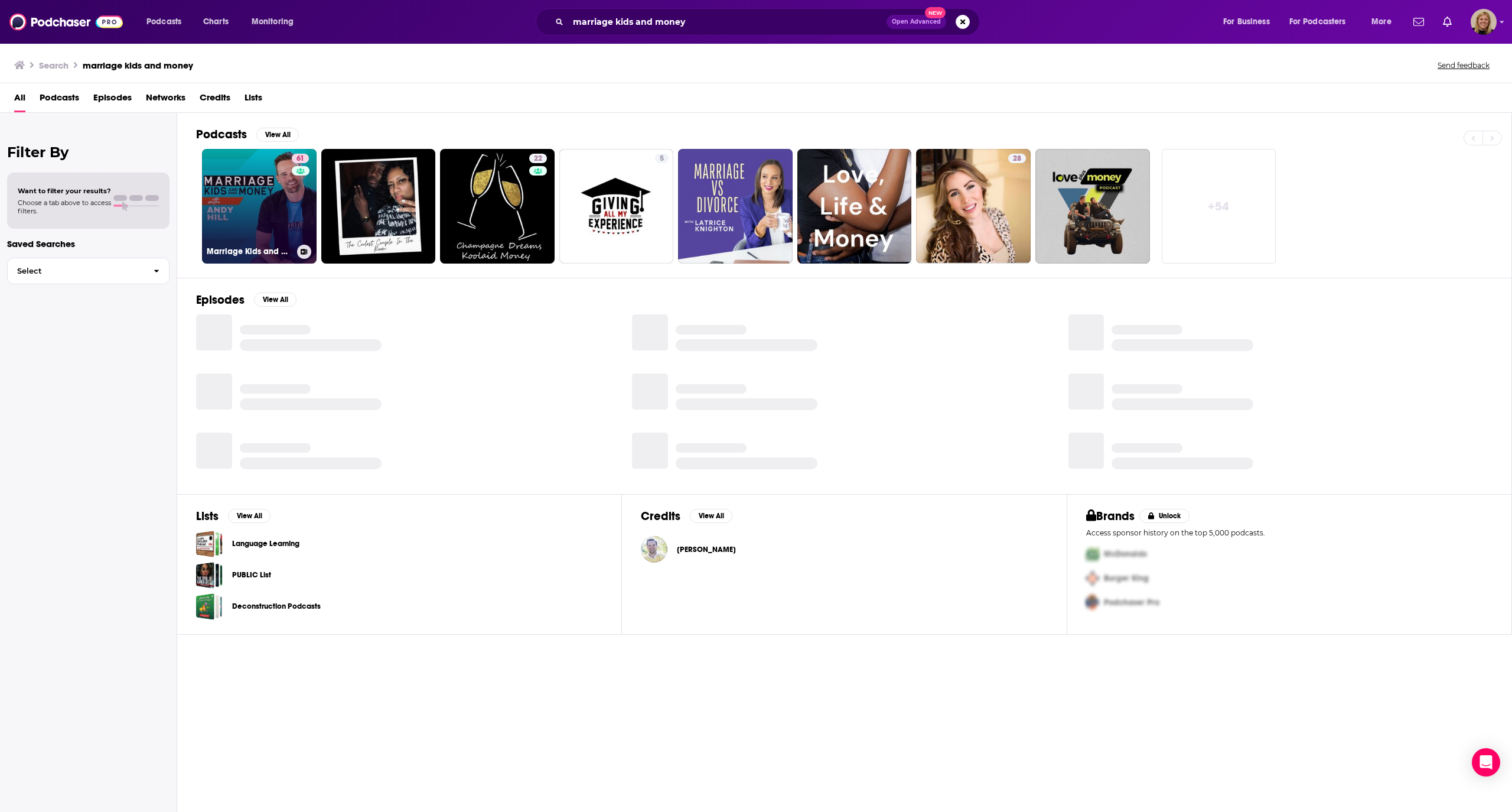
click at [261, 205] on link "61 Marriage Kids and Money: Personal Finance for Families" at bounding box center [259, 206] width 114 height 114
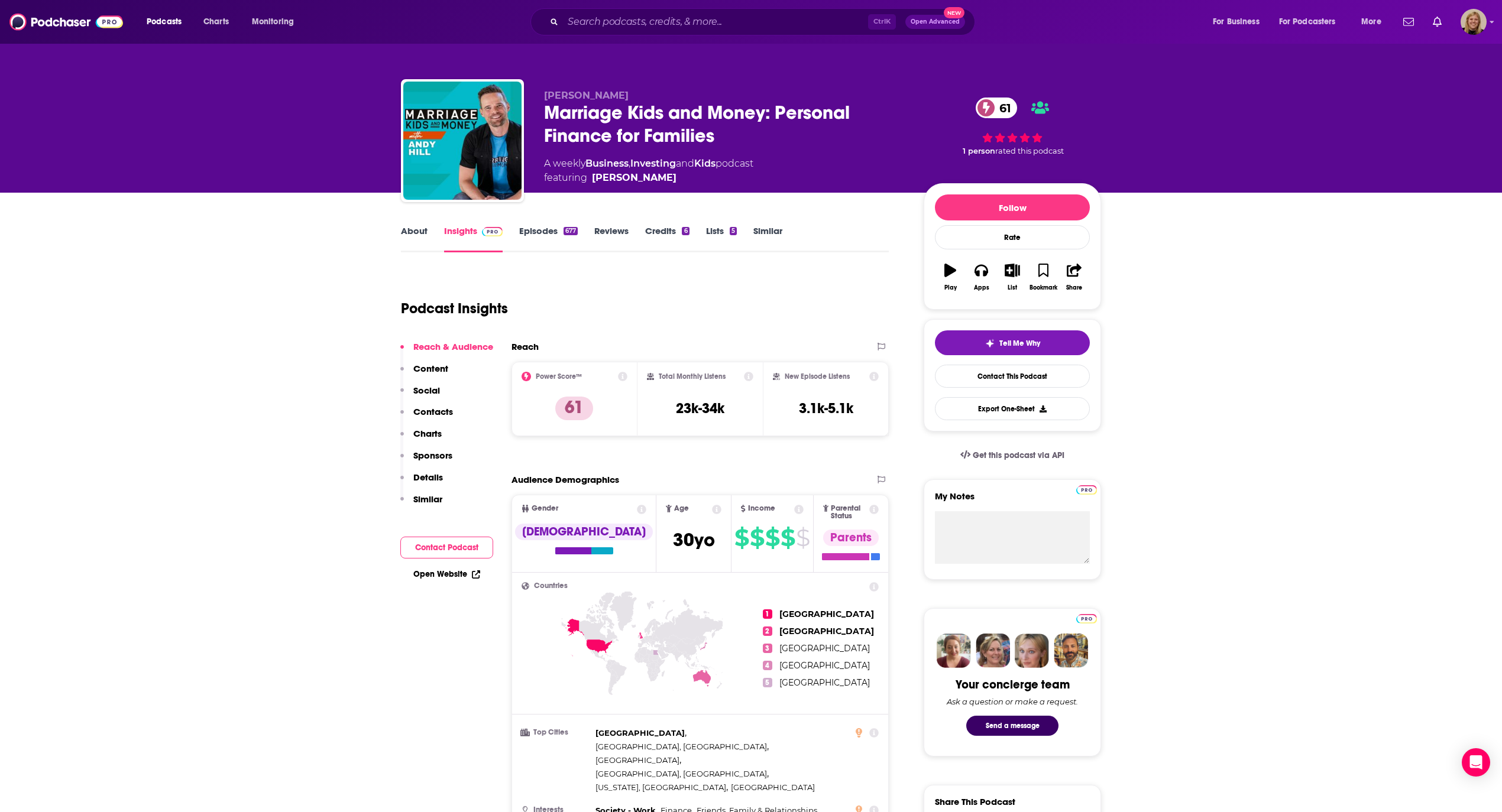
click at [418, 229] on link "About" at bounding box center [414, 238] width 27 height 27
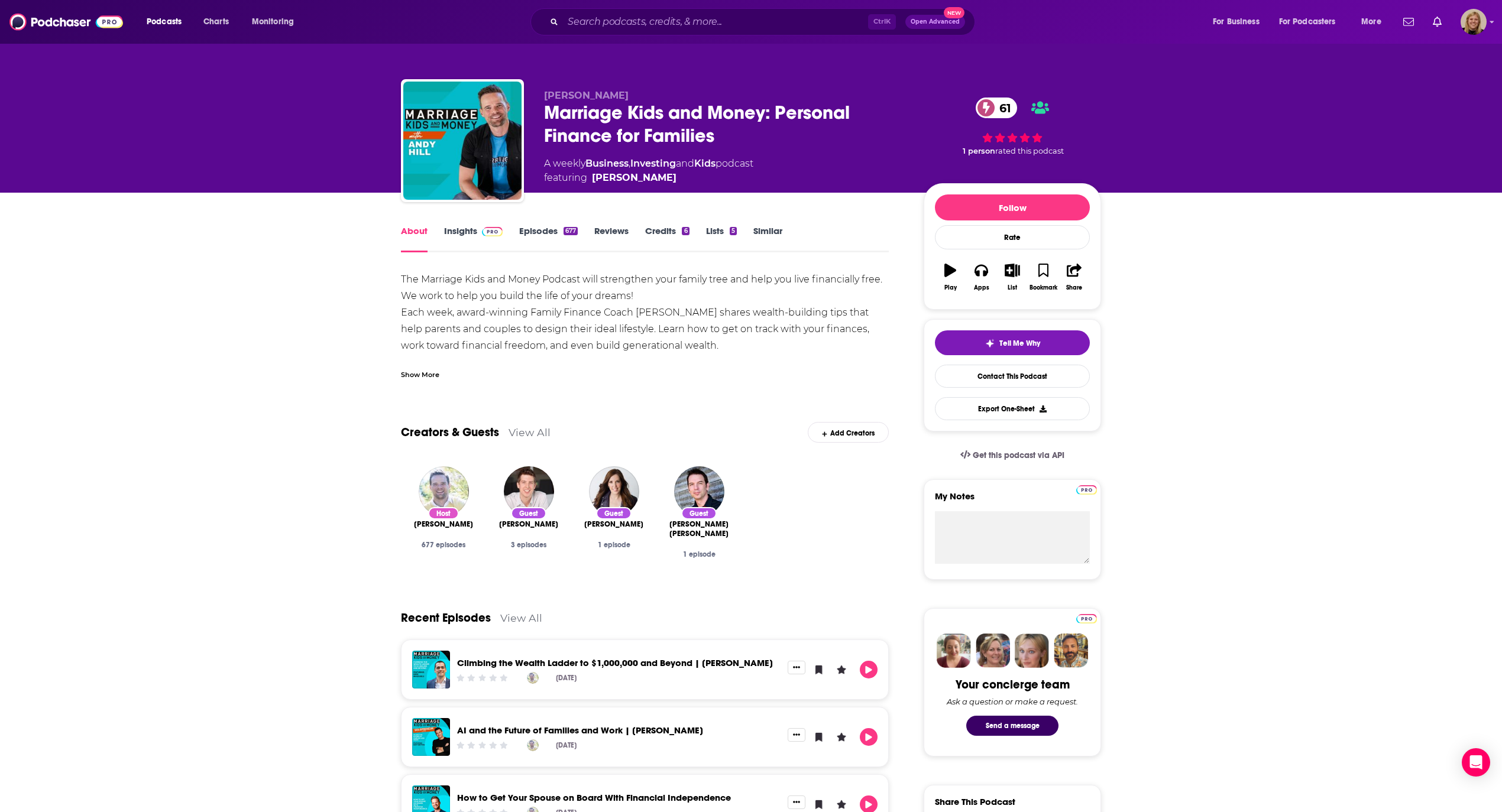
click at [431, 370] on div "Show More" at bounding box center [420, 373] width 38 height 11
